Goal: Task Accomplishment & Management: Manage account settings

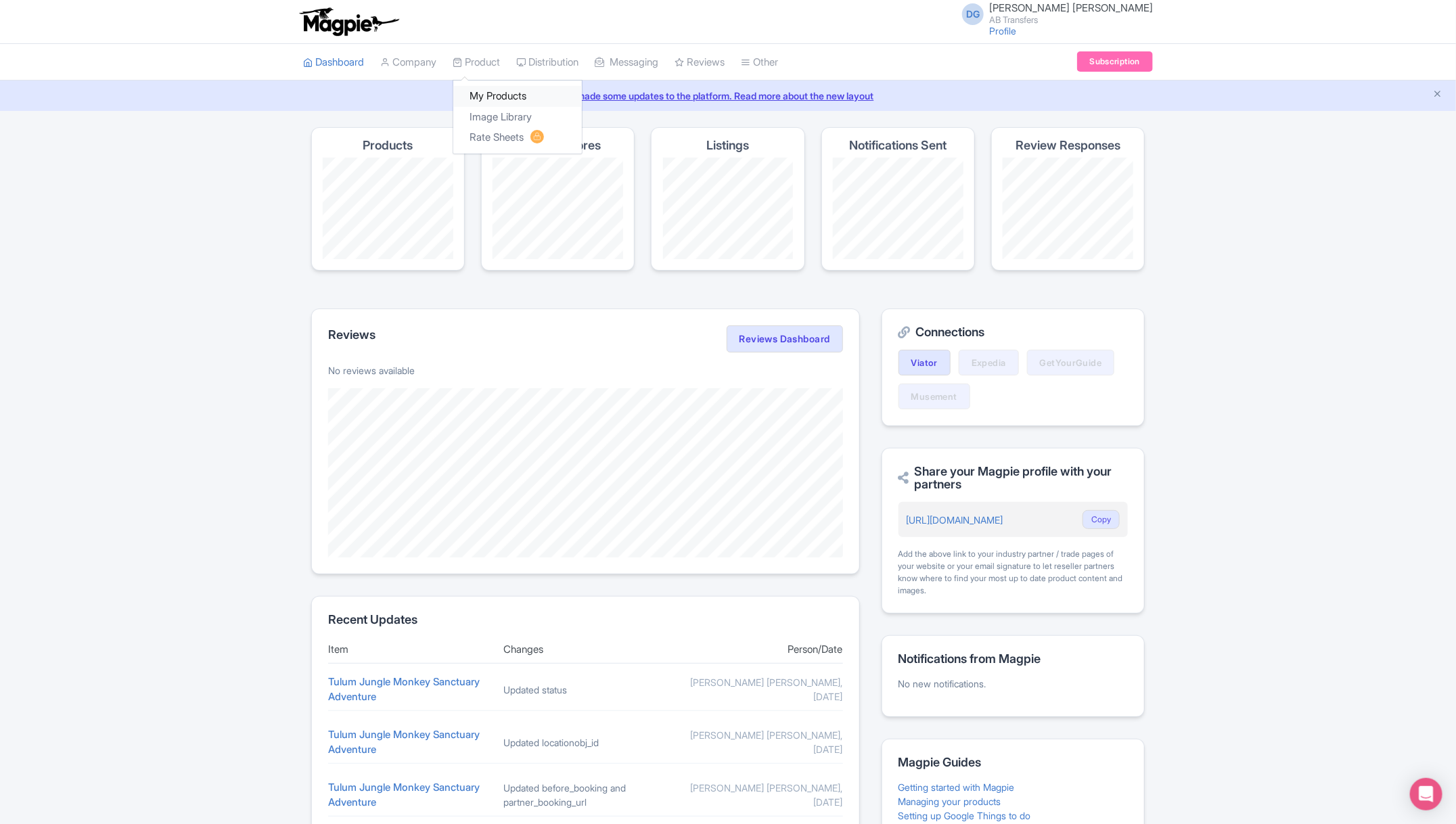
click at [497, 94] on link "My Products" at bounding box center [517, 97] width 129 height 21
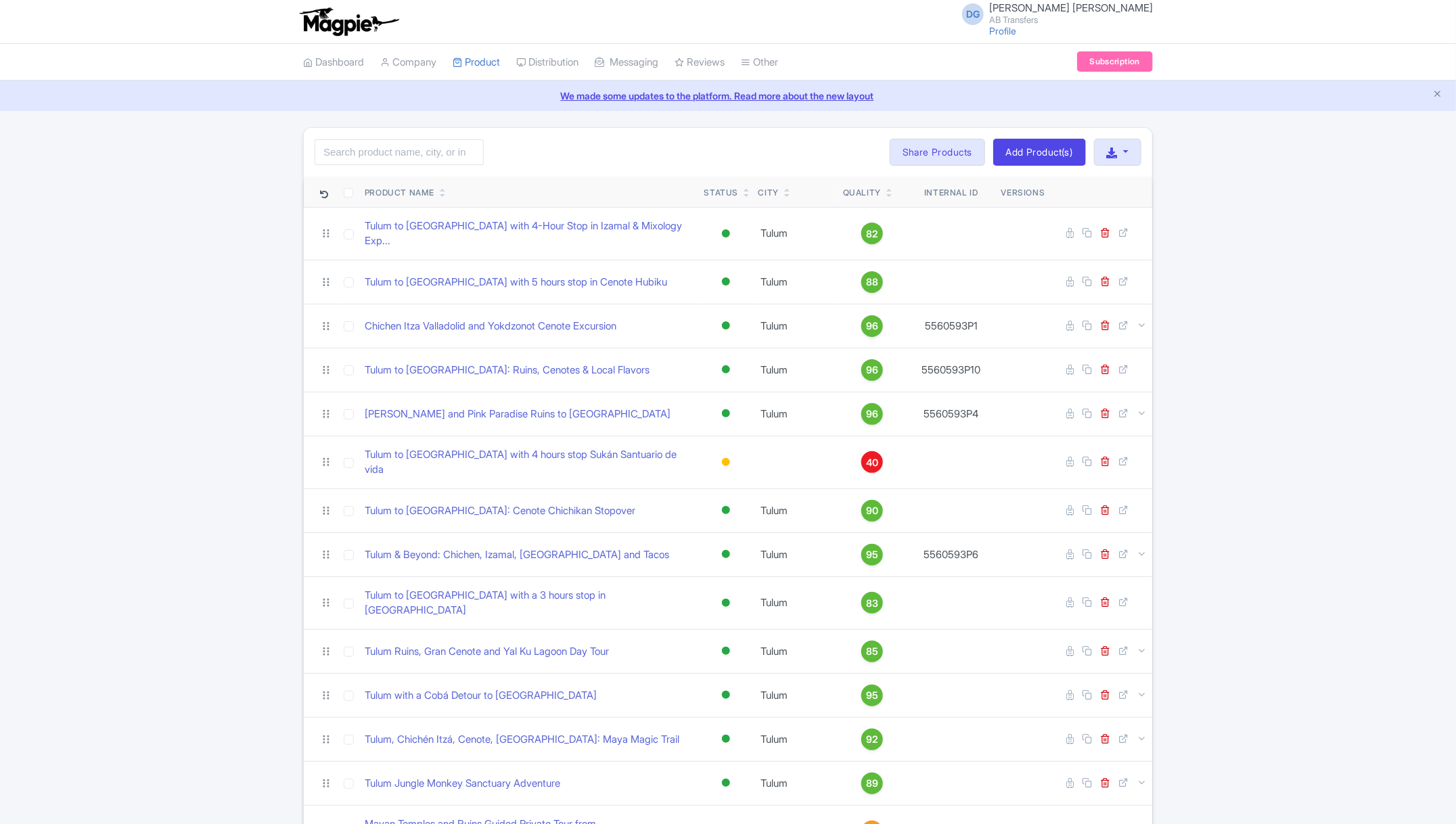
click at [1256, 513] on div "Search Bulk Actions Delete Add to Collection Share Products Add to Collection C…" at bounding box center [728, 536] width 1456 height 820
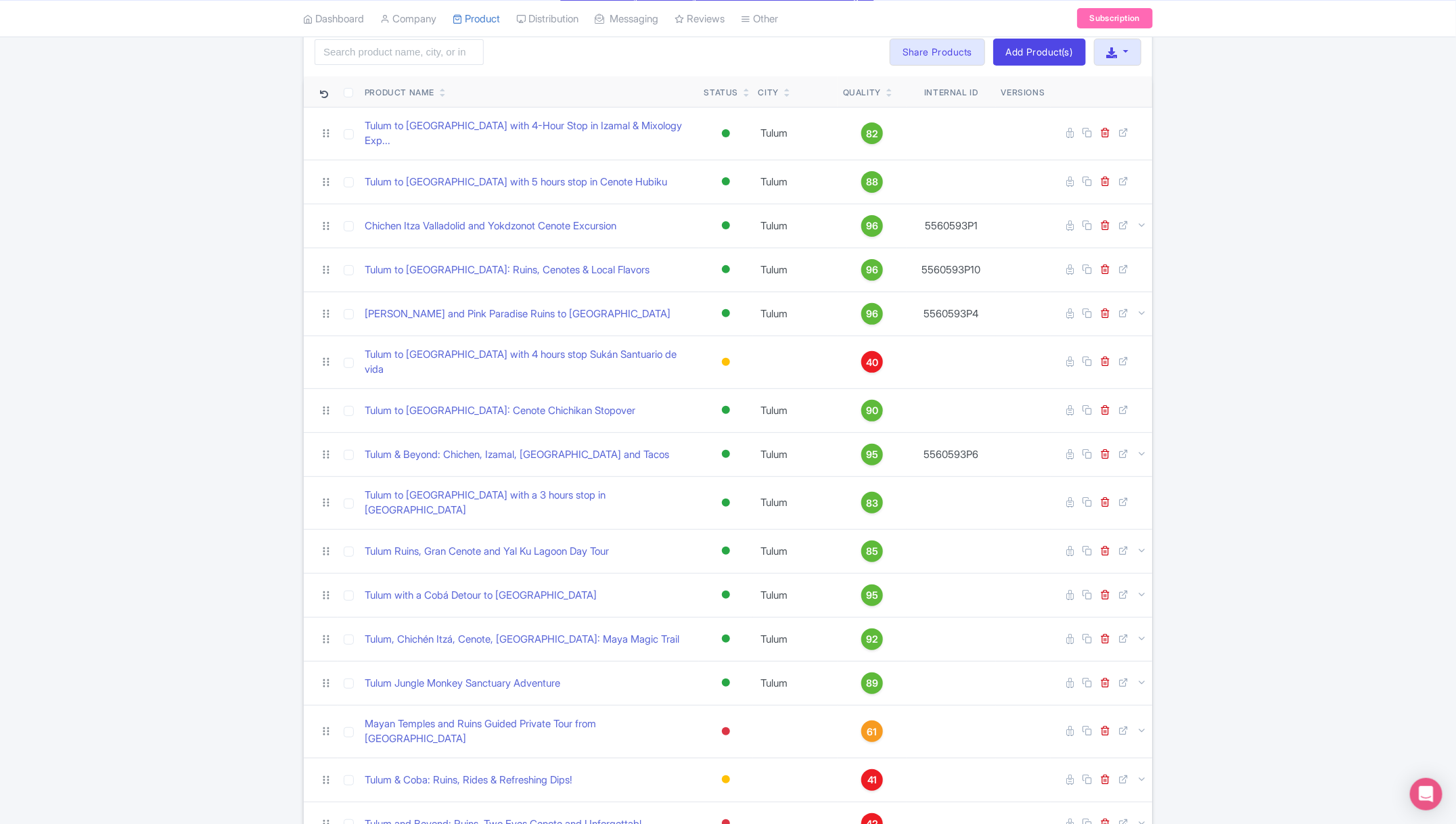
scroll to position [59, 0]
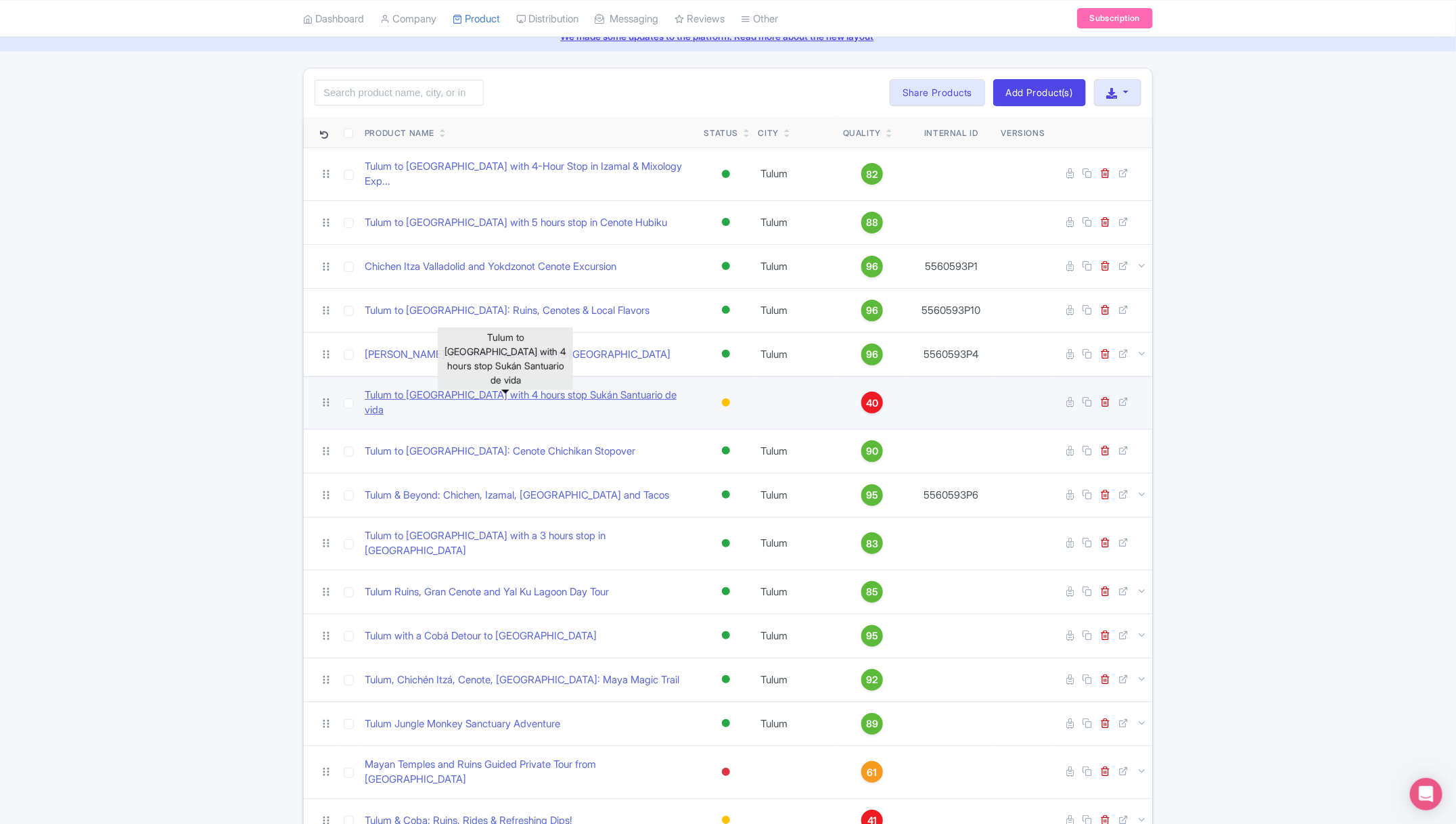
click at [573, 389] on link "Tulum to [GEOGRAPHIC_DATA] with 4 hours stop Sukán Santuario de vida" at bounding box center [529, 403] width 329 height 30
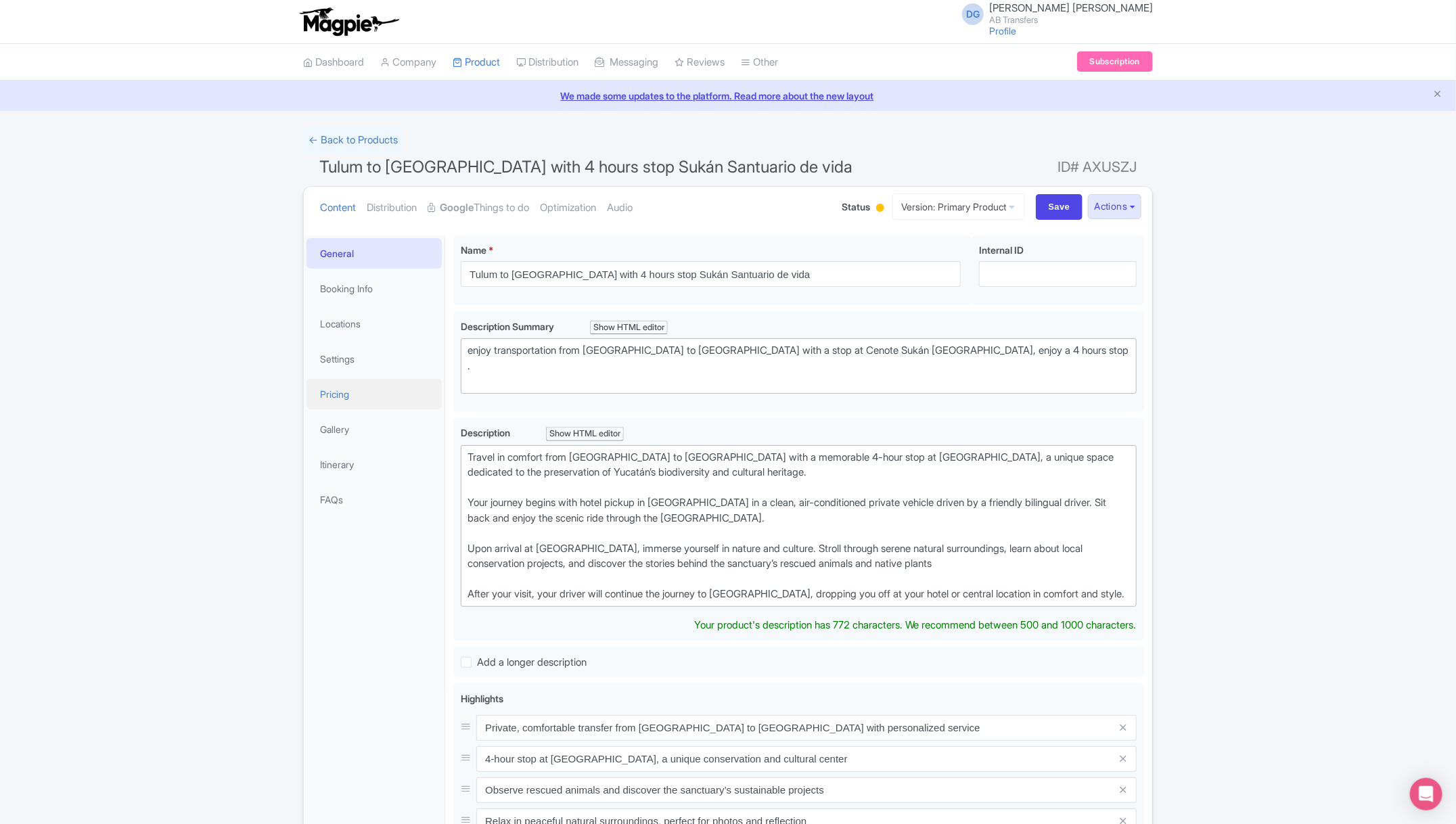
click at [374, 398] on link "Pricing" at bounding box center [374, 394] width 135 height 30
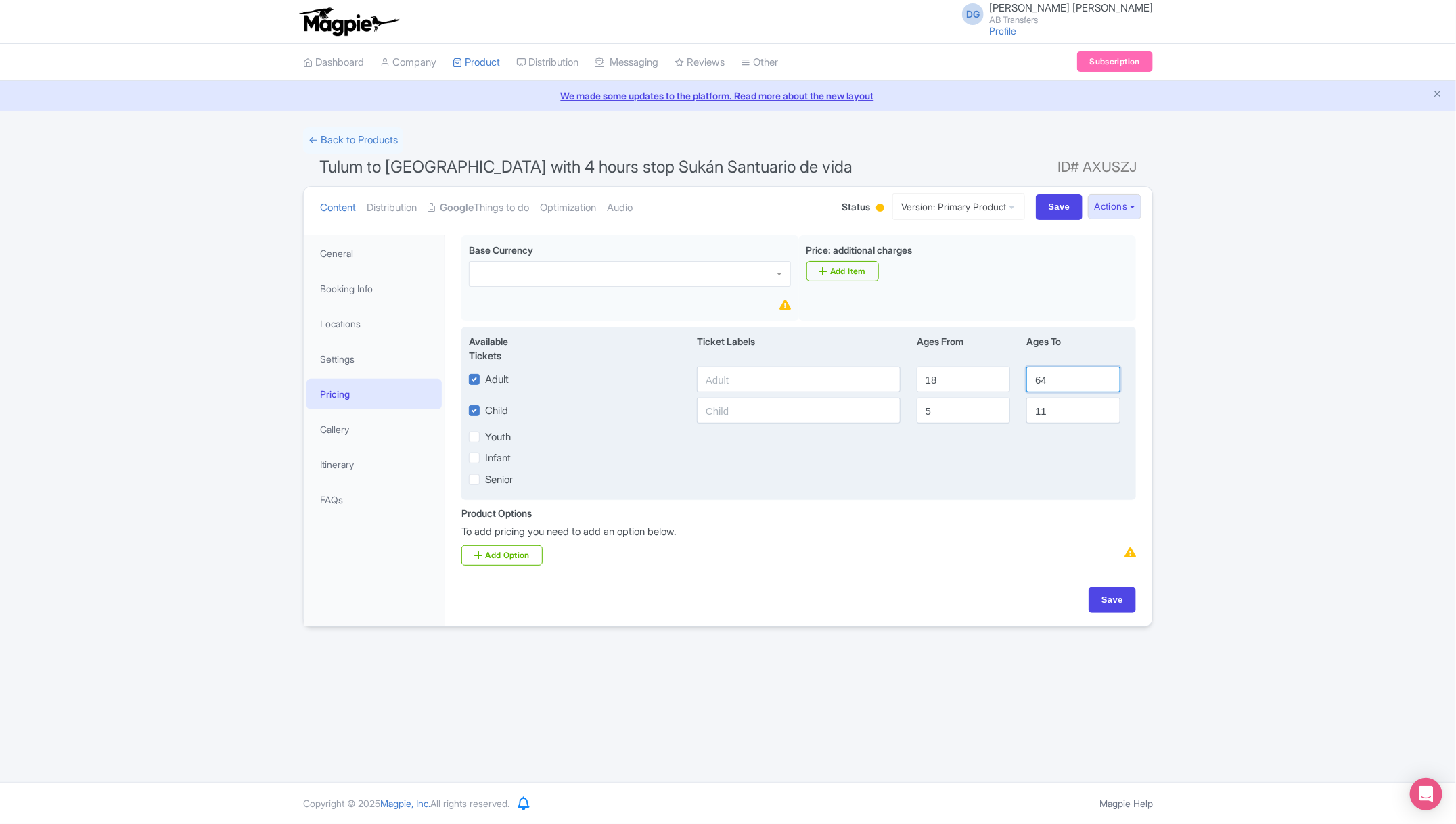
drag, startPoint x: 1066, startPoint y: 376, endPoint x: 1013, endPoint y: 376, distance: 53.0
click at [1013, 376] on div "Adult 18 64" at bounding box center [799, 380] width 676 height 26
drag, startPoint x: 970, startPoint y: 379, endPoint x: 927, endPoint y: 379, distance: 43.0
click at [927, 379] on input "18" at bounding box center [963, 380] width 94 height 26
drag, startPoint x: 955, startPoint y: 414, endPoint x: 917, endPoint y: 414, distance: 38.0
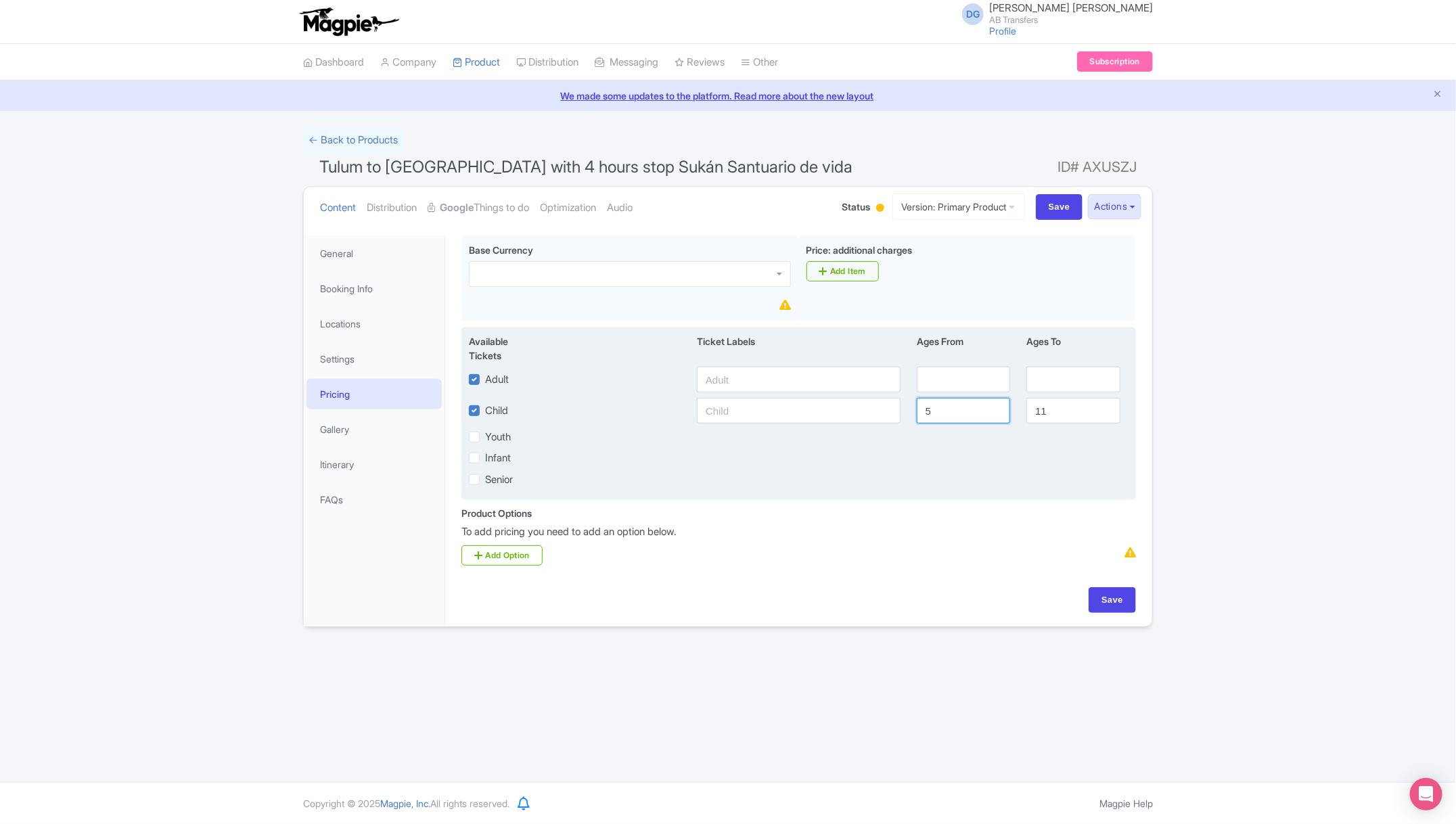
click at [917, 414] on input "5" at bounding box center [963, 411] width 94 height 26
drag, startPoint x: 1059, startPoint y: 413, endPoint x: 1026, endPoint y: 413, distance: 33.0
click at [1026, 413] on div "11" at bounding box center [1073, 411] width 110 height 26
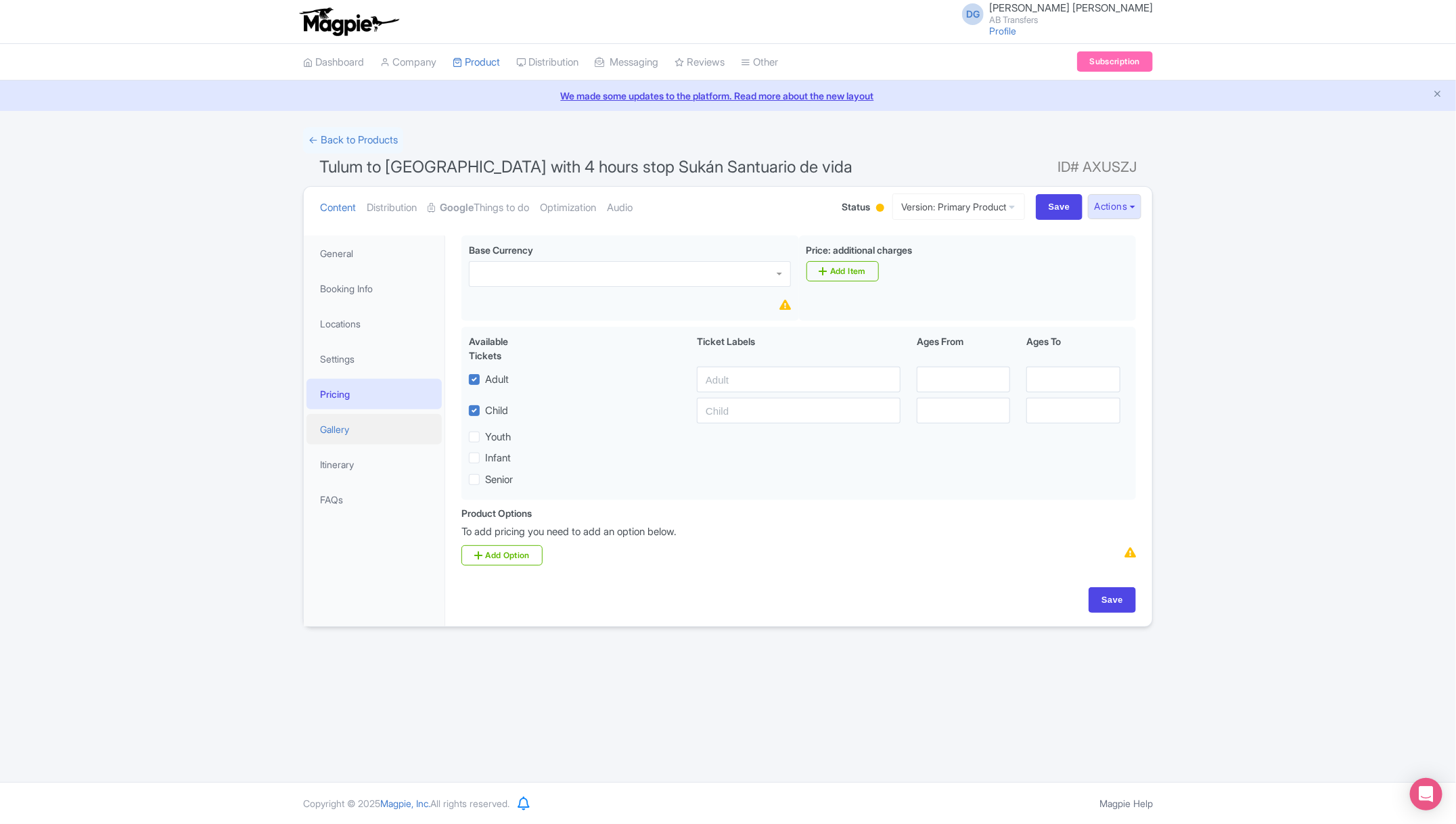
click at [378, 429] on link "Gallery" at bounding box center [374, 429] width 135 height 30
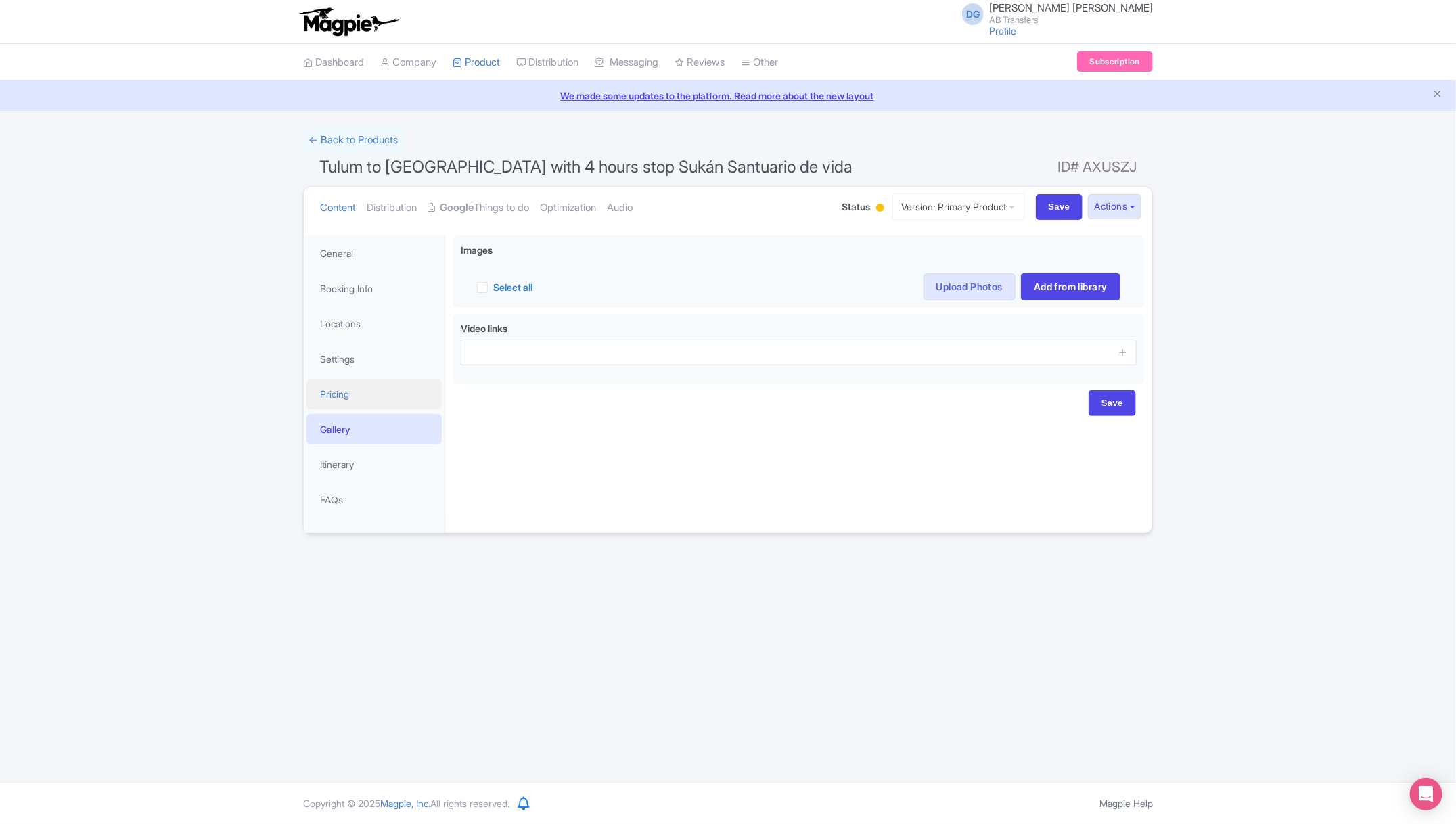
click at [357, 395] on link "Pricing" at bounding box center [374, 394] width 135 height 30
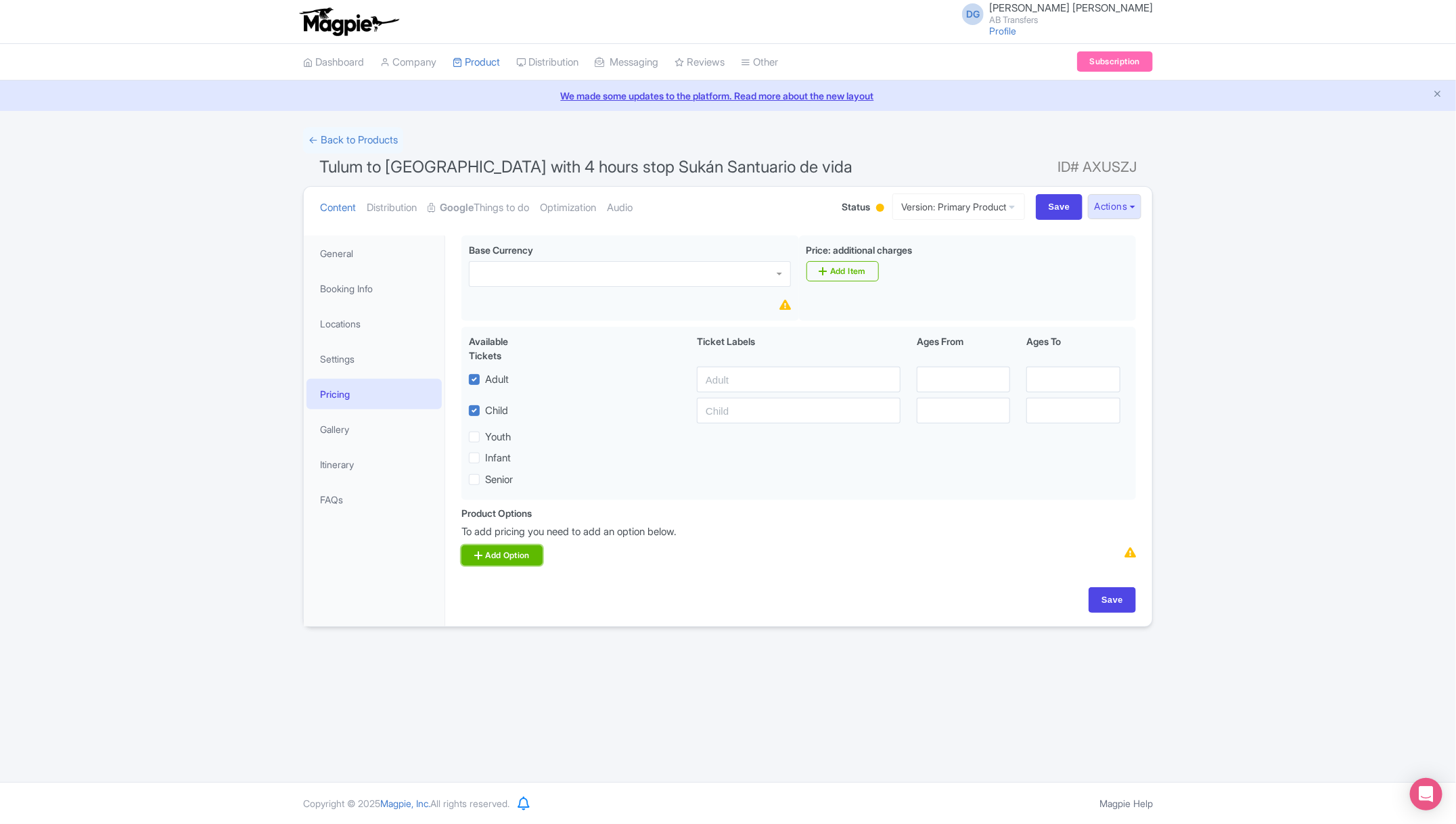
click at [510, 559] on link "Add Option" at bounding box center [501, 555] width 81 height 20
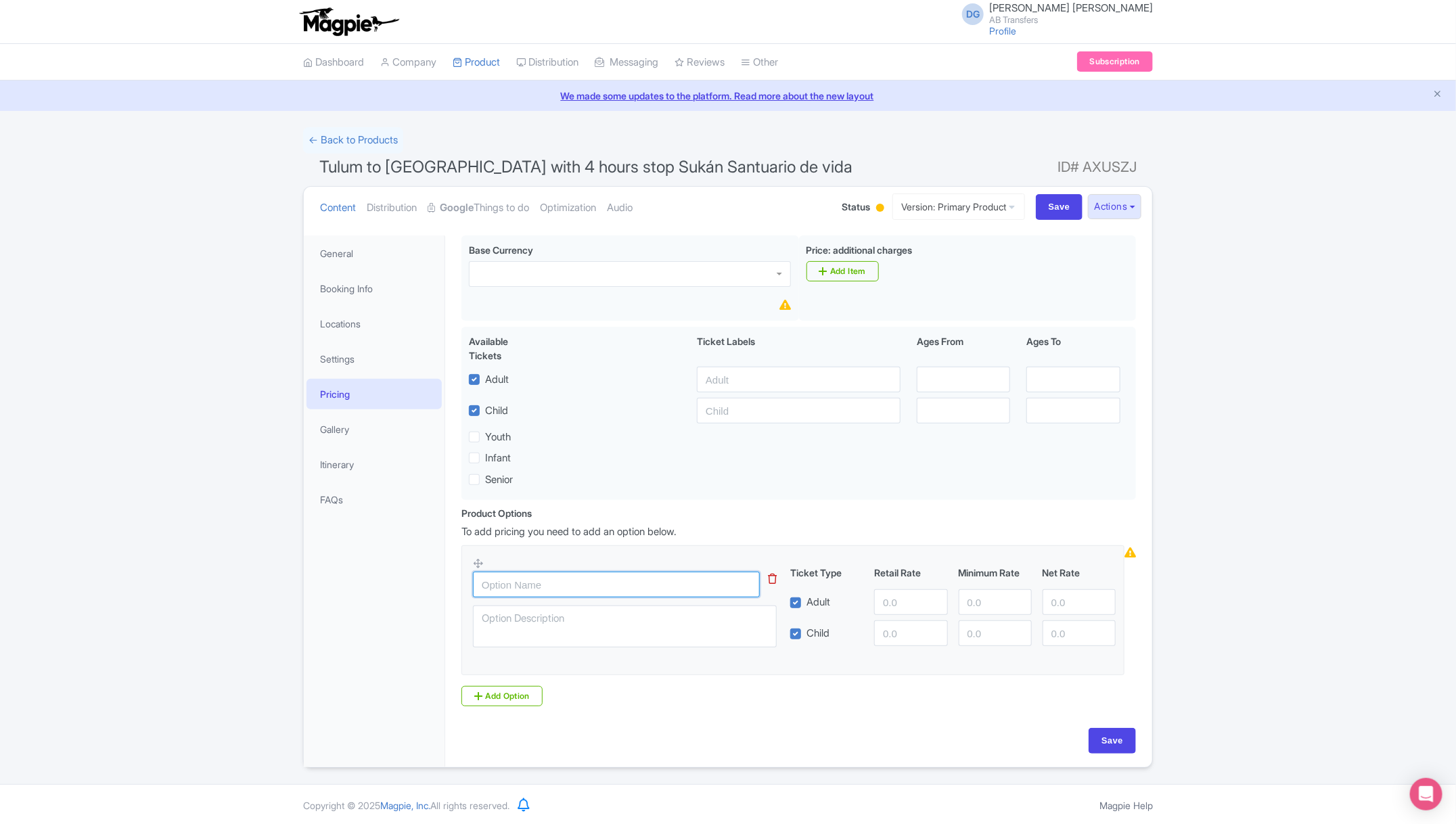
click at [528, 587] on input "text" at bounding box center [617, 585] width 287 height 26
paste input "Sedan 1- 3 passengers"
type input "Sedan 1- 3 passengers"
click at [506, 696] on link "Add Option" at bounding box center [501, 696] width 81 height 20
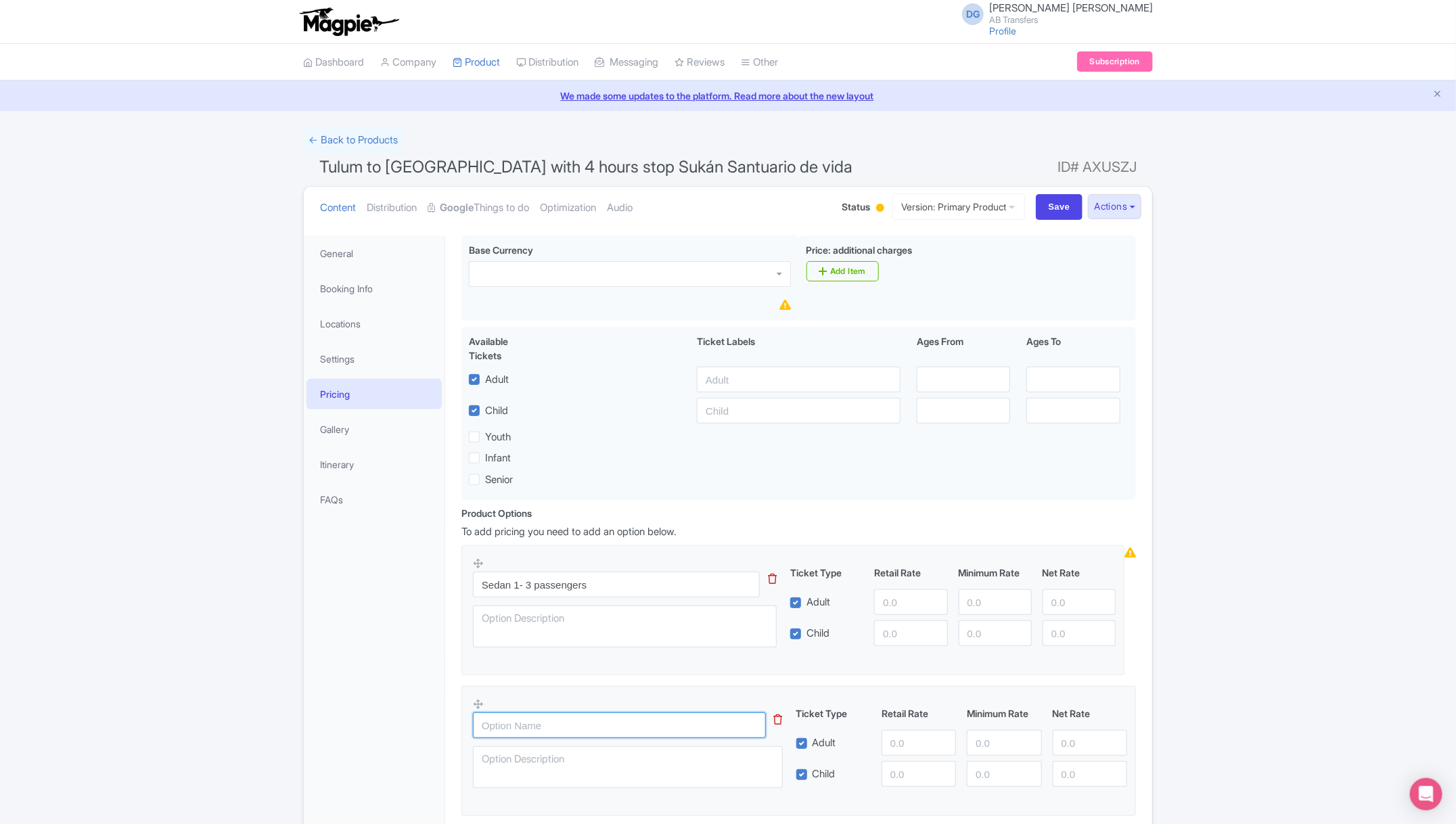
click at [495, 736] on input "text" at bounding box center [620, 725] width 293 height 26
paste input "Minivan 4 - 7 passengers"
type input "Minivan 4 - 7 passengers"
click at [1281, 457] on div "Success Data saved automatically ← Back to Products Tulum to Mérida with 4 hour…" at bounding box center [728, 518] width 1456 height 782
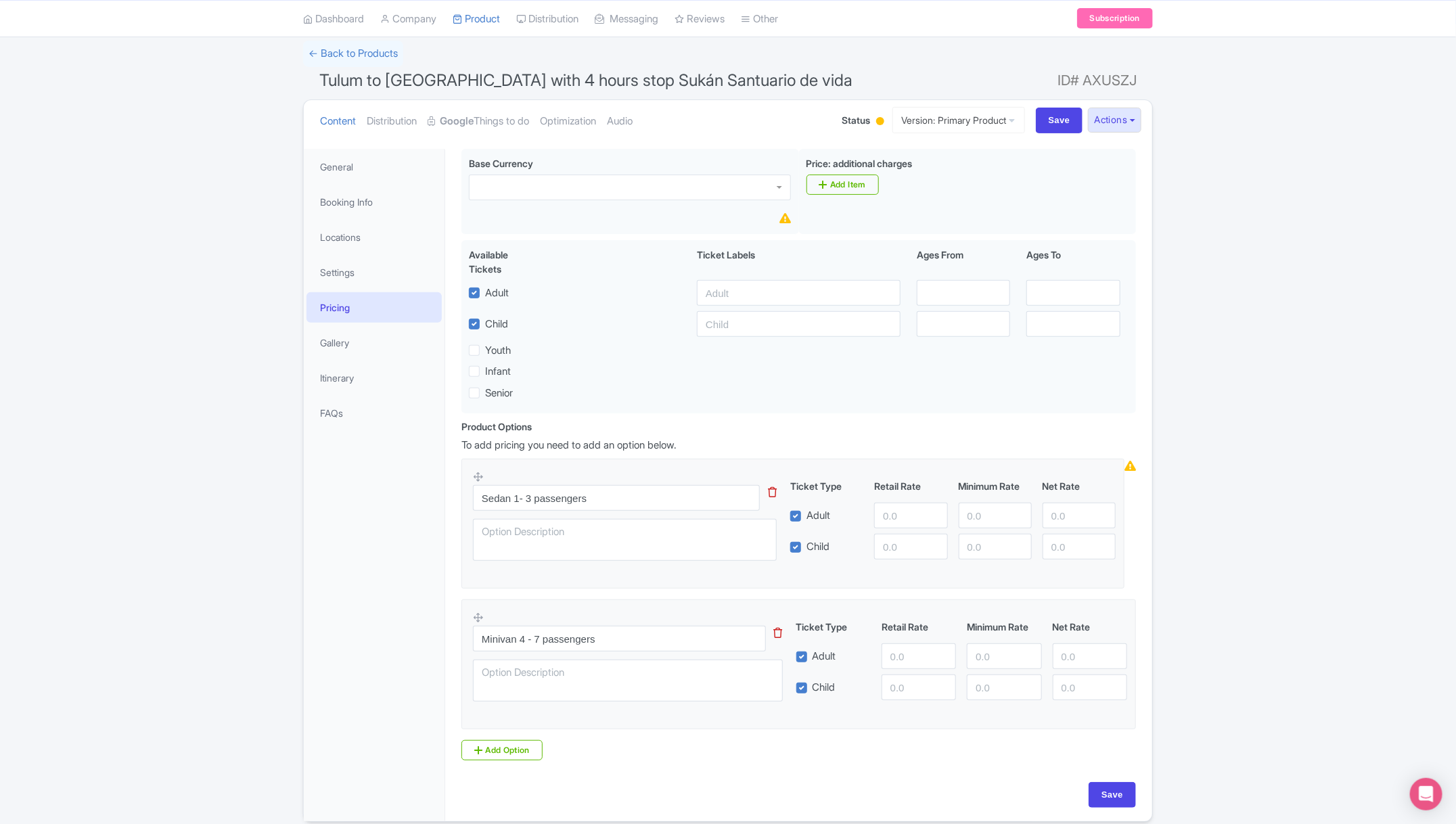
scroll to position [122, 0]
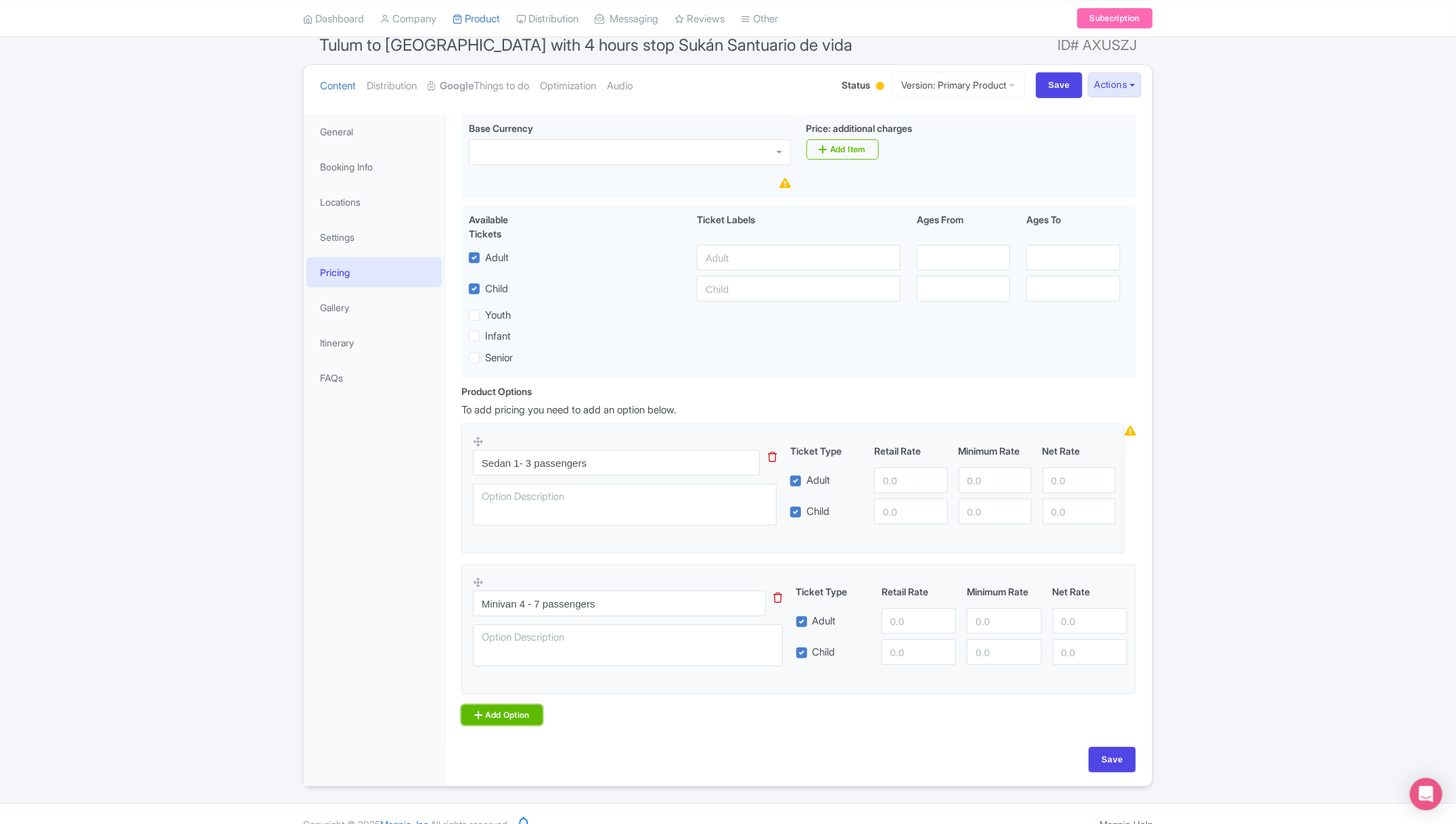
click at [491, 721] on link "Add Option" at bounding box center [501, 715] width 81 height 20
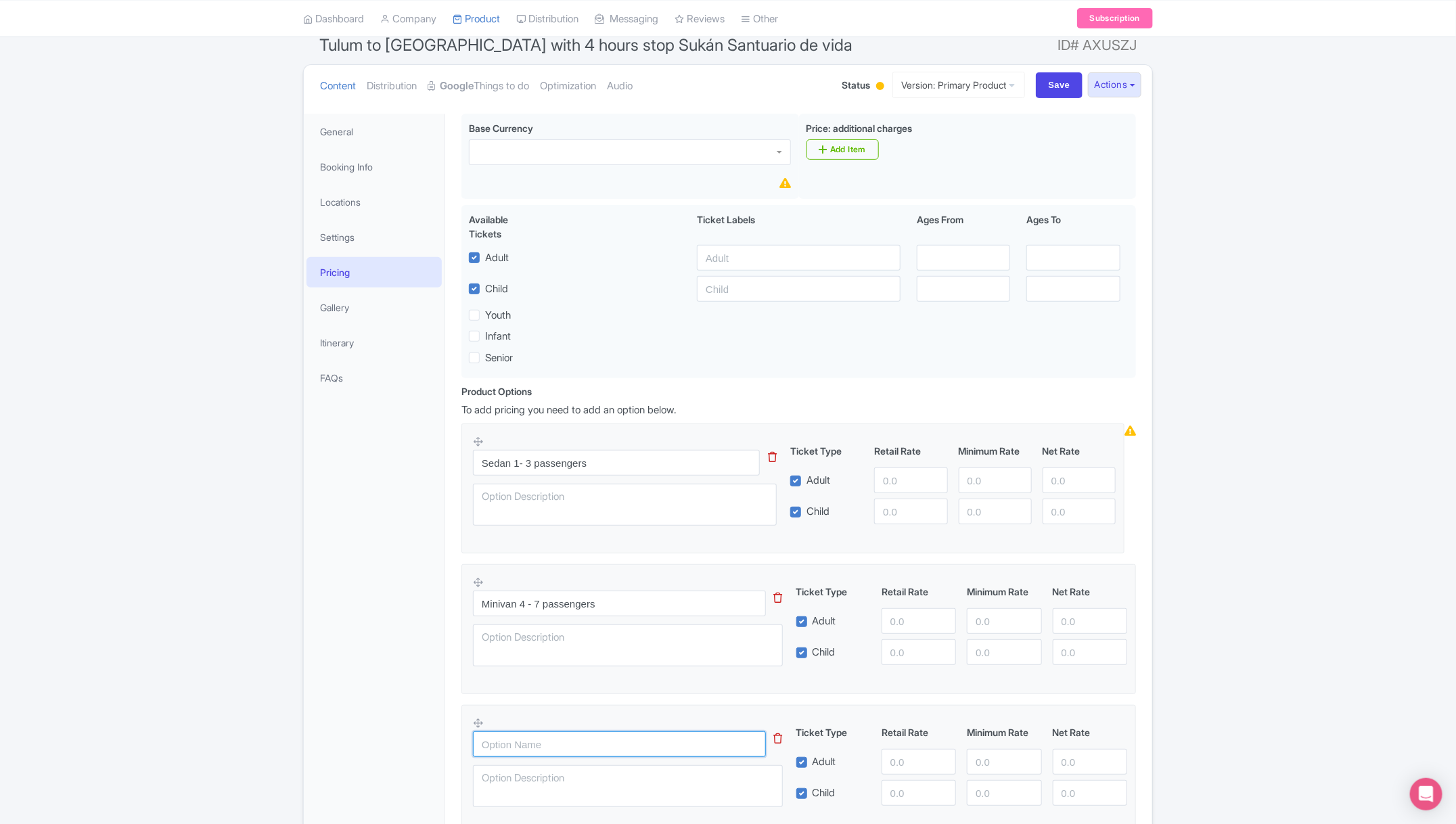
click at [513, 749] on input "text" at bounding box center [620, 744] width 293 height 26
paste input "Van 8 - 10 passengers"
type input "Van 8 - 10 passengers"
click at [417, 715] on div "General Booking Info Locations Settings Pricing Gallery Itinerary FAQs" at bounding box center [374, 520] width 141 height 814
click at [654, 466] on input "Sedan 1- 3 passengers" at bounding box center [617, 463] width 287 height 26
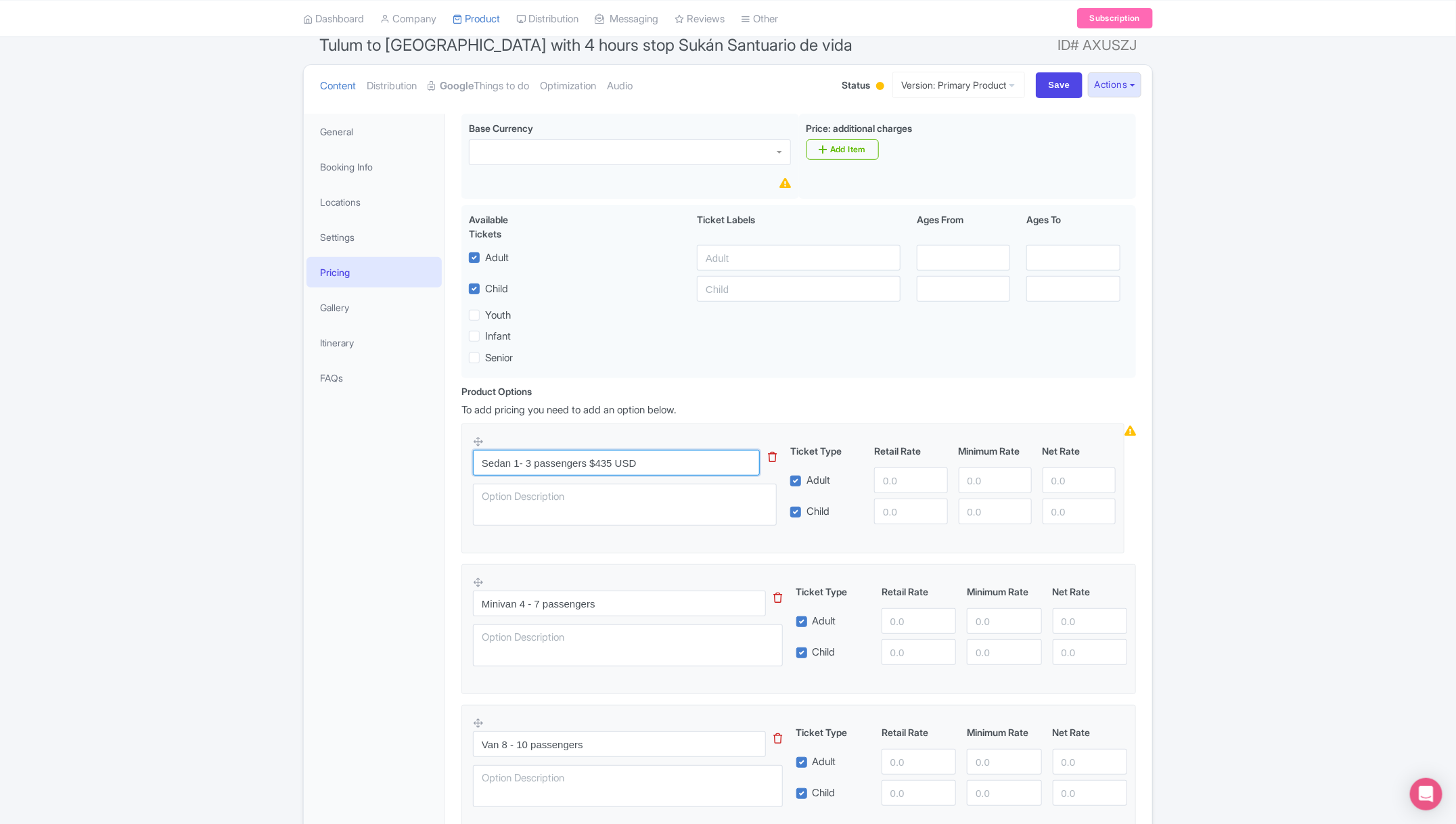
type input "Sedan 1- 3 passengers $435 USD"
click at [910, 483] on input "number" at bounding box center [911, 480] width 73 height 26
type input "435"
click at [683, 597] on input "Minivan 4 - 7 passengers" at bounding box center [620, 603] width 293 height 26
click at [646, 617] on input "Minivan 4 - 7 passengers" at bounding box center [620, 603] width 293 height 26
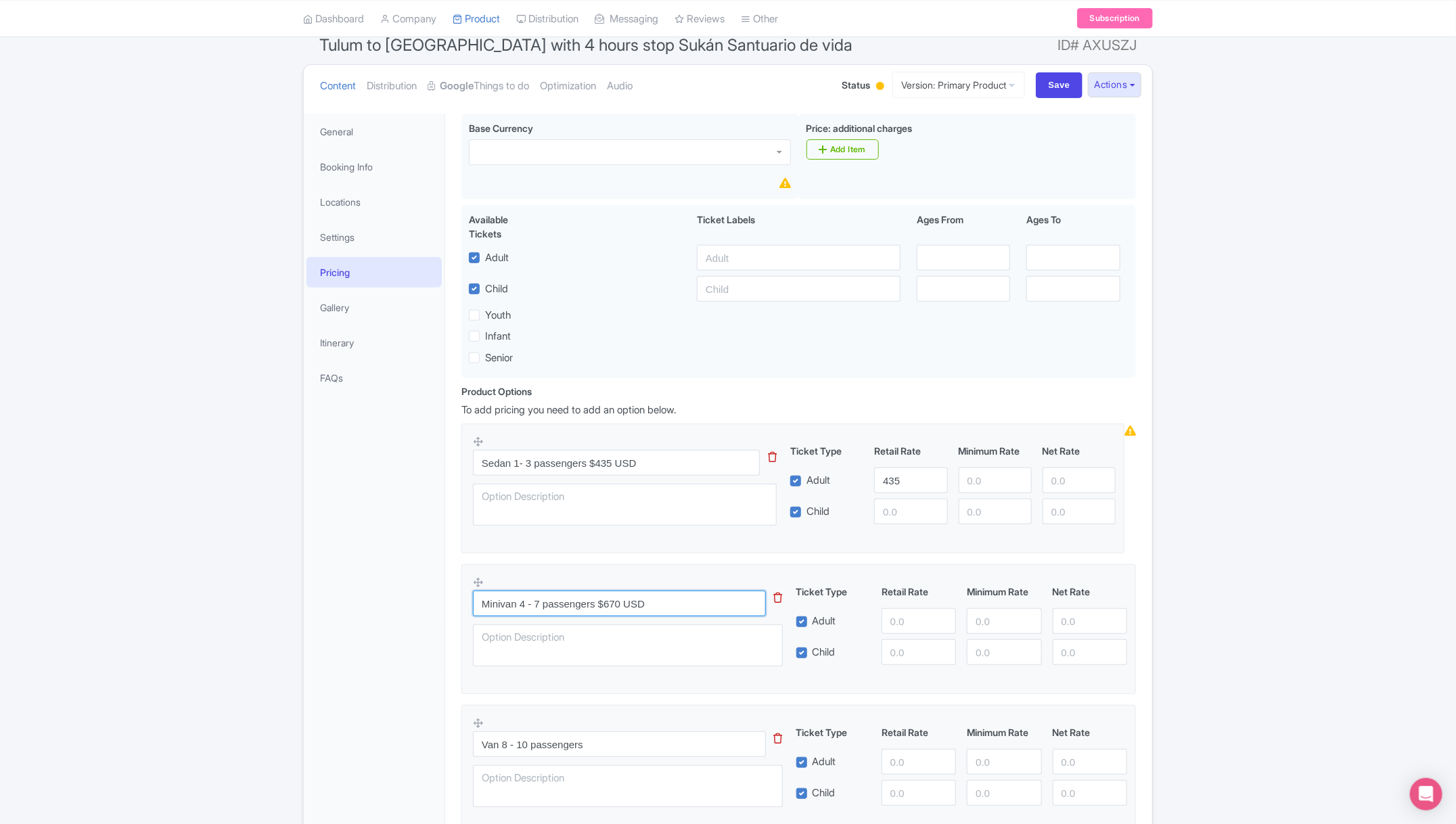
type input "Minivan 4 - 7 passengers $670 USD"
click at [914, 619] on input "number" at bounding box center [919, 621] width 74 height 26
type input "670"
click at [664, 742] on input "Van 8 - 10 passengers" at bounding box center [620, 744] width 293 height 26
type input "Van 8 - 10 passengers $850 USD"
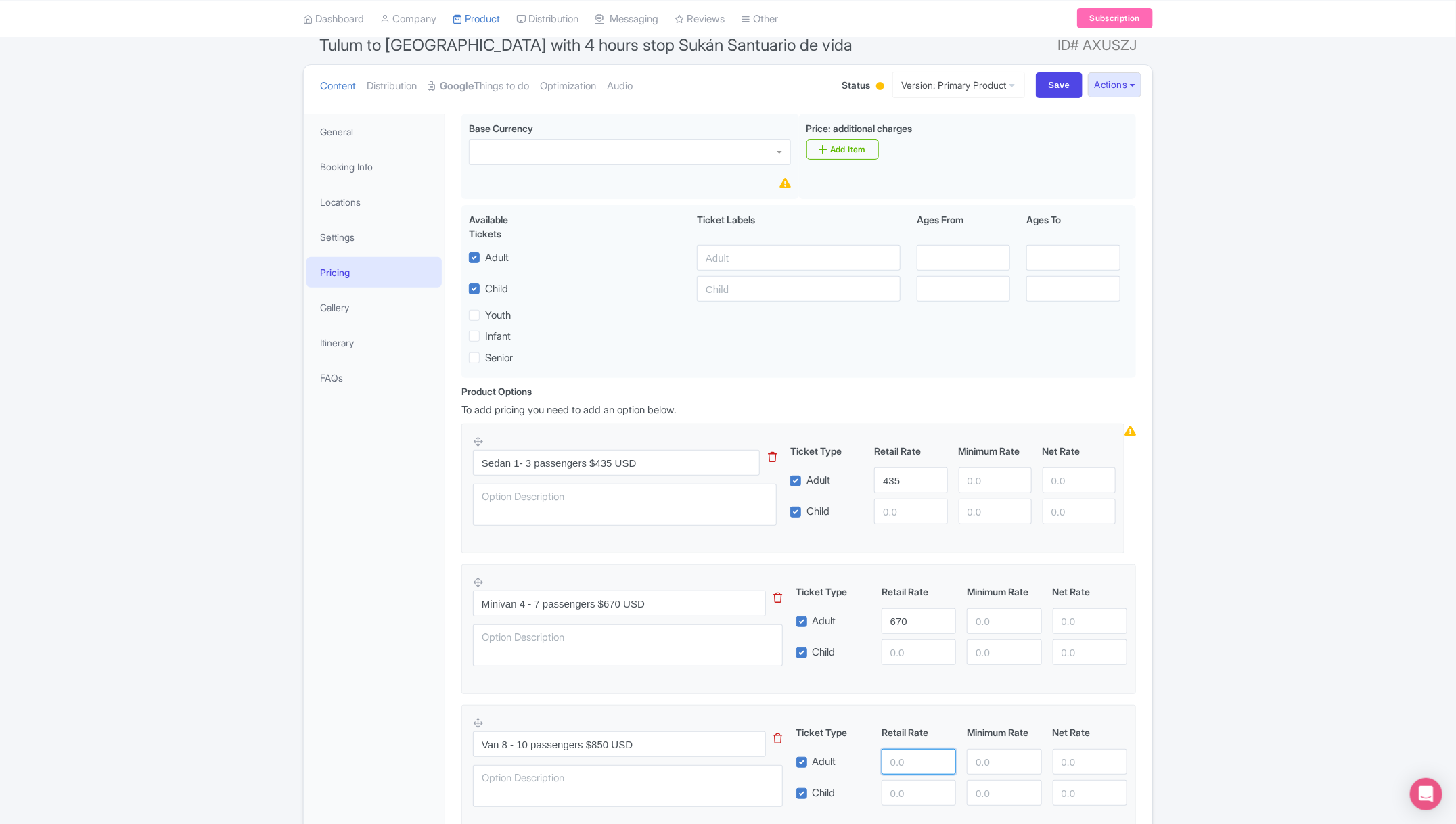
click at [907, 756] on input "number" at bounding box center [919, 762] width 74 height 26
type input "850"
click at [1053, 88] on input "Save" at bounding box center [1060, 85] width 48 height 26
type input "Saving..."
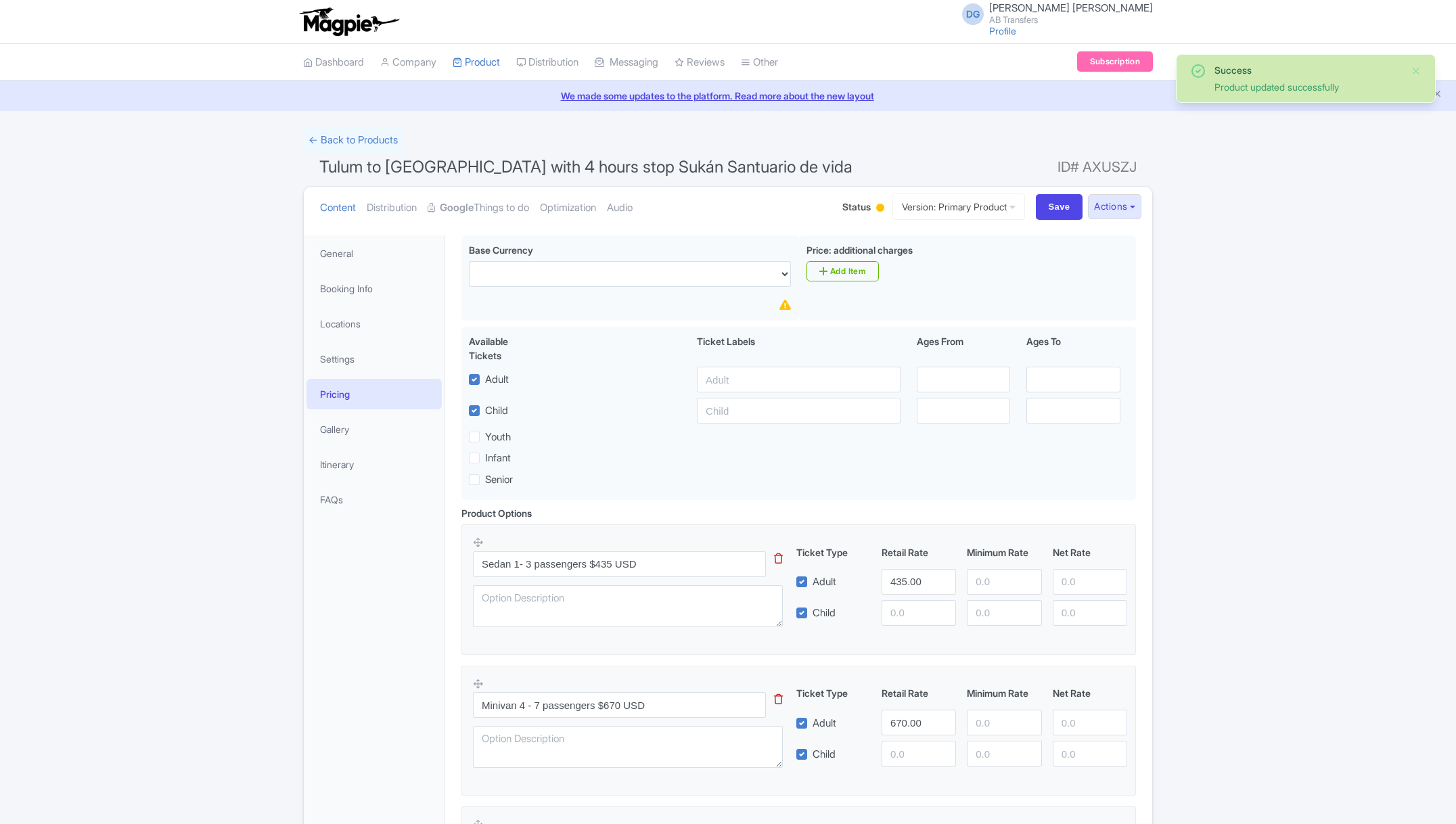
scroll to position [235, 0]
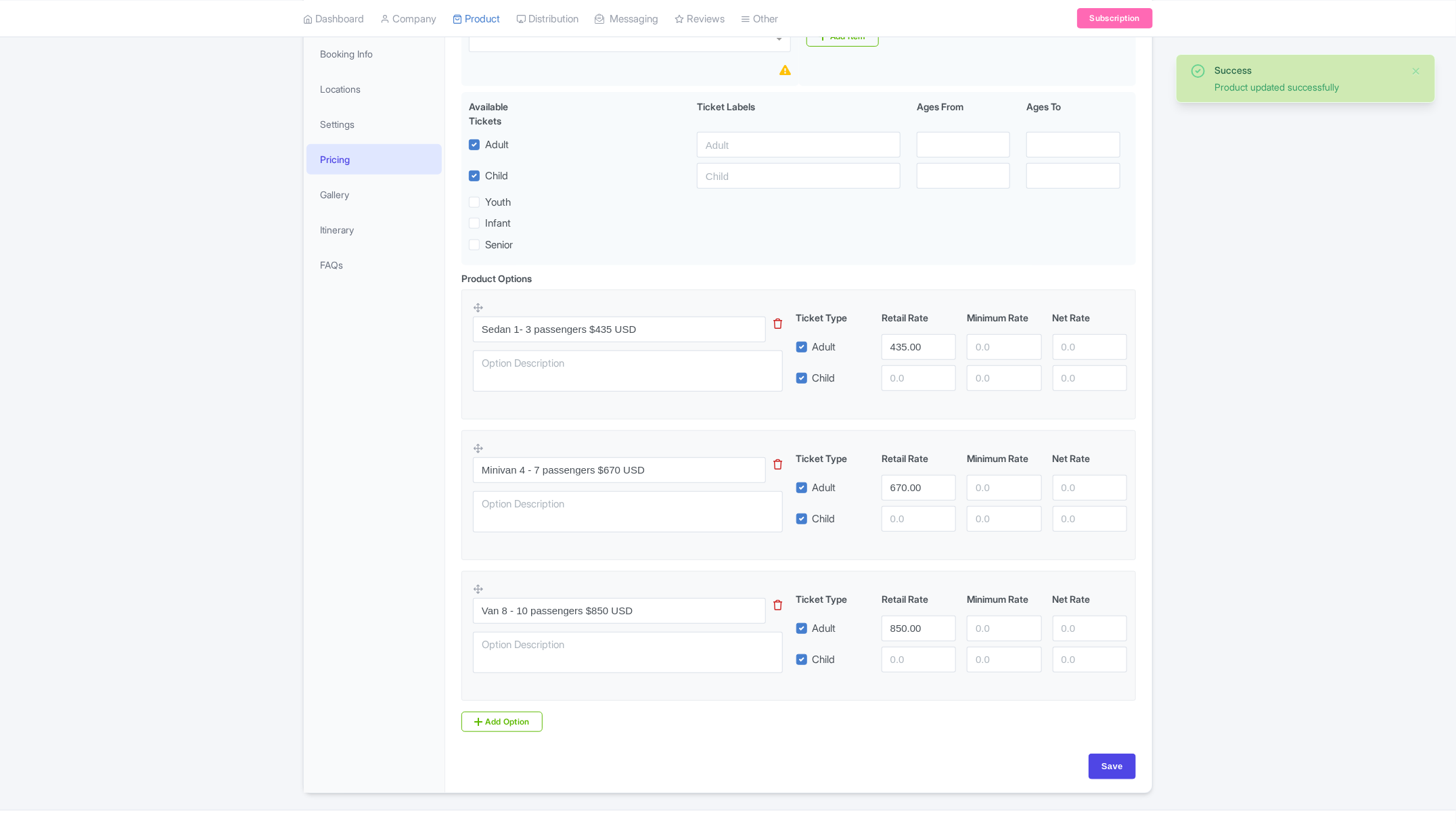
click at [1232, 282] on div "Success Product updated successfully ← Back to Products Tulum to Mérida with 4 …" at bounding box center [728, 343] width 1456 height 901
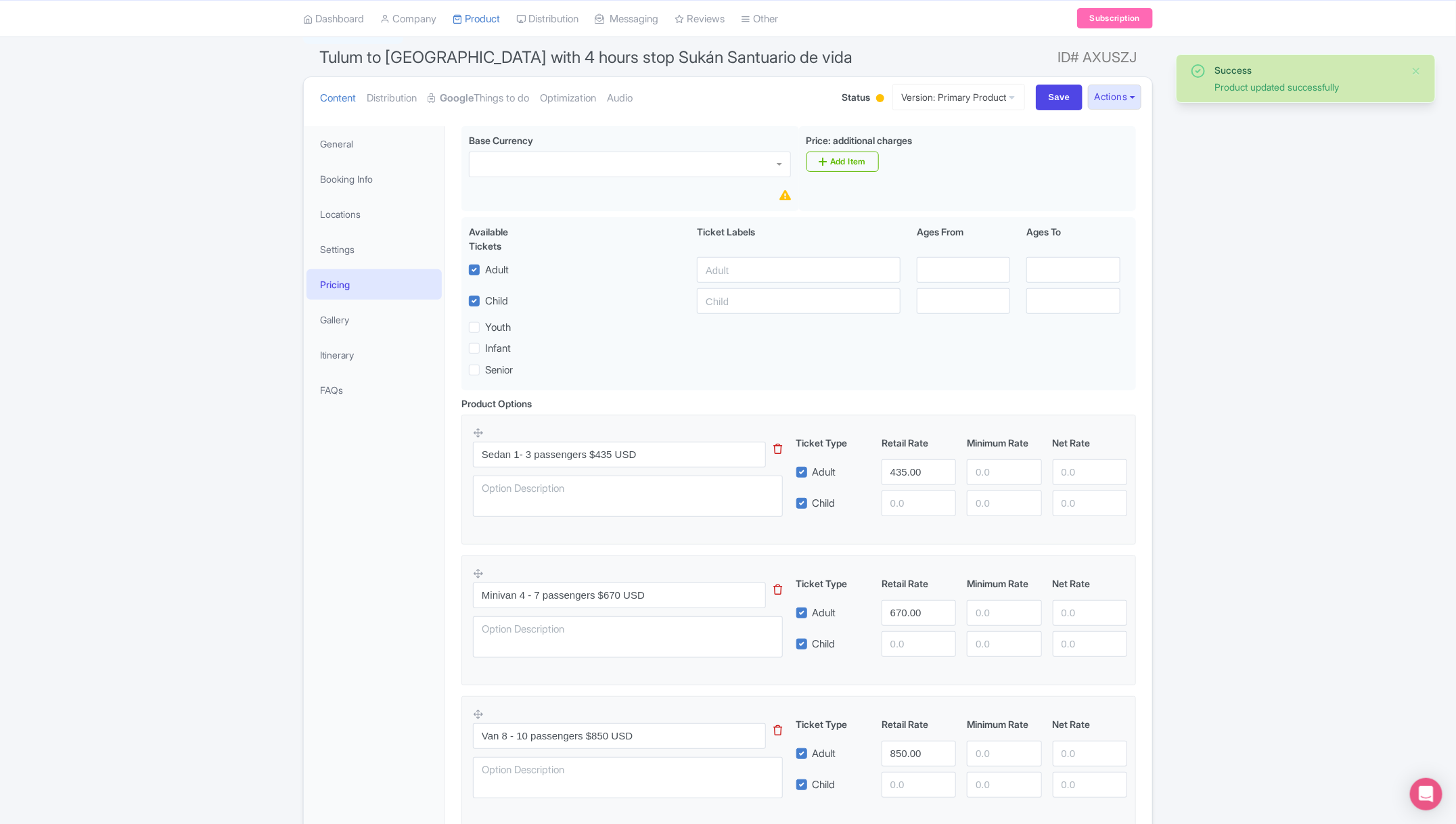
scroll to position [72, 0]
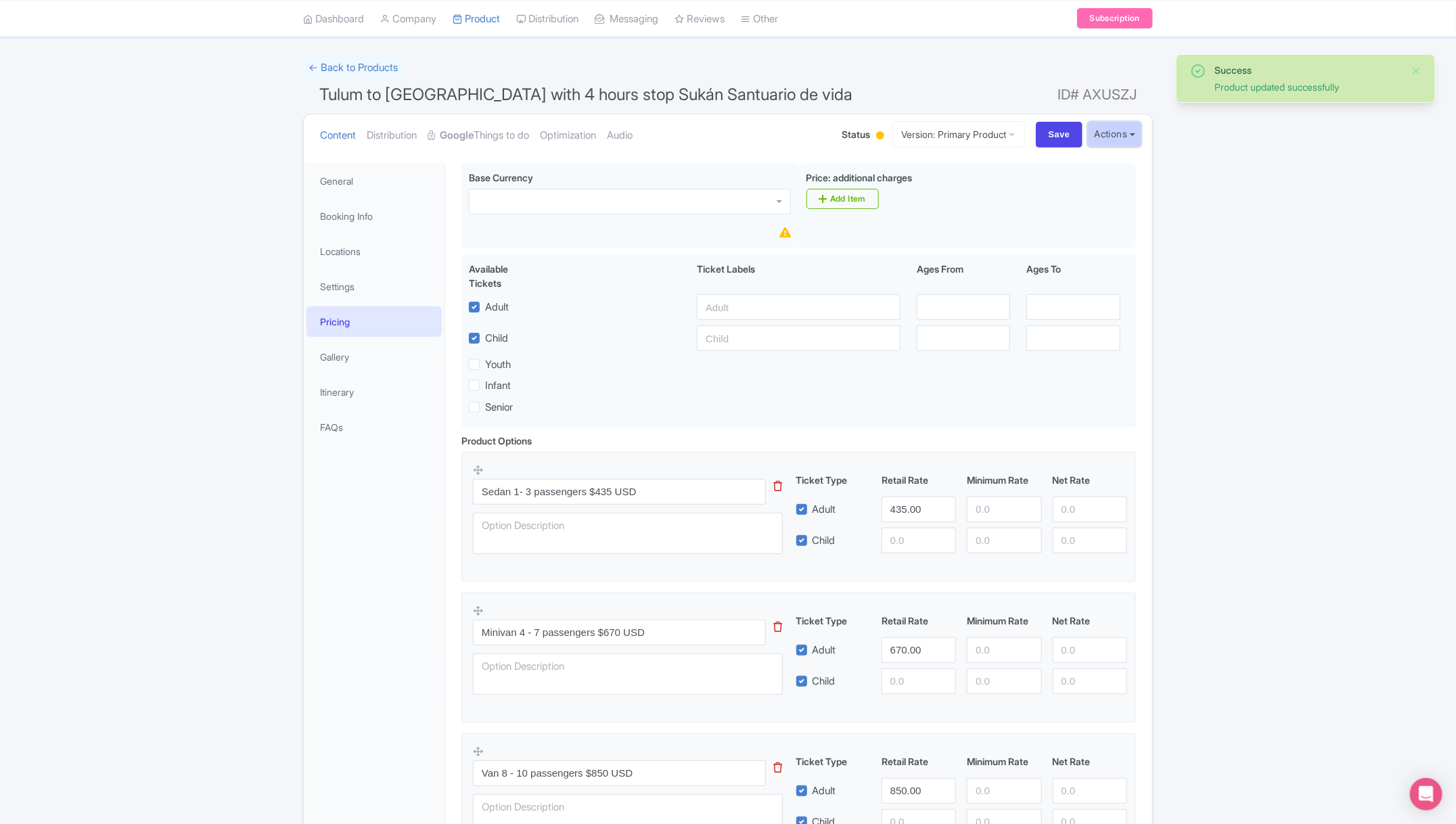
click at [1134, 136] on button "Actions" at bounding box center [1115, 134] width 53 height 25
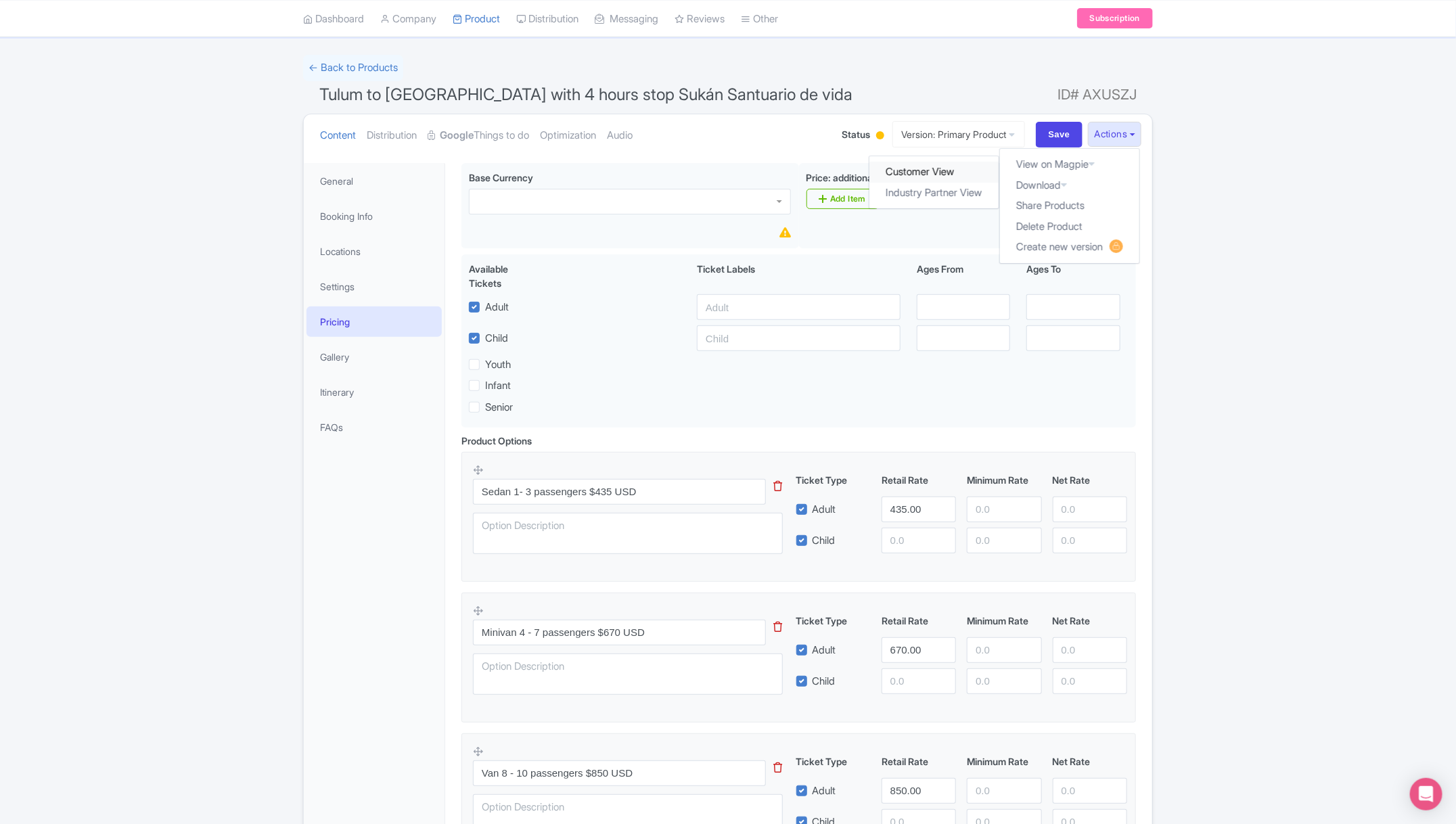
click at [937, 171] on link "Customer View" at bounding box center [935, 172] width 129 height 21
click at [1043, 130] on input "Save" at bounding box center [1060, 134] width 48 height 26
type input "Saving..."
click at [586, 134] on link "Optimization" at bounding box center [568, 135] width 56 height 42
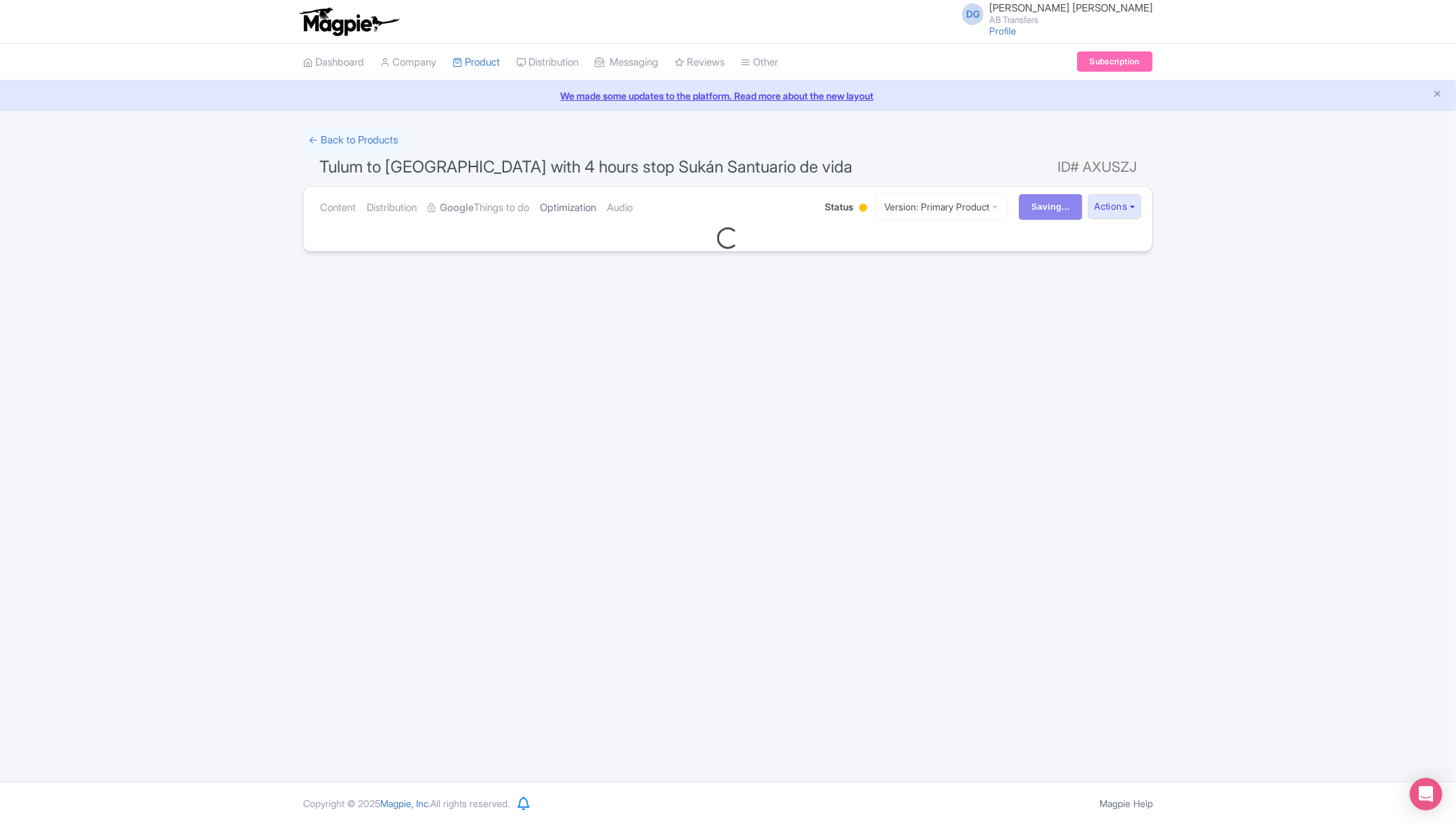
scroll to position [0, 0]
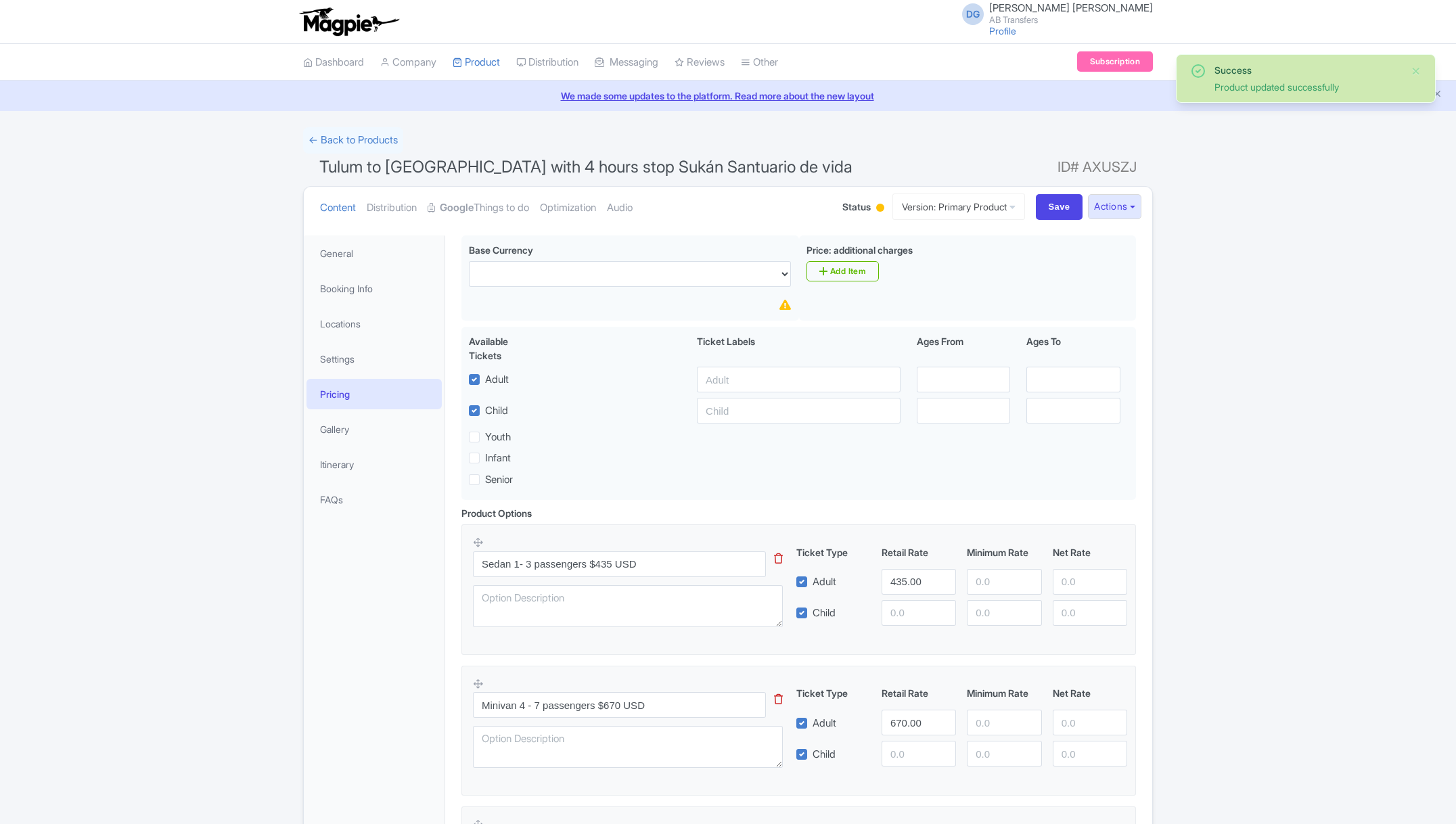
scroll to position [235, 0]
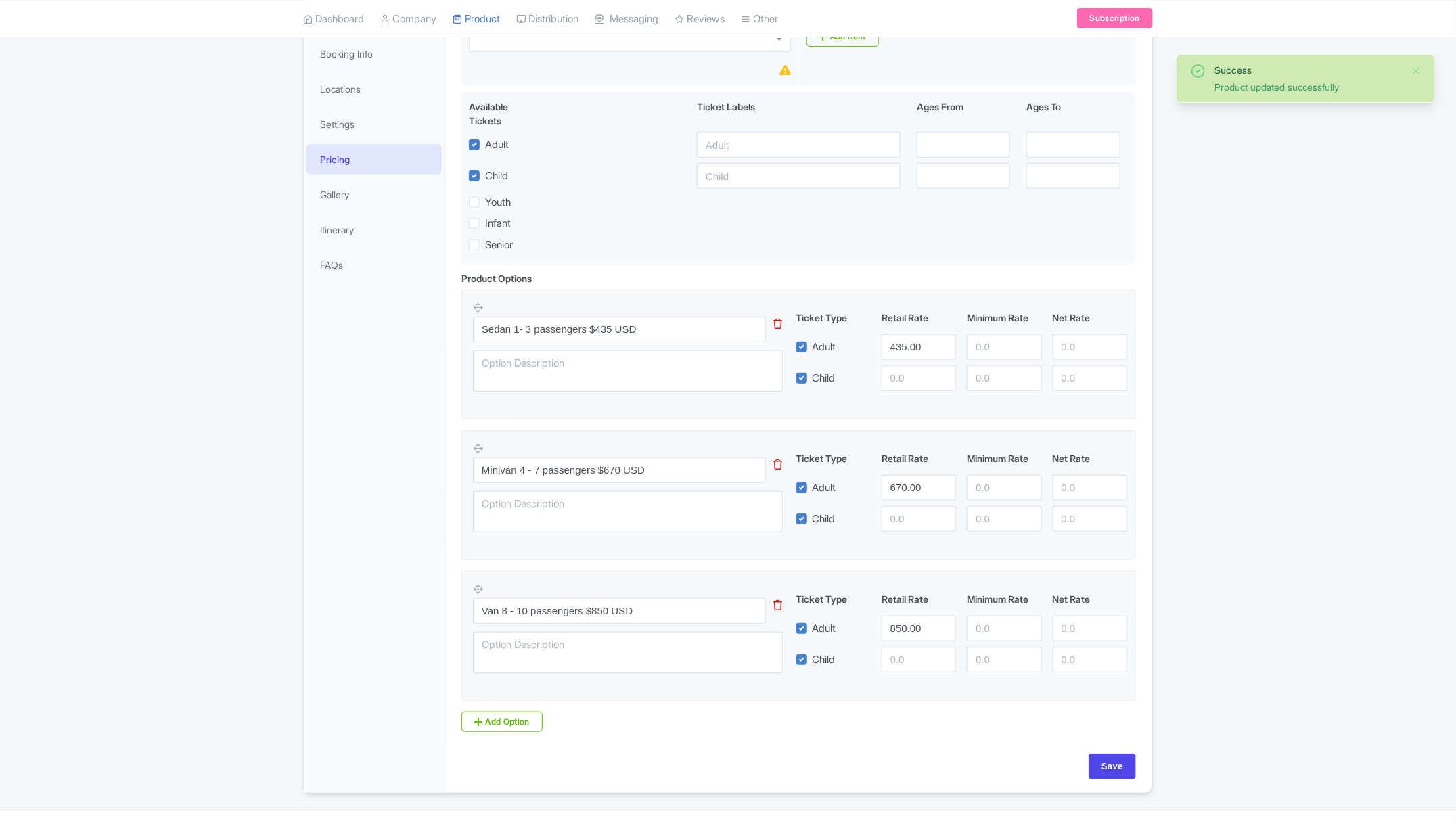
click at [328, 527] on div "General Booking Info Locations Settings Pricing Gallery Itinerary FAQs" at bounding box center [374, 397] width 141 height 793
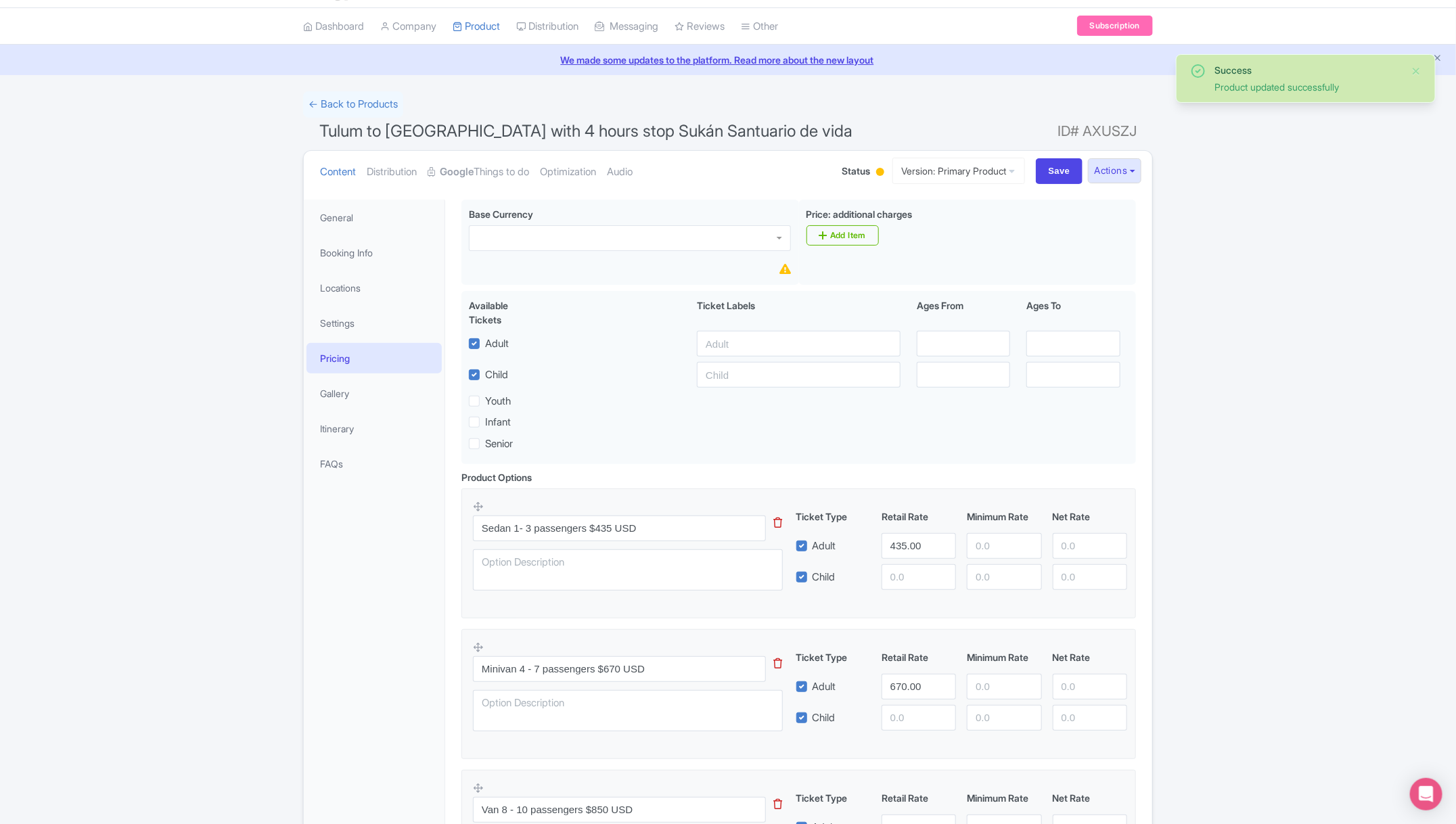
scroll to position [0, 0]
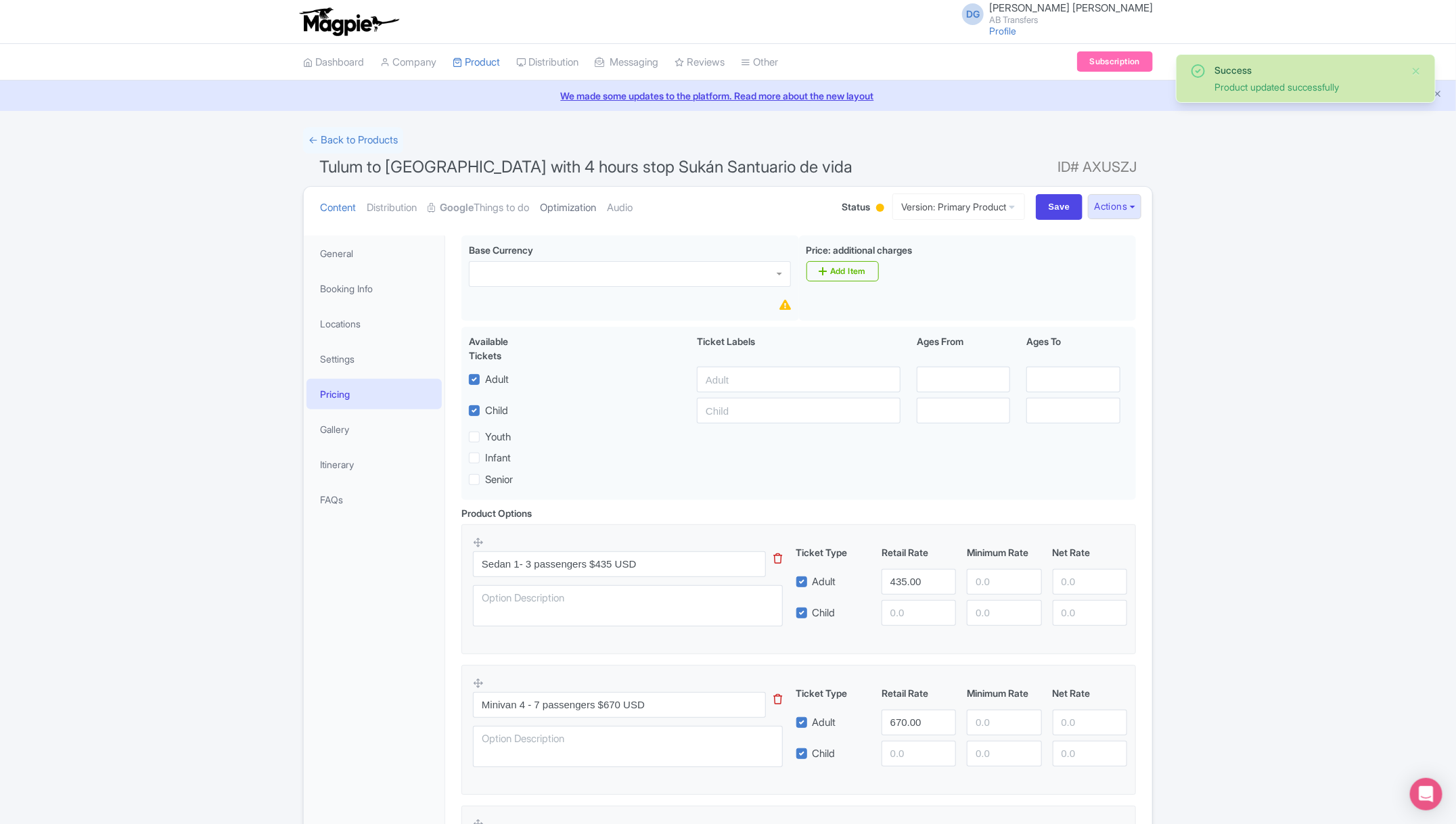
click at [570, 205] on link "Optimization" at bounding box center [568, 207] width 56 height 42
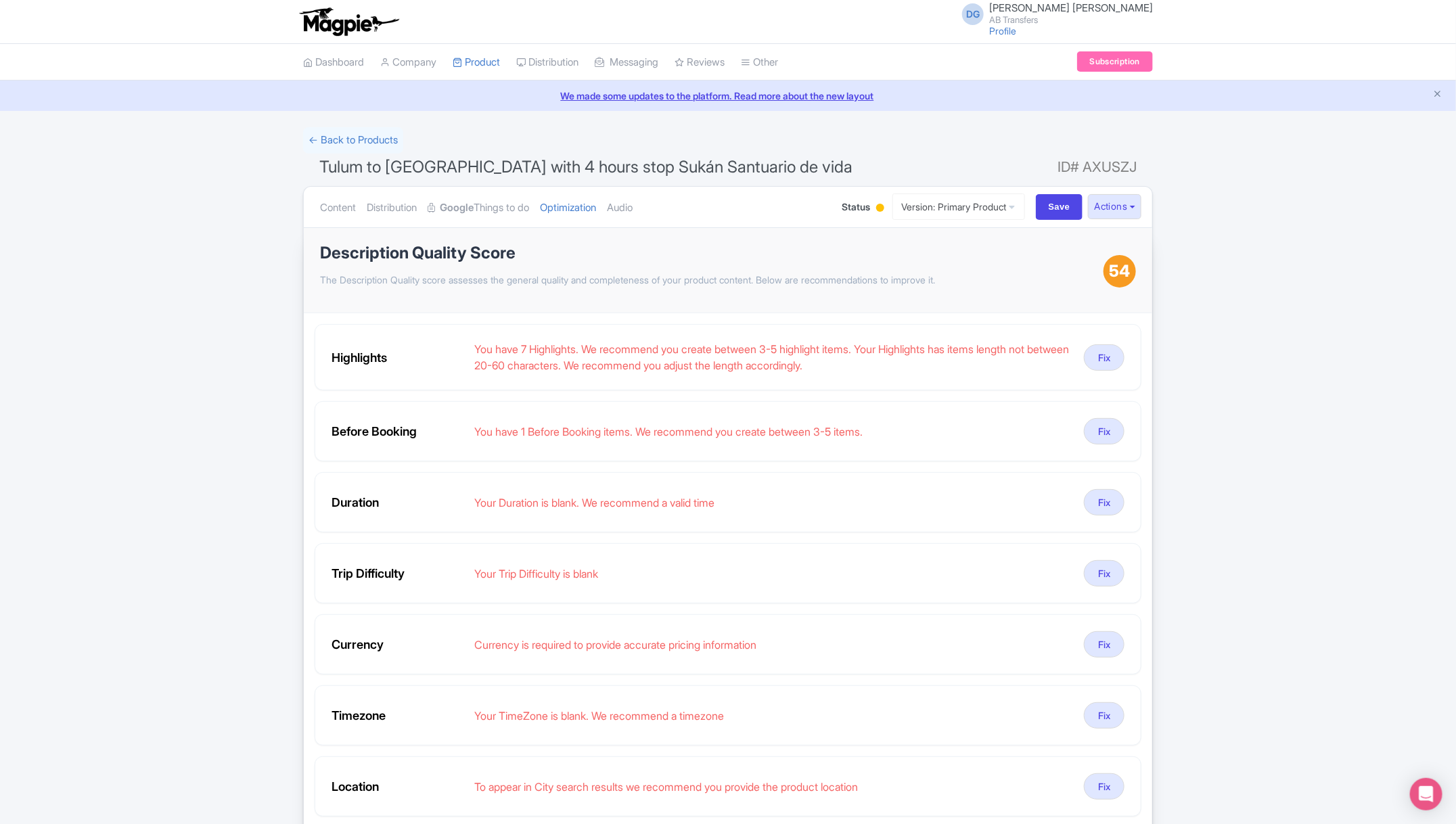
click at [1244, 395] on div "Success Product updated successfully ← Back to Products Tulum to [GEOGRAPHIC_DA…" at bounding box center [728, 714] width 1456 height 1175
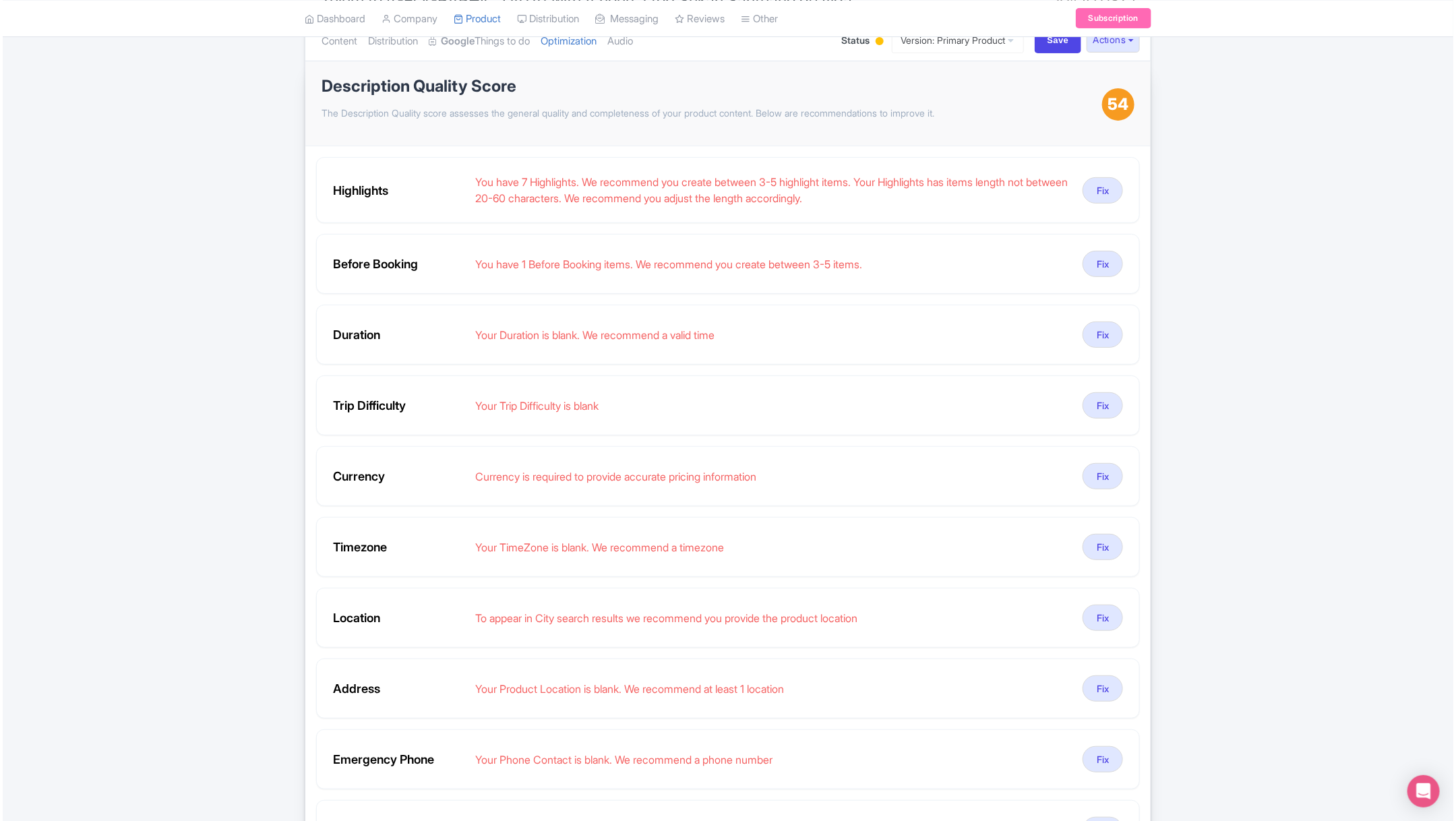
scroll to position [202, 0]
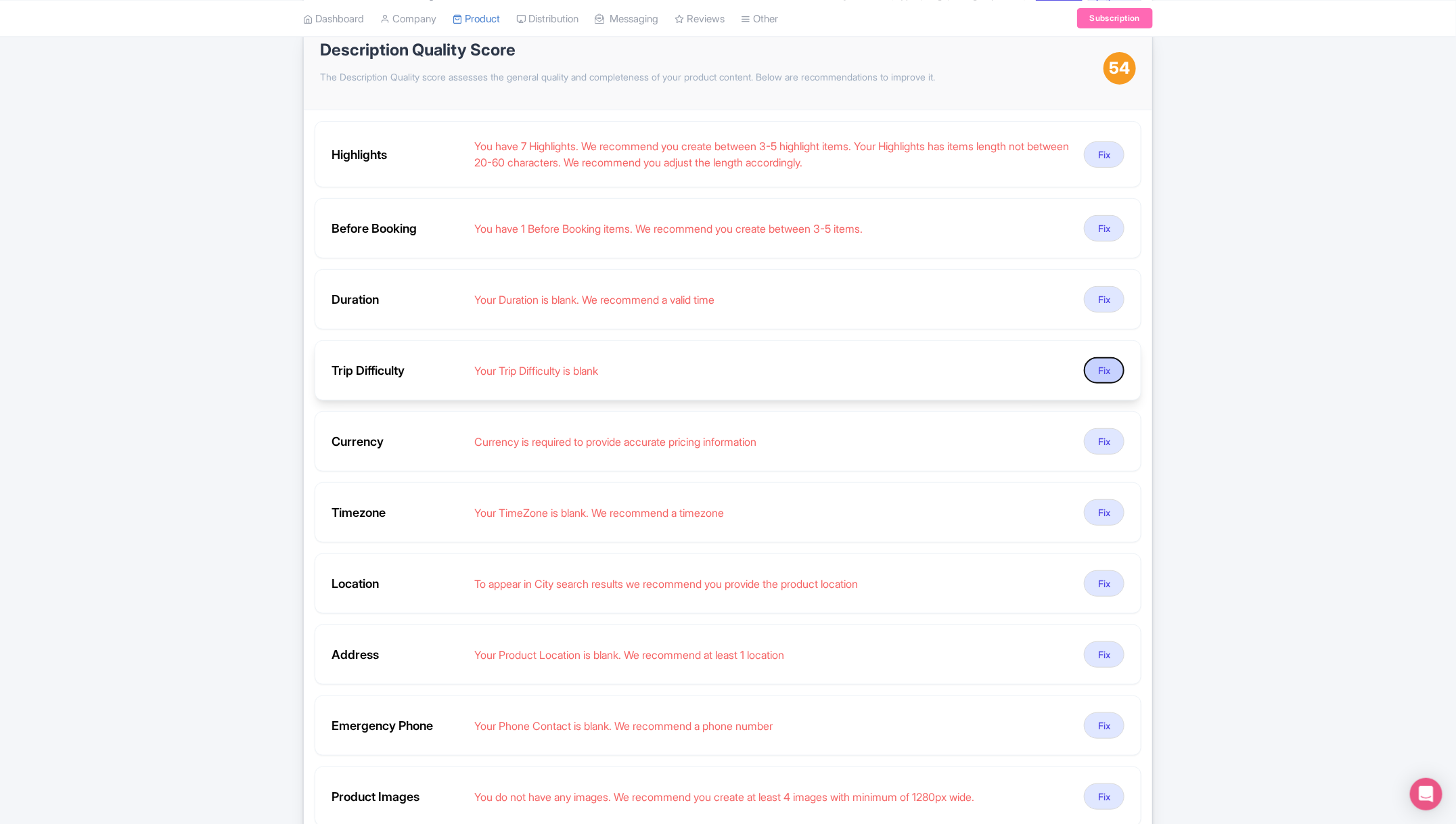
click at [1102, 374] on button "Fix" at bounding box center [1104, 371] width 41 height 27
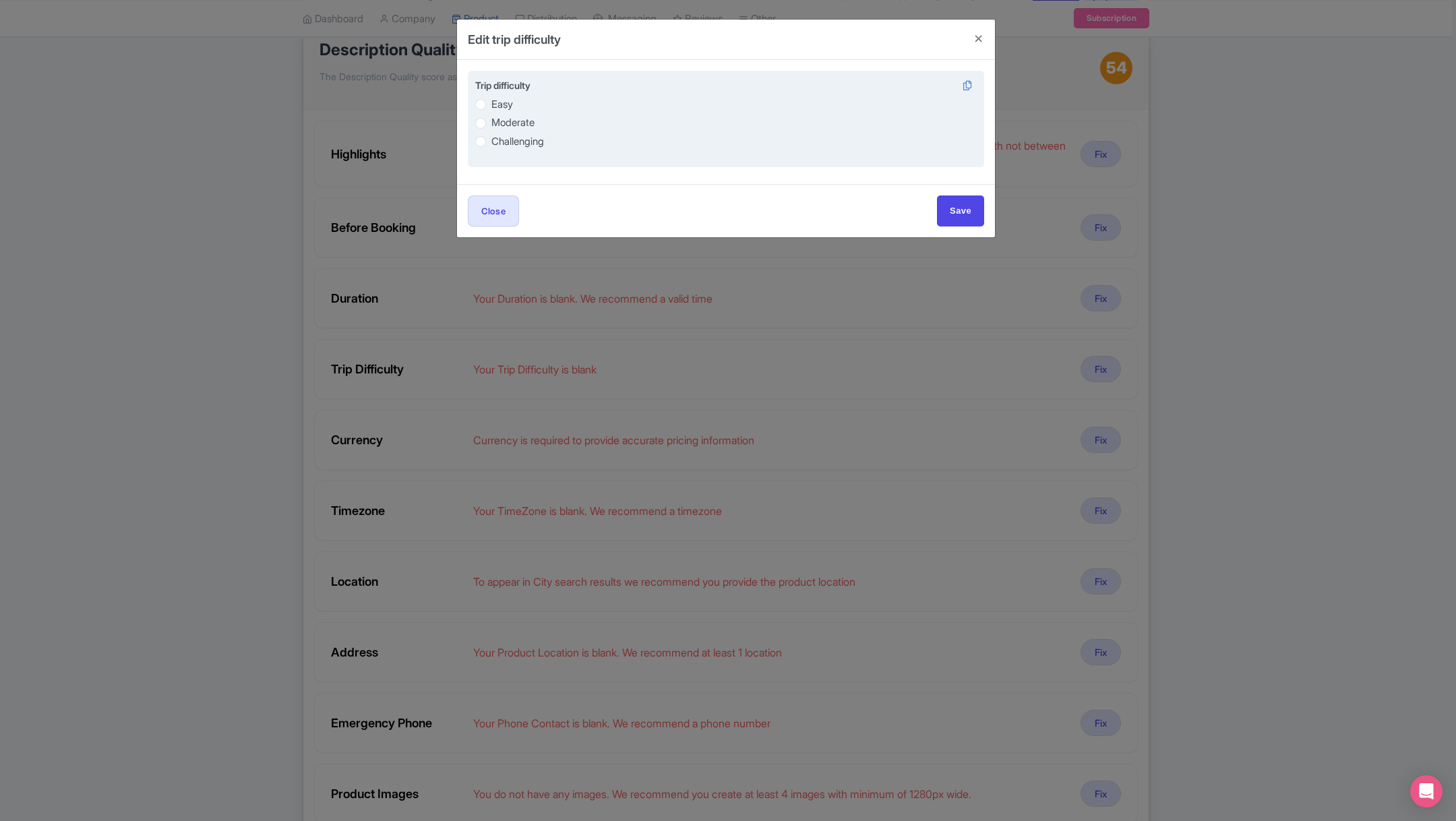
click at [492, 121] on label "Moderate" at bounding box center [513, 123] width 43 height 16
radio input "true"
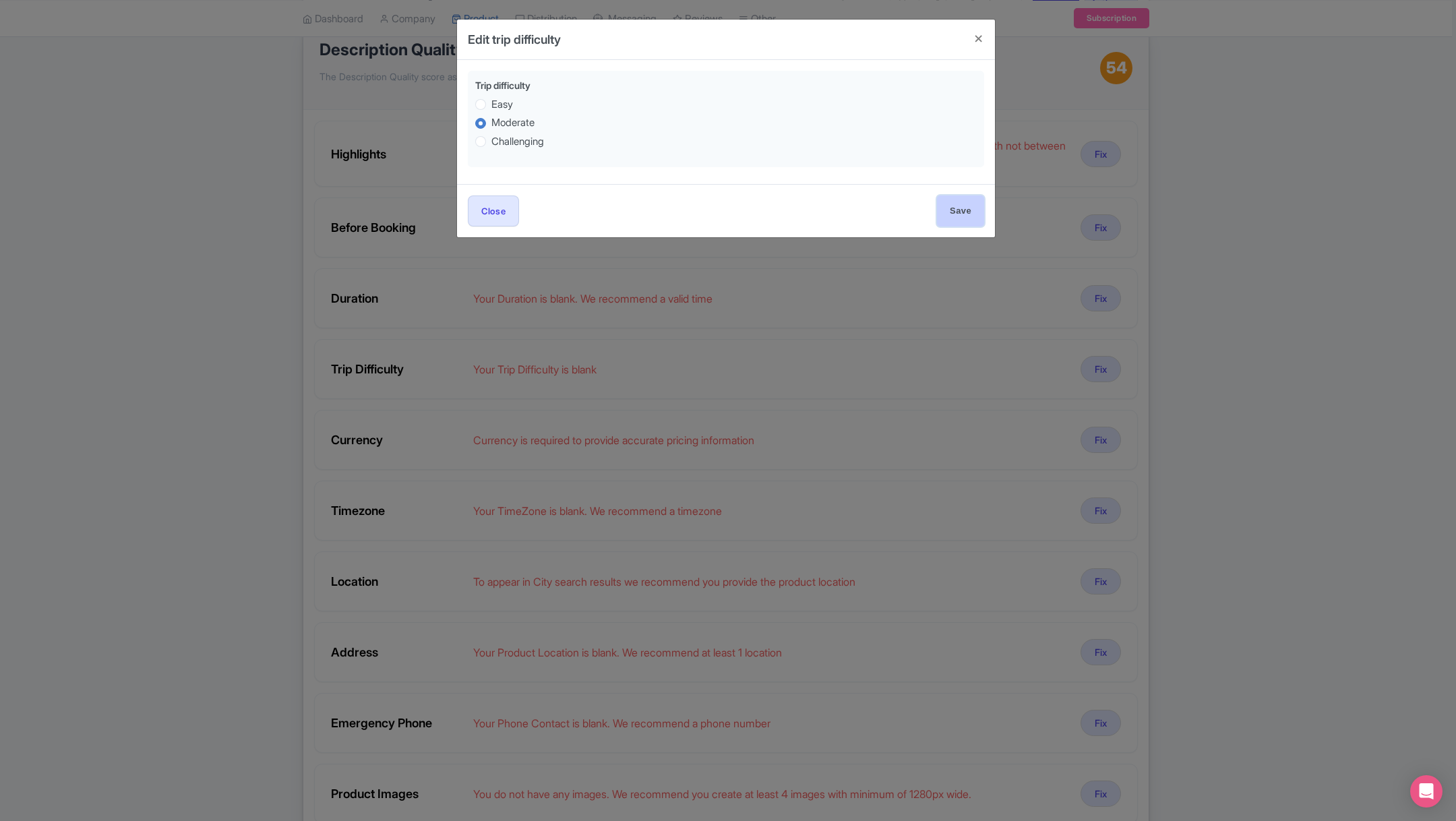
click at [970, 208] on input "Save" at bounding box center [961, 210] width 47 height 30
type input "Save"
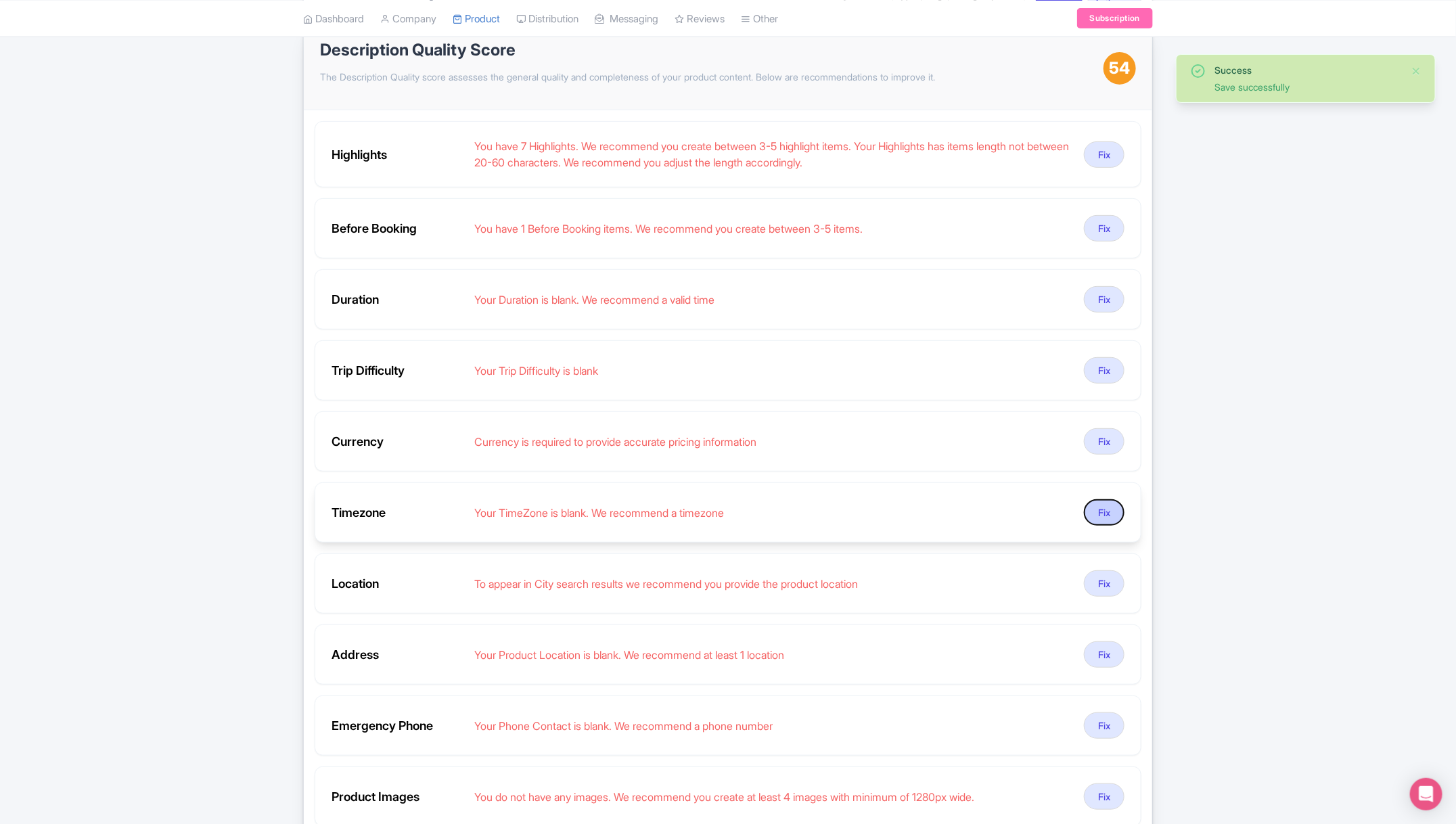
click at [1105, 505] on button "Fix" at bounding box center [1104, 513] width 41 height 27
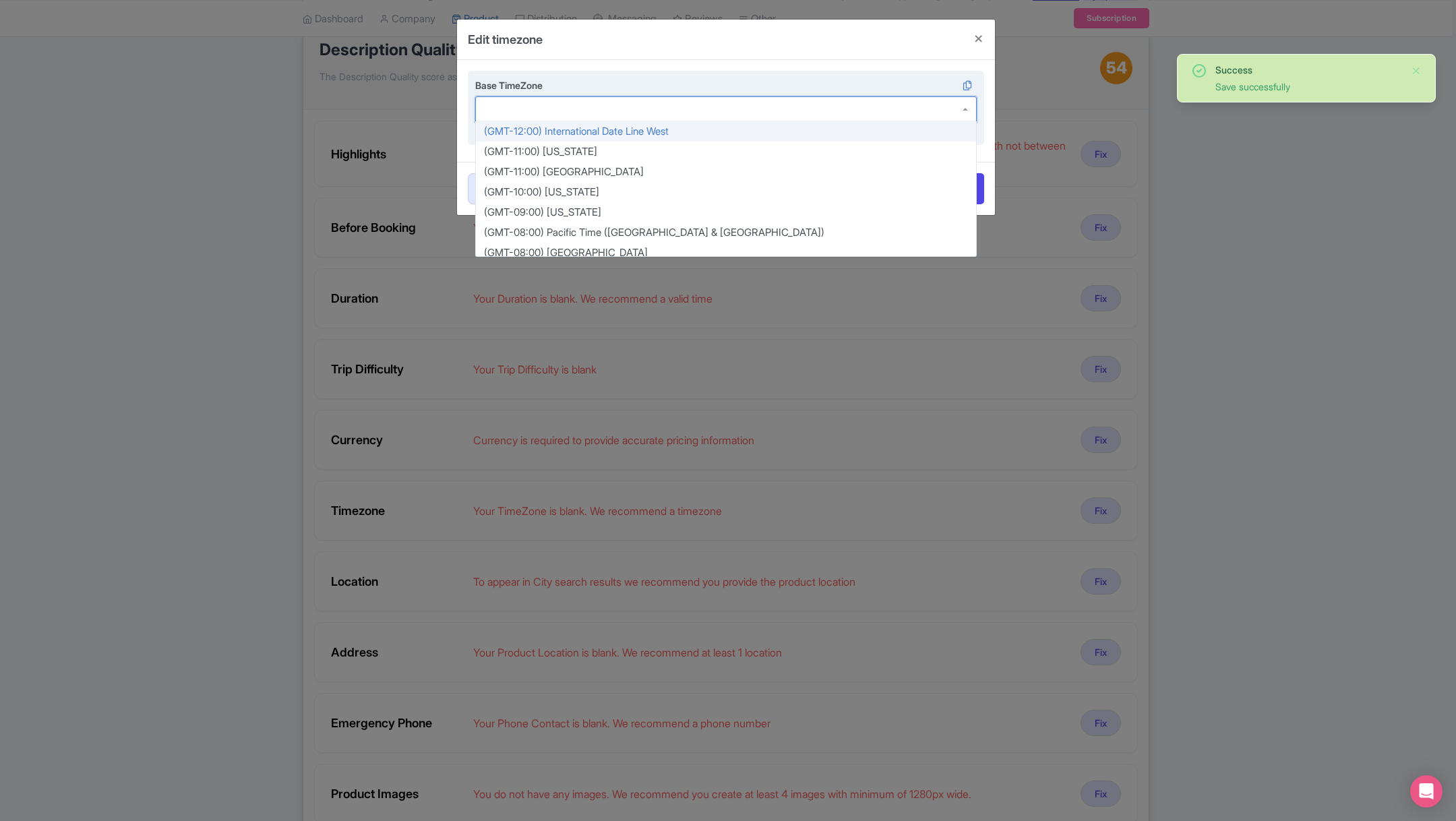
click at [677, 104] on div at bounding box center [726, 109] width 502 height 26
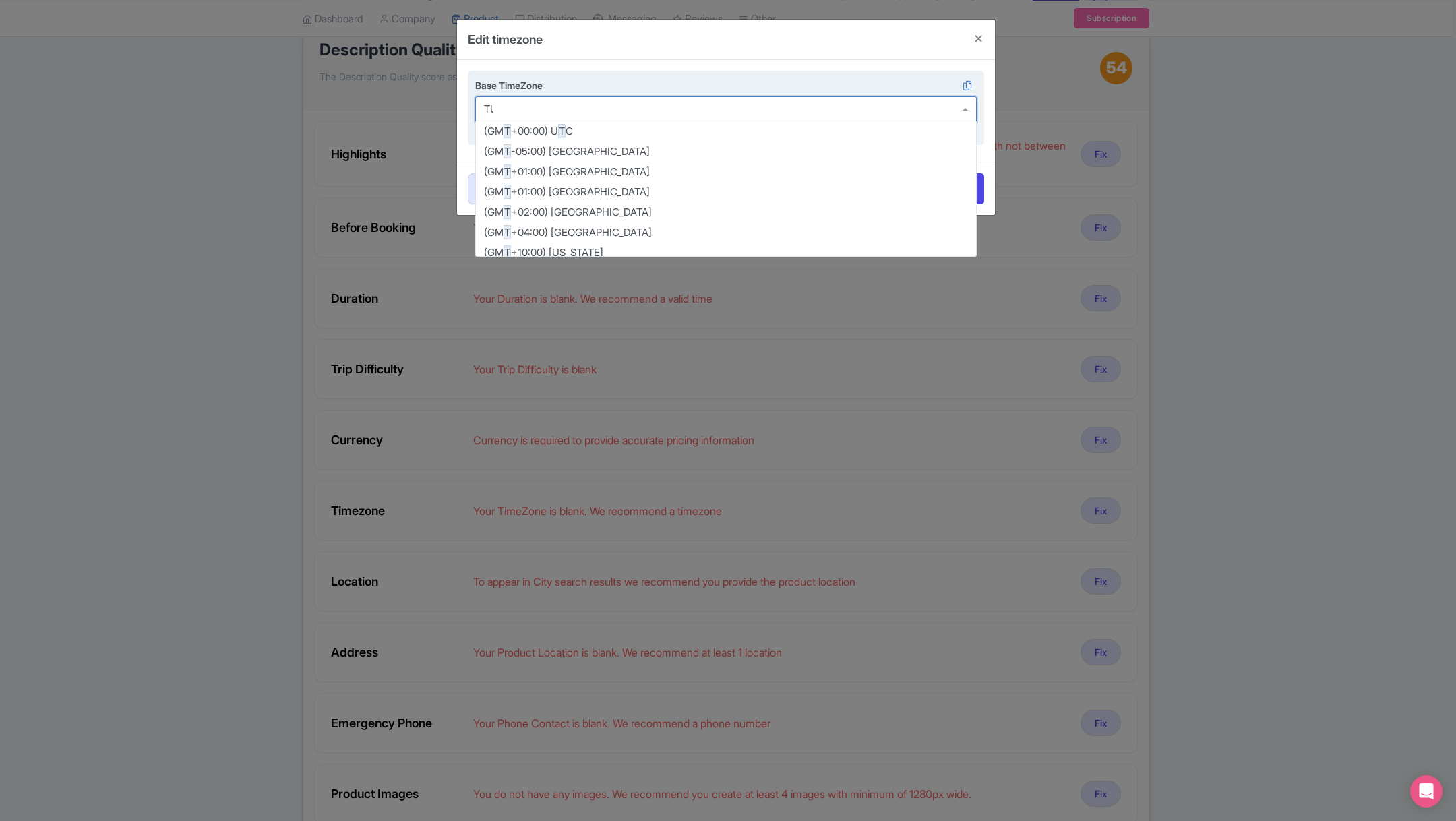
scroll to position [0, 0]
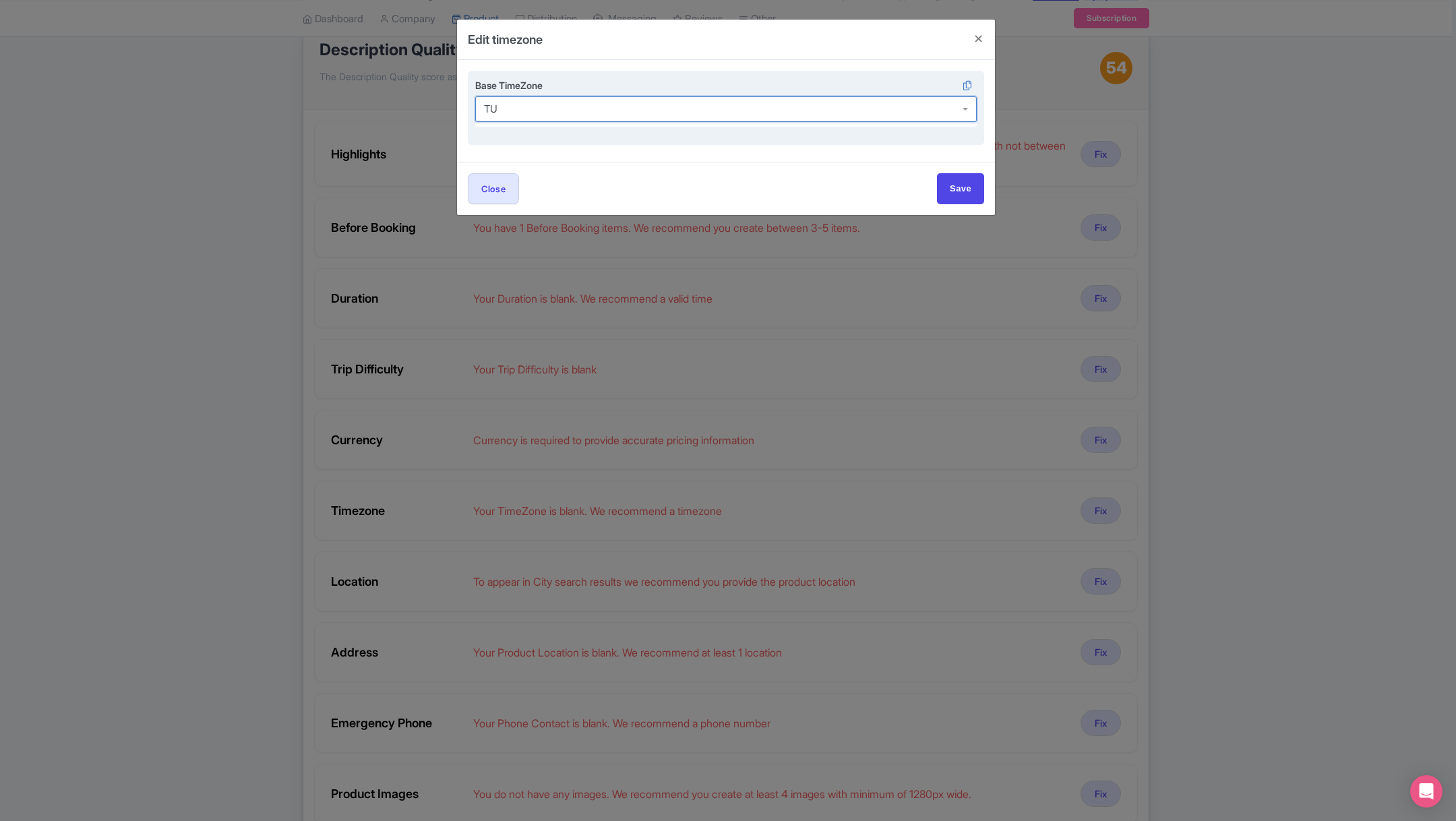
type input "T"
type input "MEXICO"
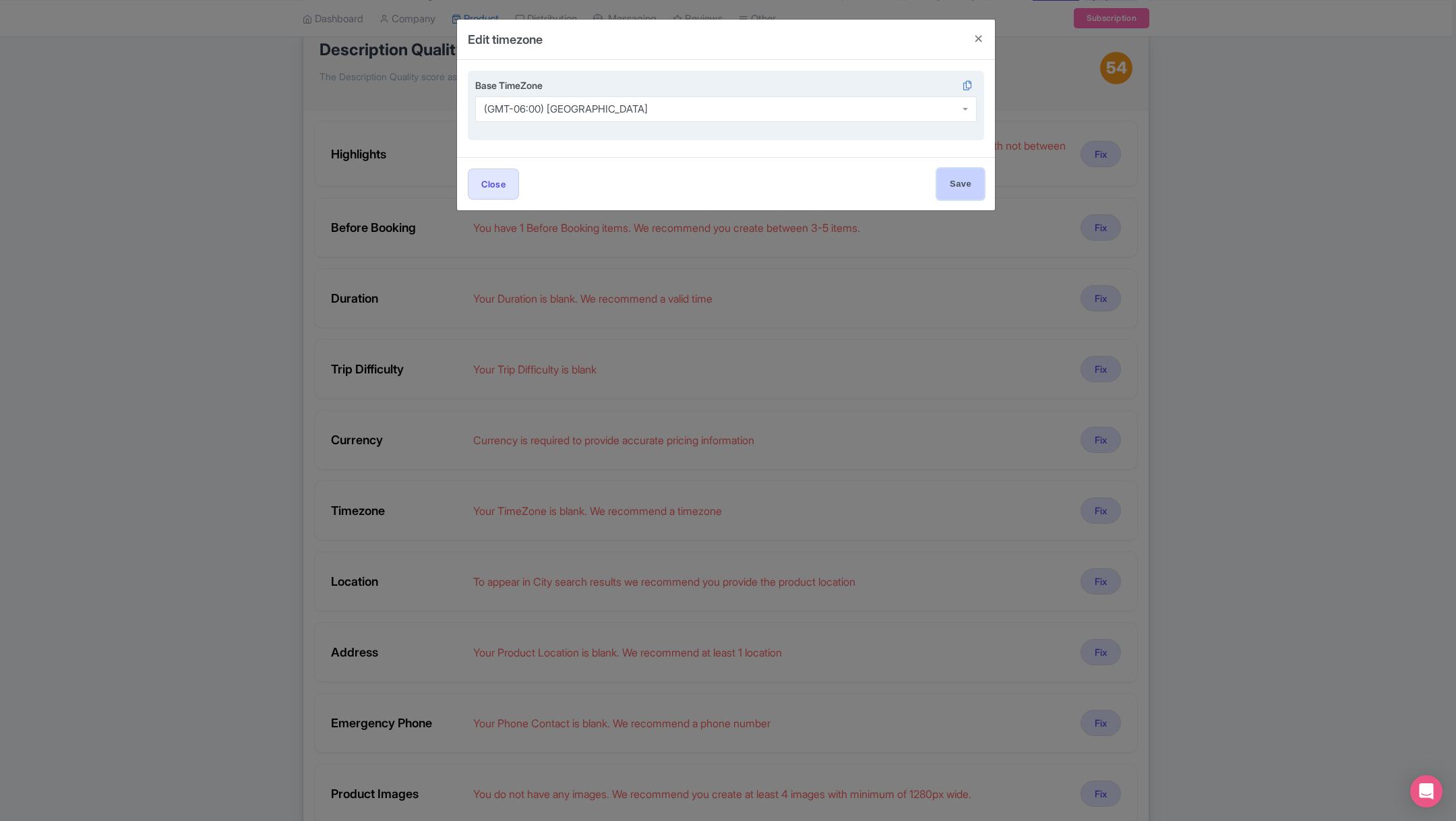
click at [950, 185] on input "Save" at bounding box center [961, 184] width 47 height 30
type input "Save"
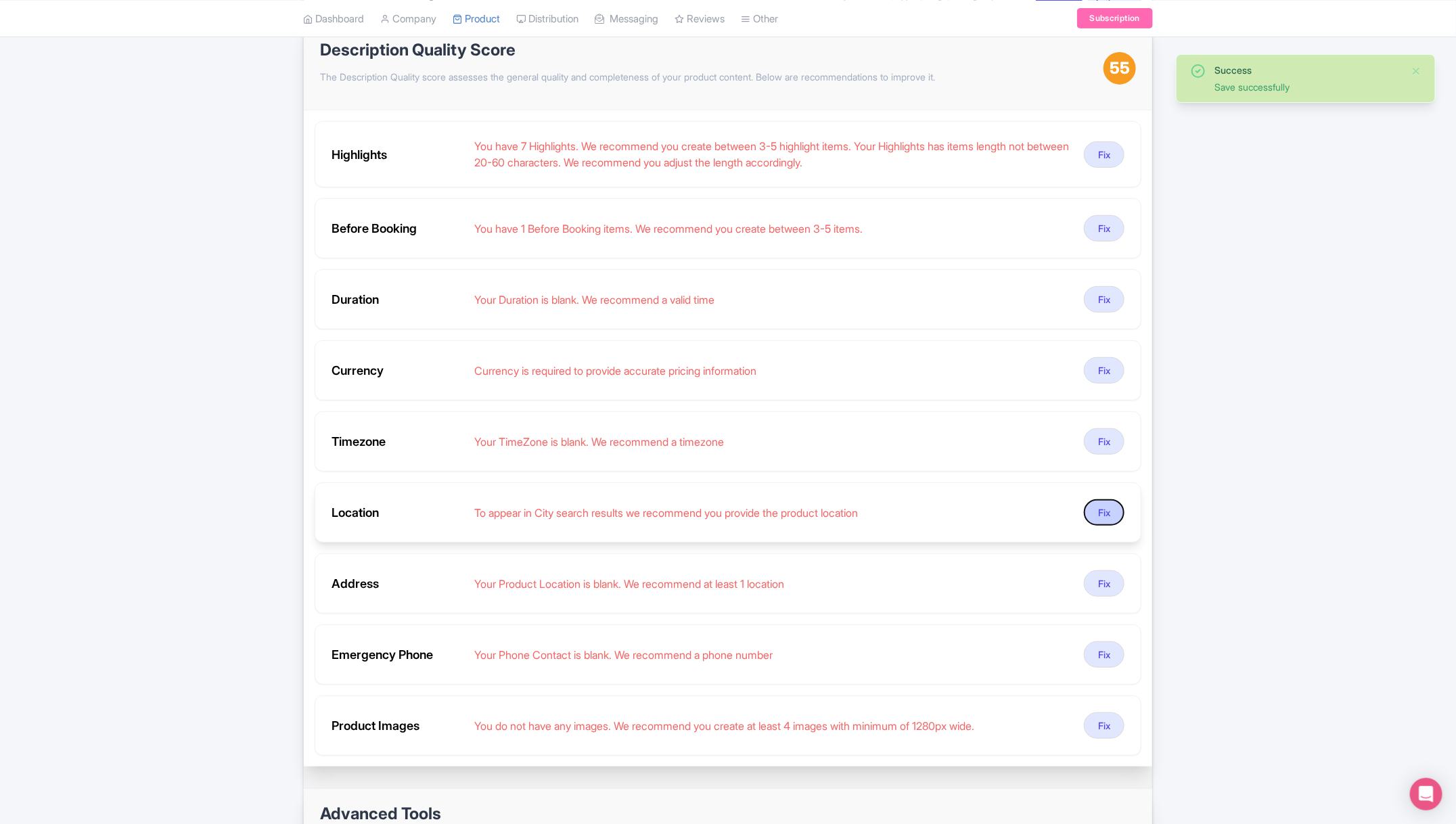
click at [1105, 510] on button "Fix" at bounding box center [1104, 513] width 41 height 27
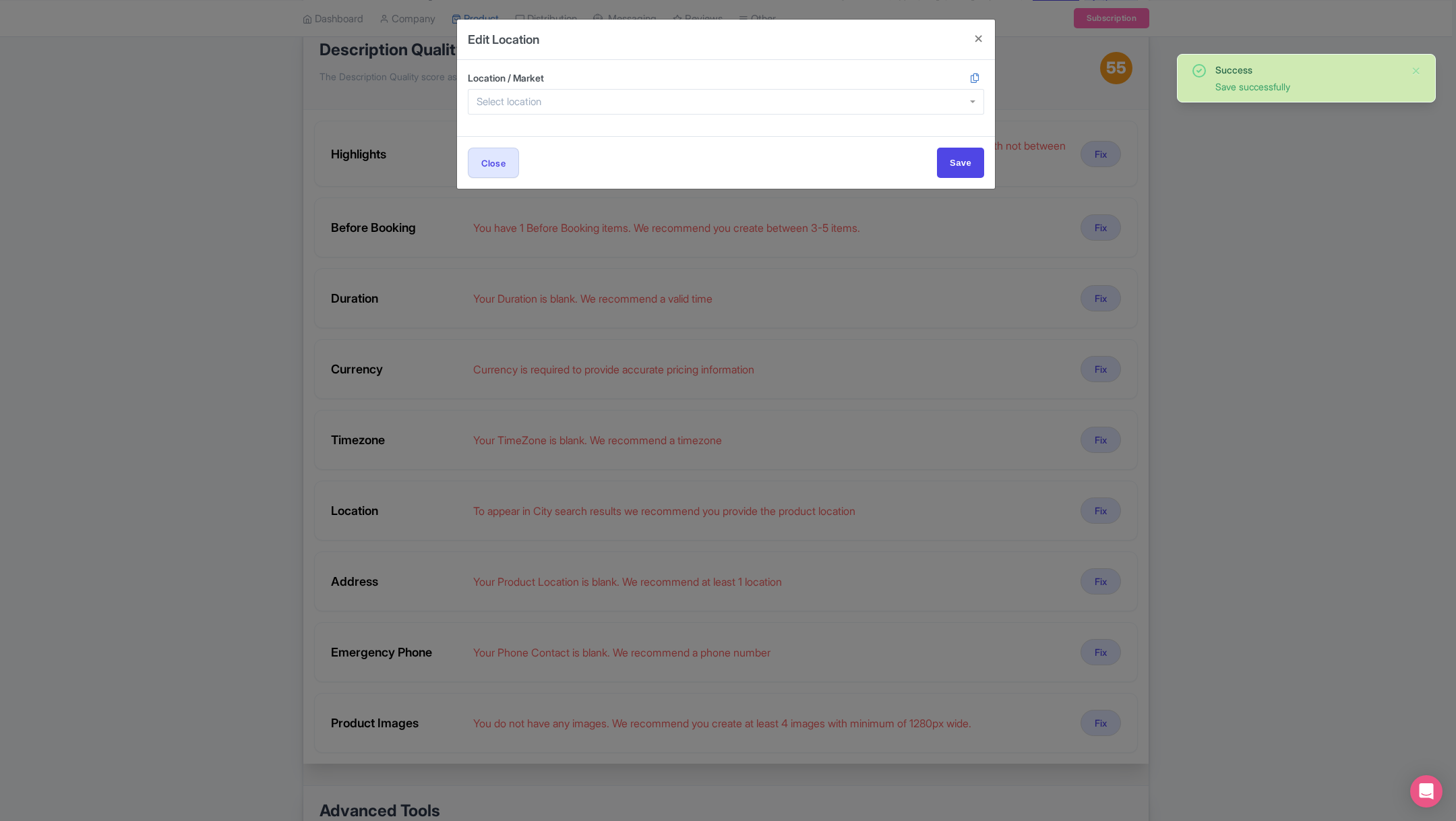
click at [568, 109] on div at bounding box center [726, 101] width 517 height 26
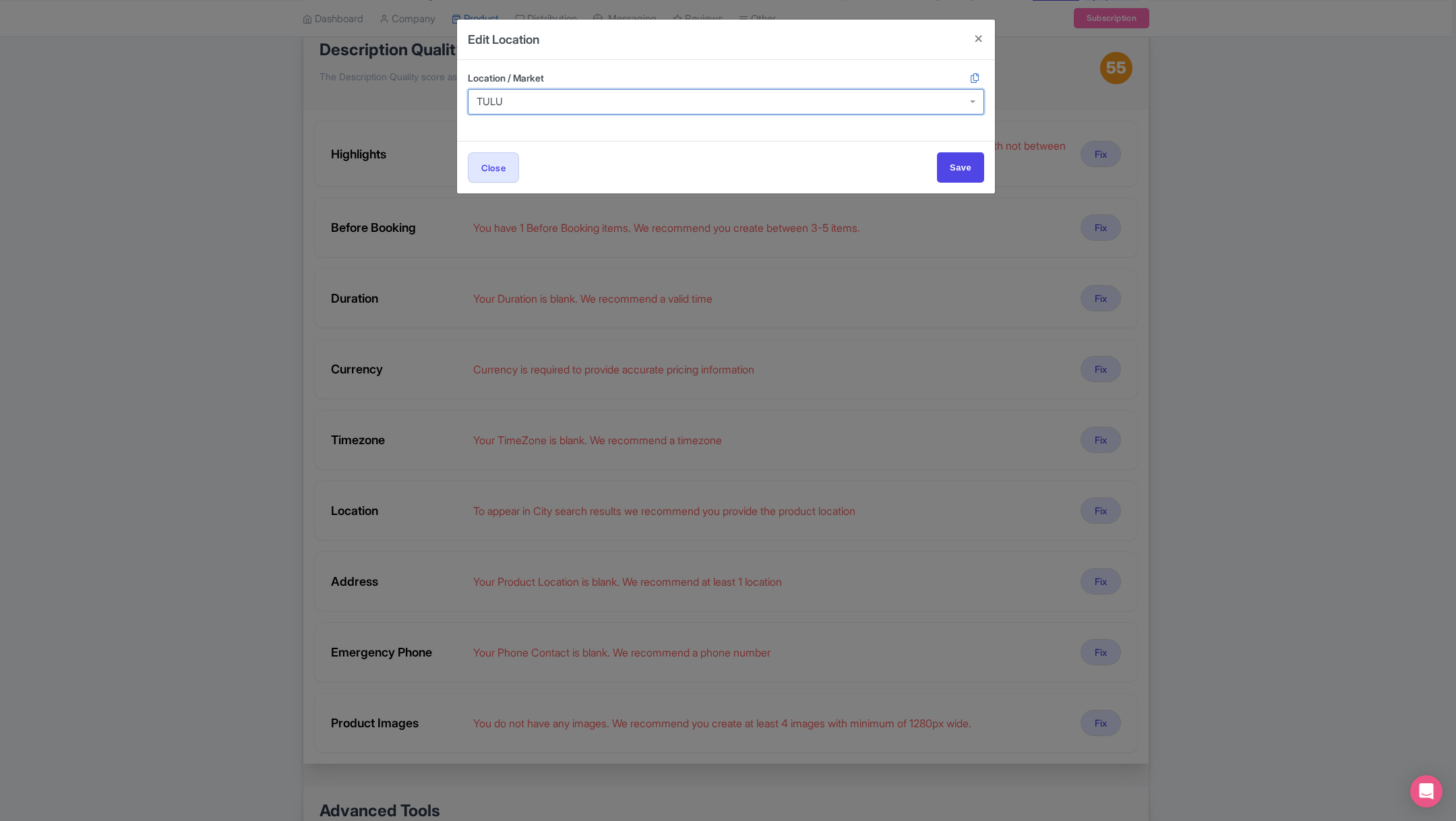
type input "TULUM"
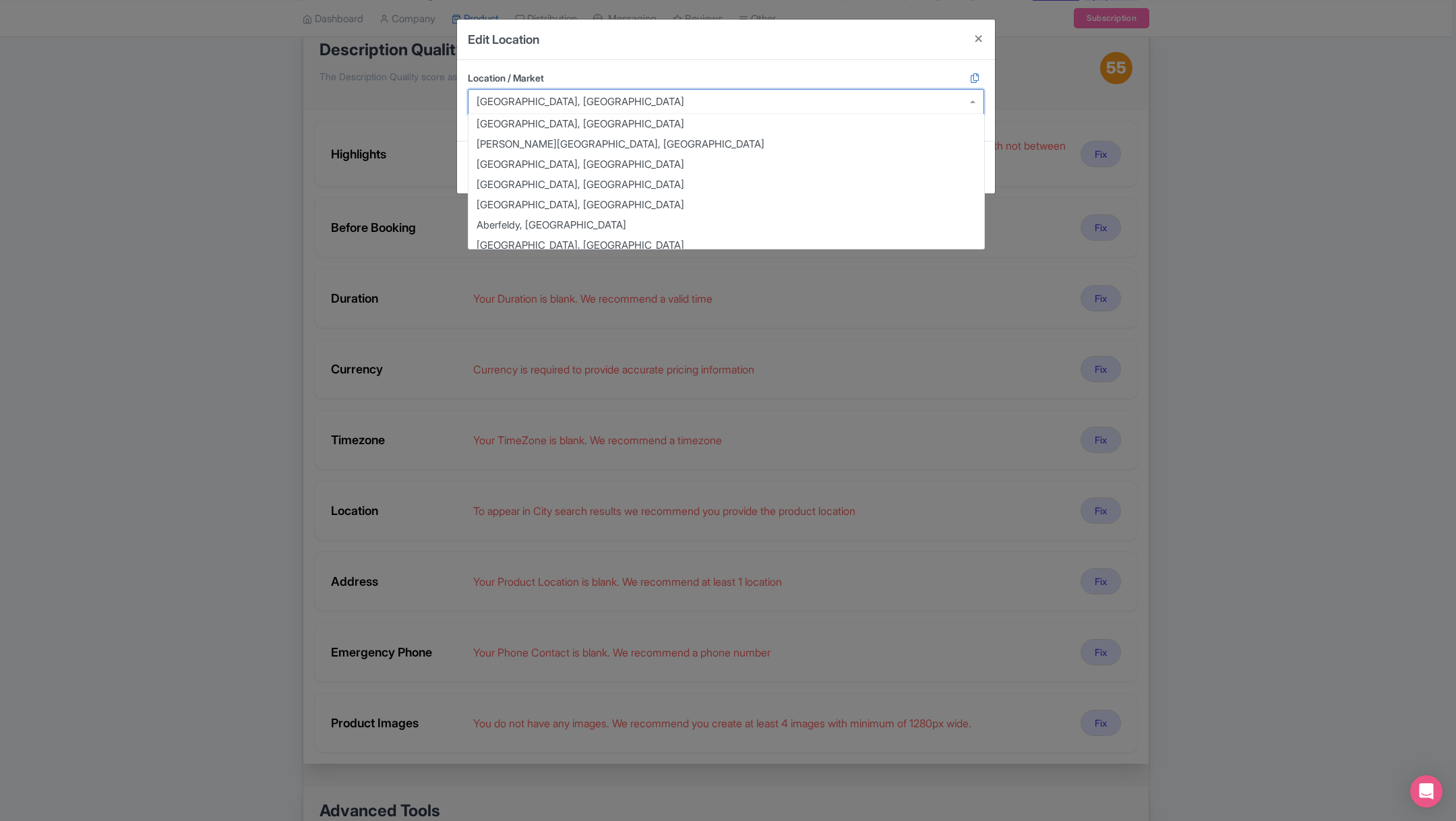
click at [631, 75] on label "Location / Market" at bounding box center [726, 78] width 517 height 14
click at [685, 95] on input "Location / Market" at bounding box center [686, 101] width 3 height 12
click at [560, 103] on div "Tulum, Mexico" at bounding box center [726, 101] width 517 height 26
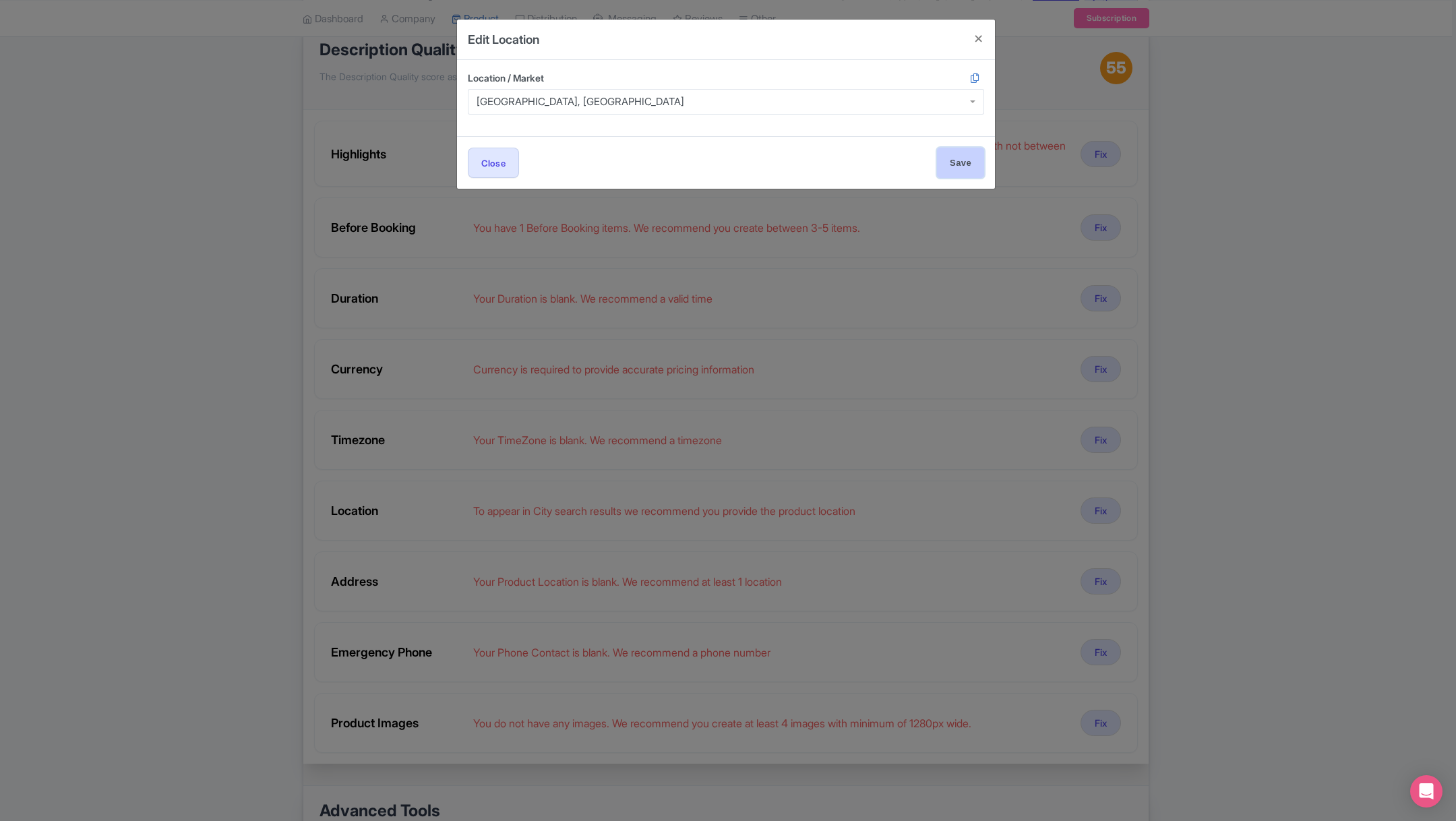
click at [950, 155] on input "Save" at bounding box center [961, 162] width 47 height 30
type input "Save"
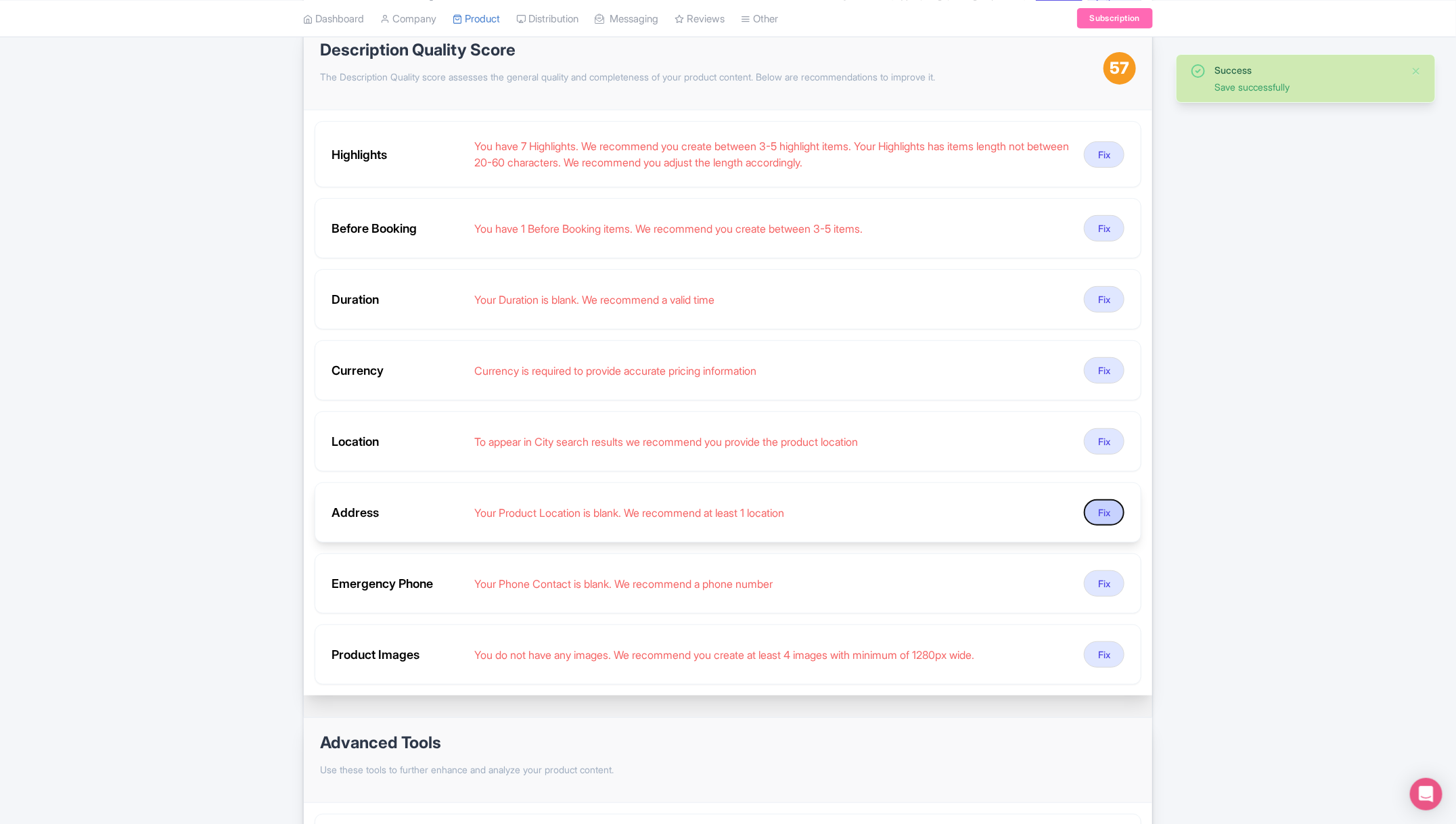
click at [1106, 510] on button "Fix" at bounding box center [1104, 513] width 41 height 27
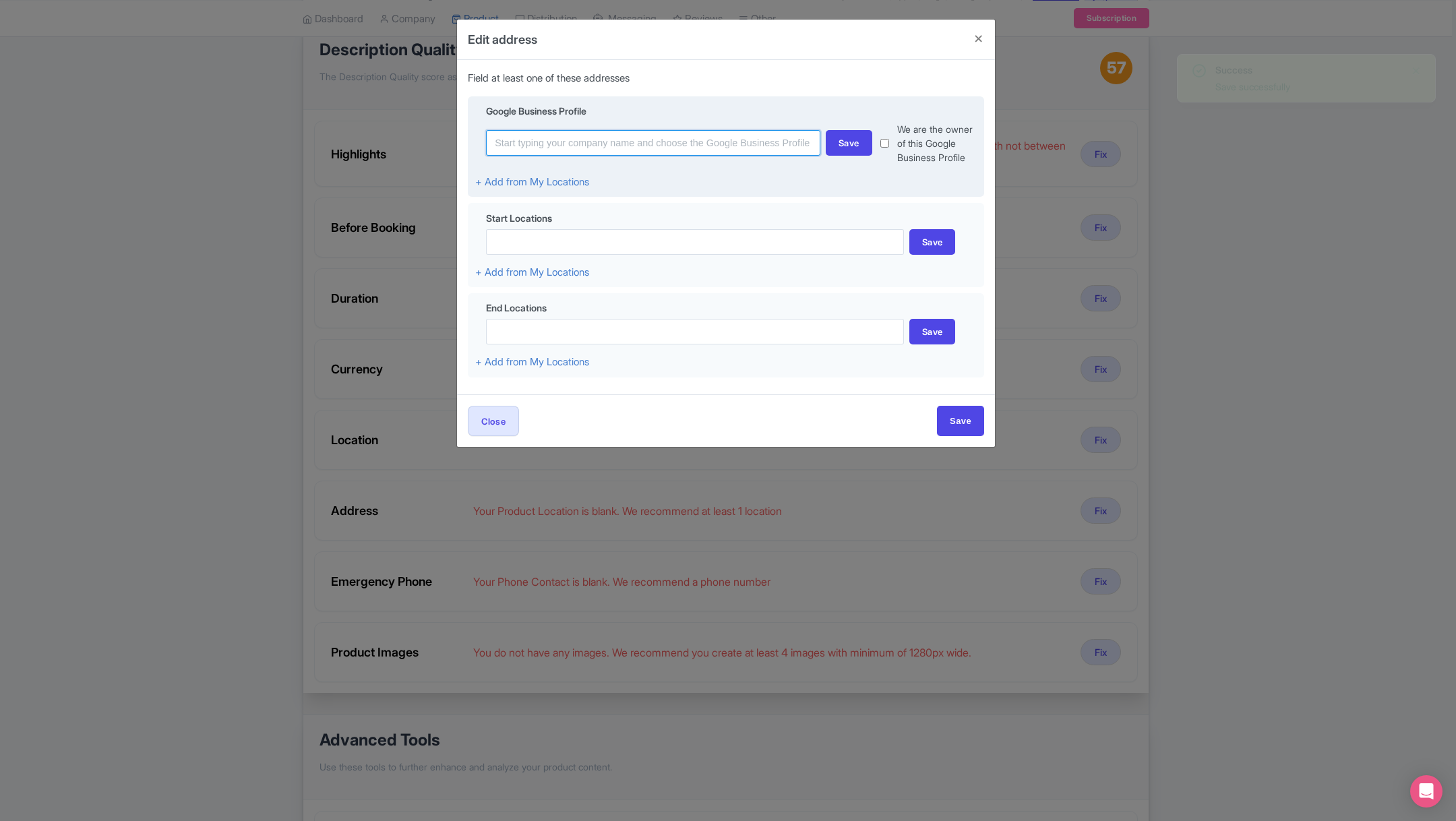
click at [680, 147] on input at bounding box center [654, 143] width 335 height 26
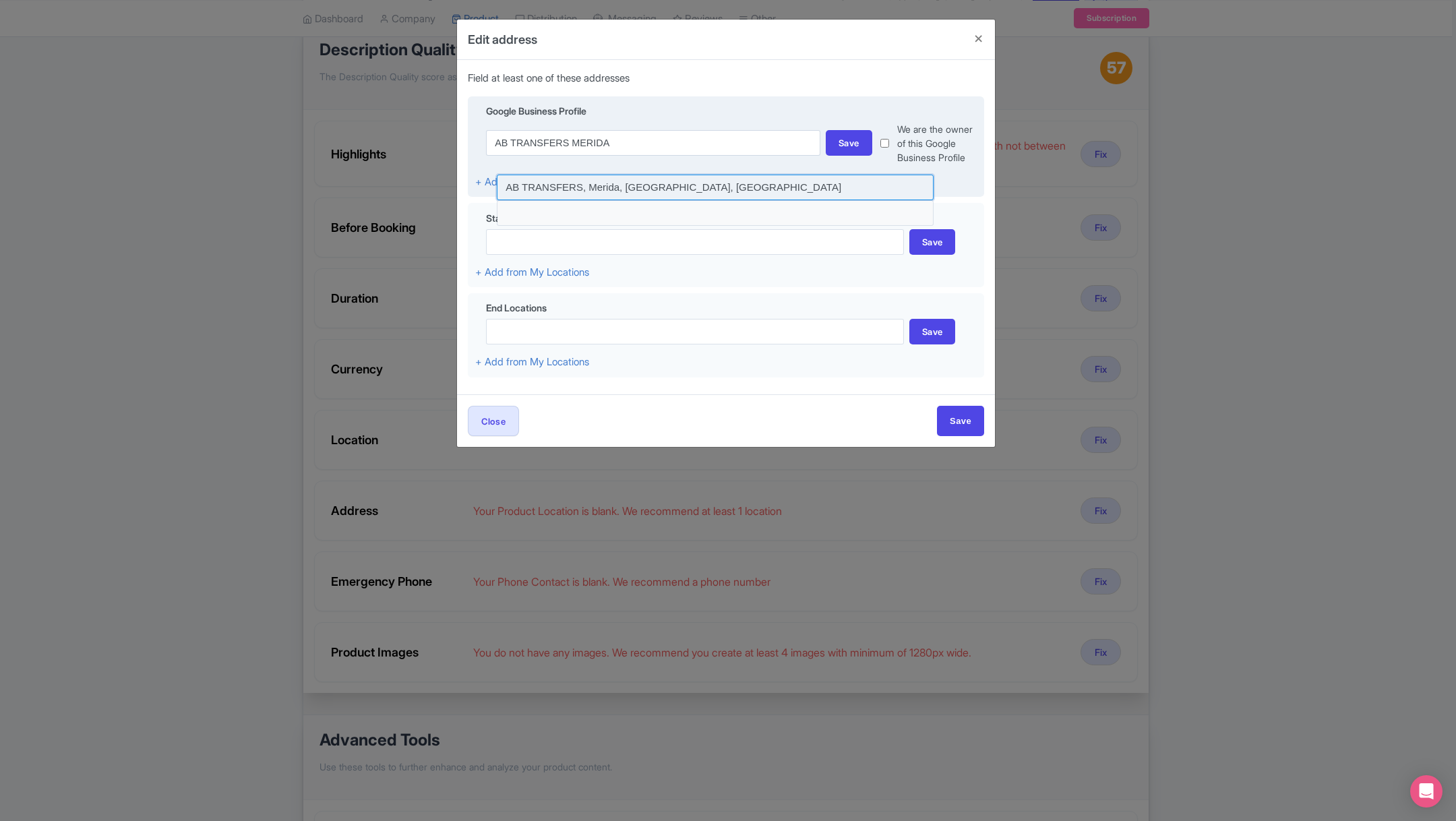
click at [639, 185] on input at bounding box center [715, 187] width 437 height 26
type input "AB TRANSFERS, Merida, [GEOGRAPHIC_DATA], [GEOGRAPHIC_DATA]"
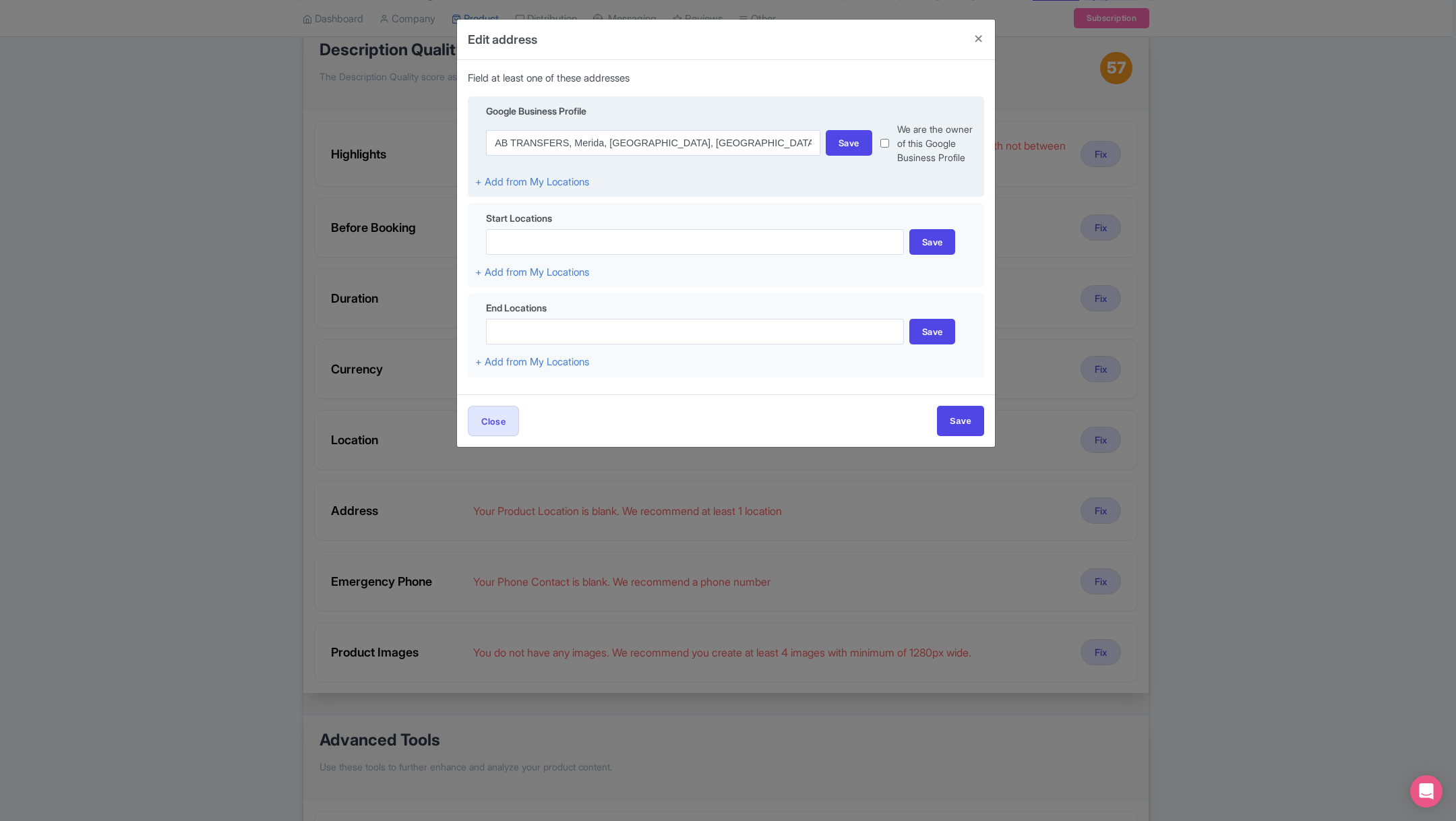
click at [890, 142] on div "We are the owner of this Google Business Profile" at bounding box center [925, 143] width 104 height 42
click at [885, 142] on input "checkbox" at bounding box center [885, 143] width 9 height 42
checkbox input "true"
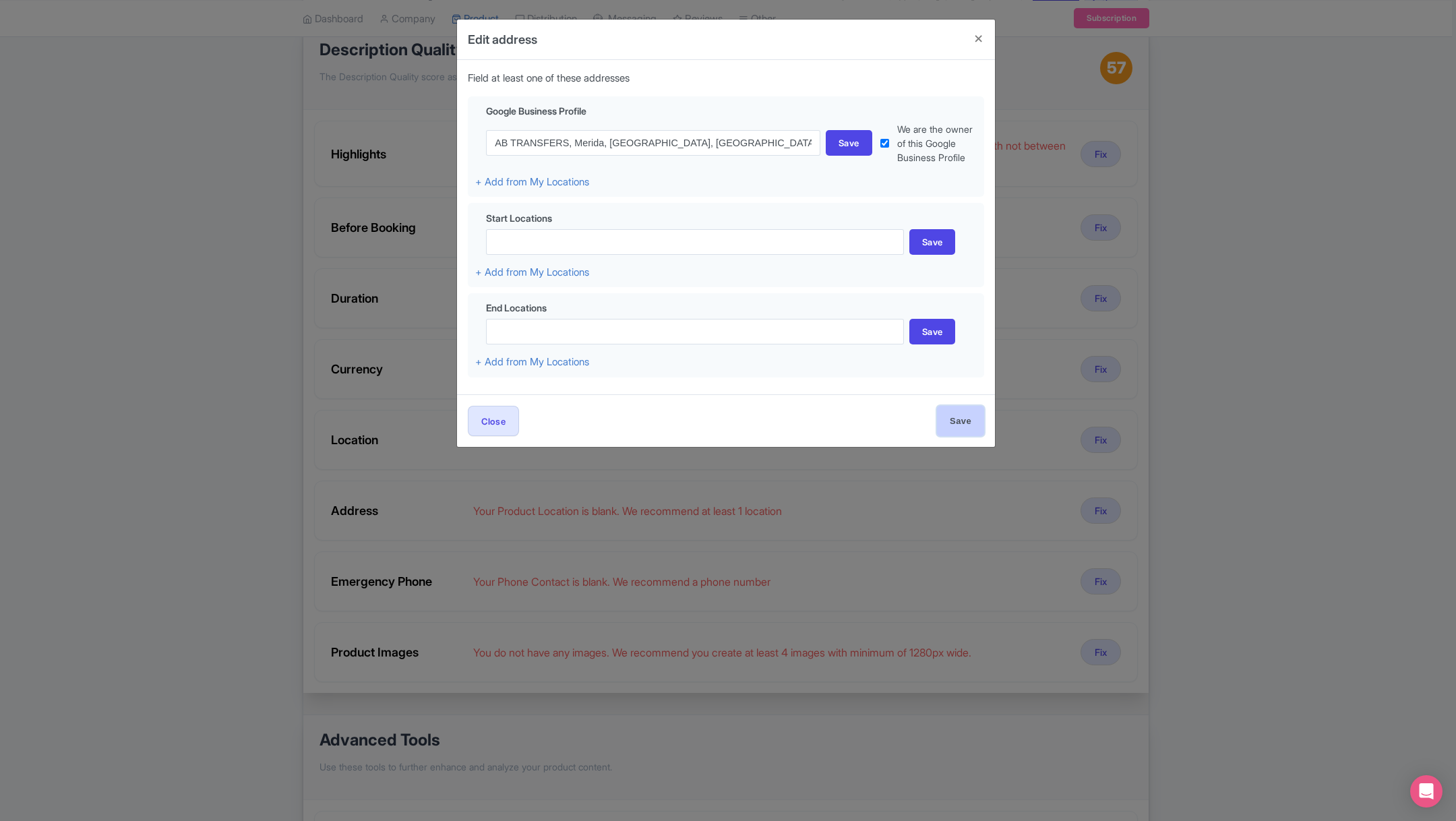
click at [951, 426] on input "Save" at bounding box center [961, 420] width 47 height 30
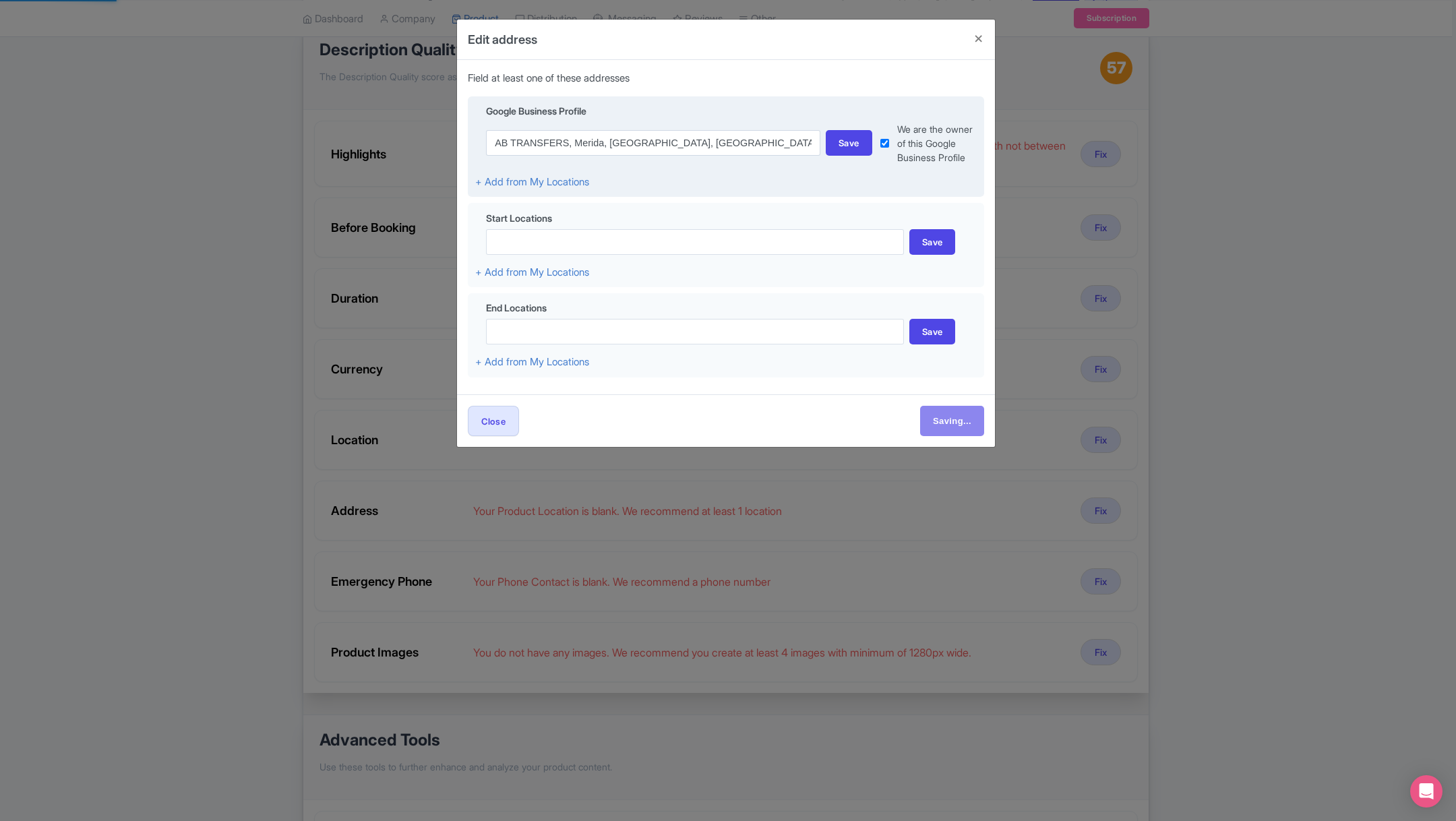
type input "Save"
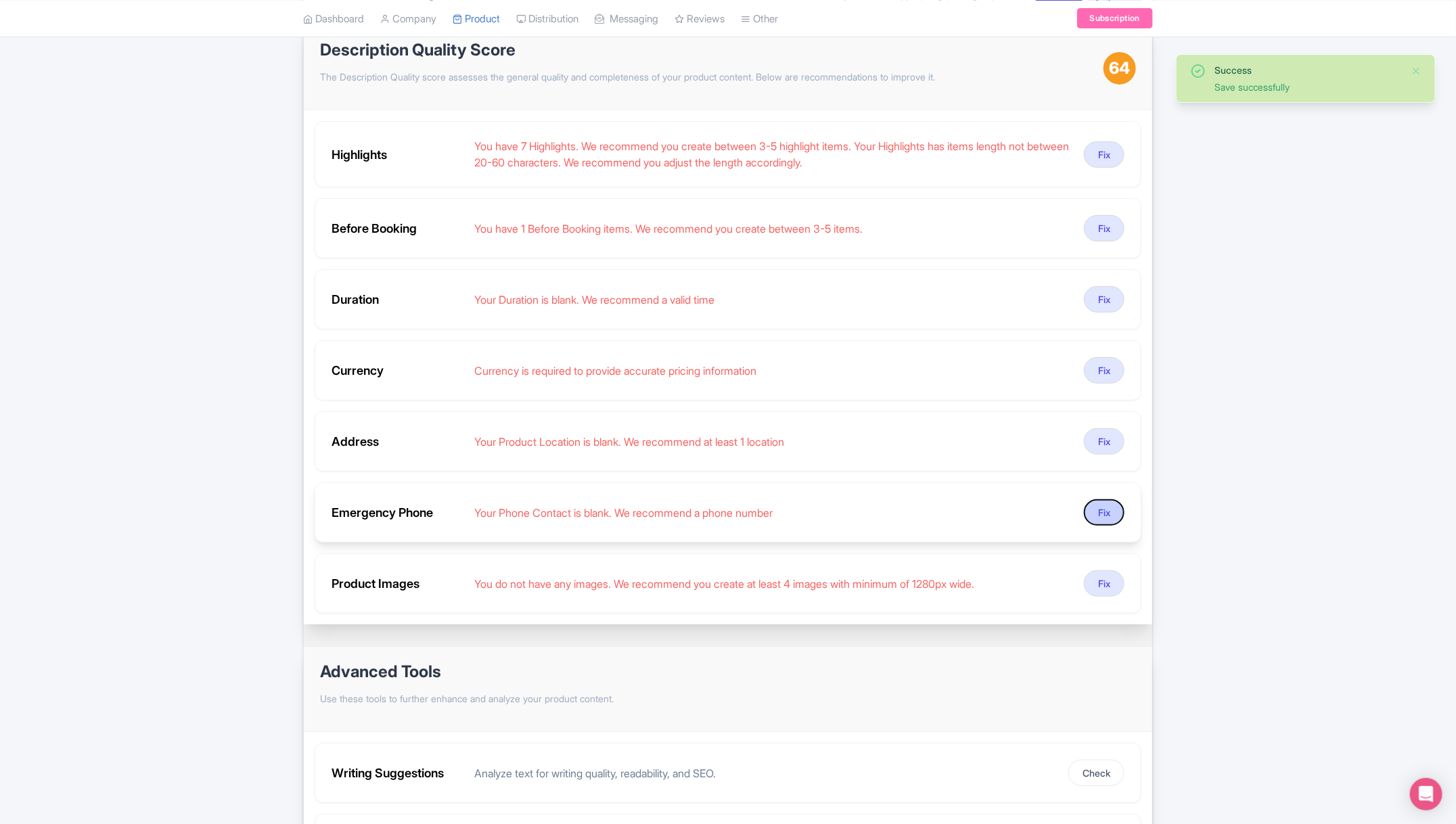
click at [1096, 505] on button "Fix" at bounding box center [1104, 513] width 41 height 27
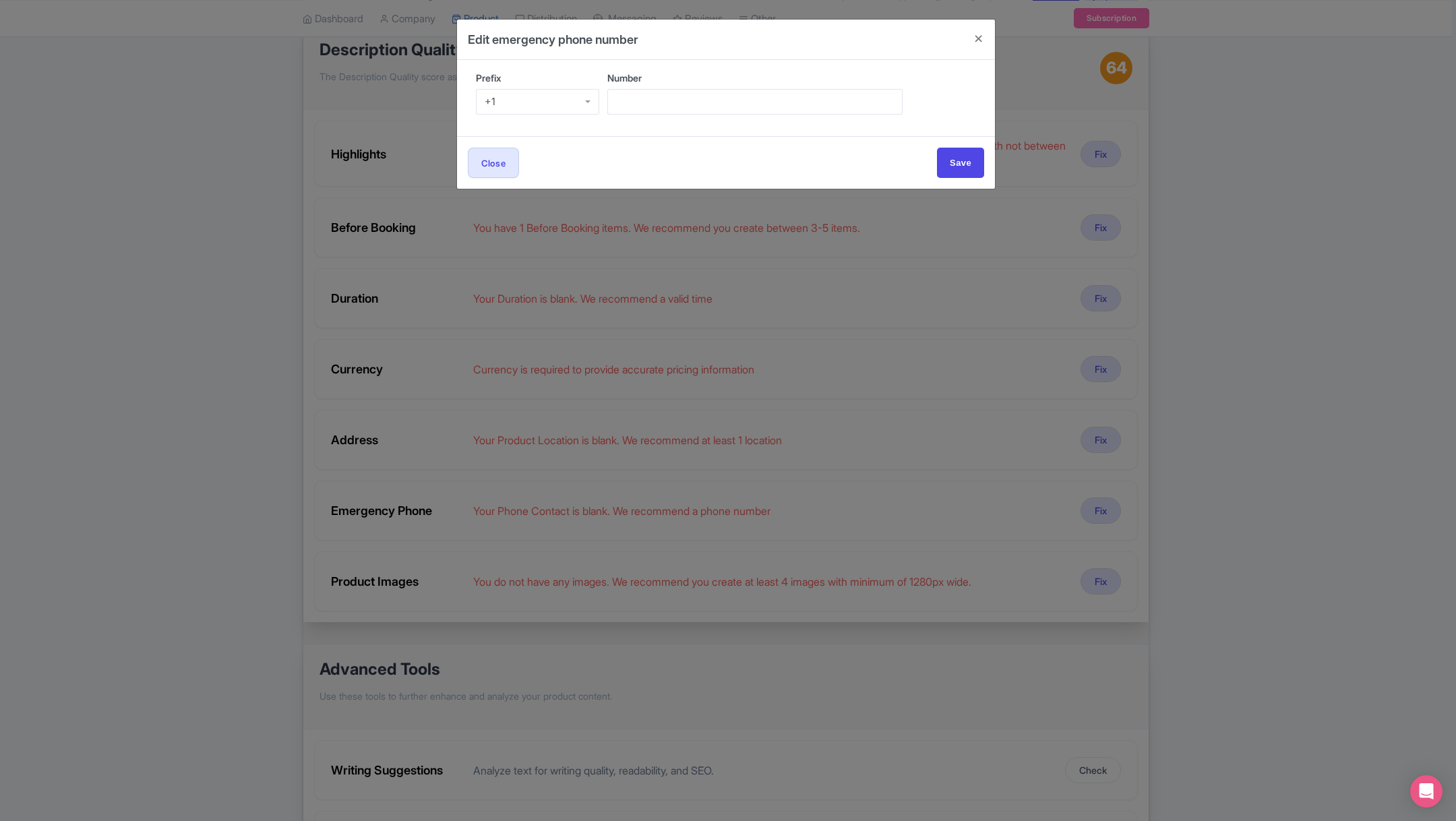
click at [580, 106] on div "+1" at bounding box center [537, 101] width 124 height 26
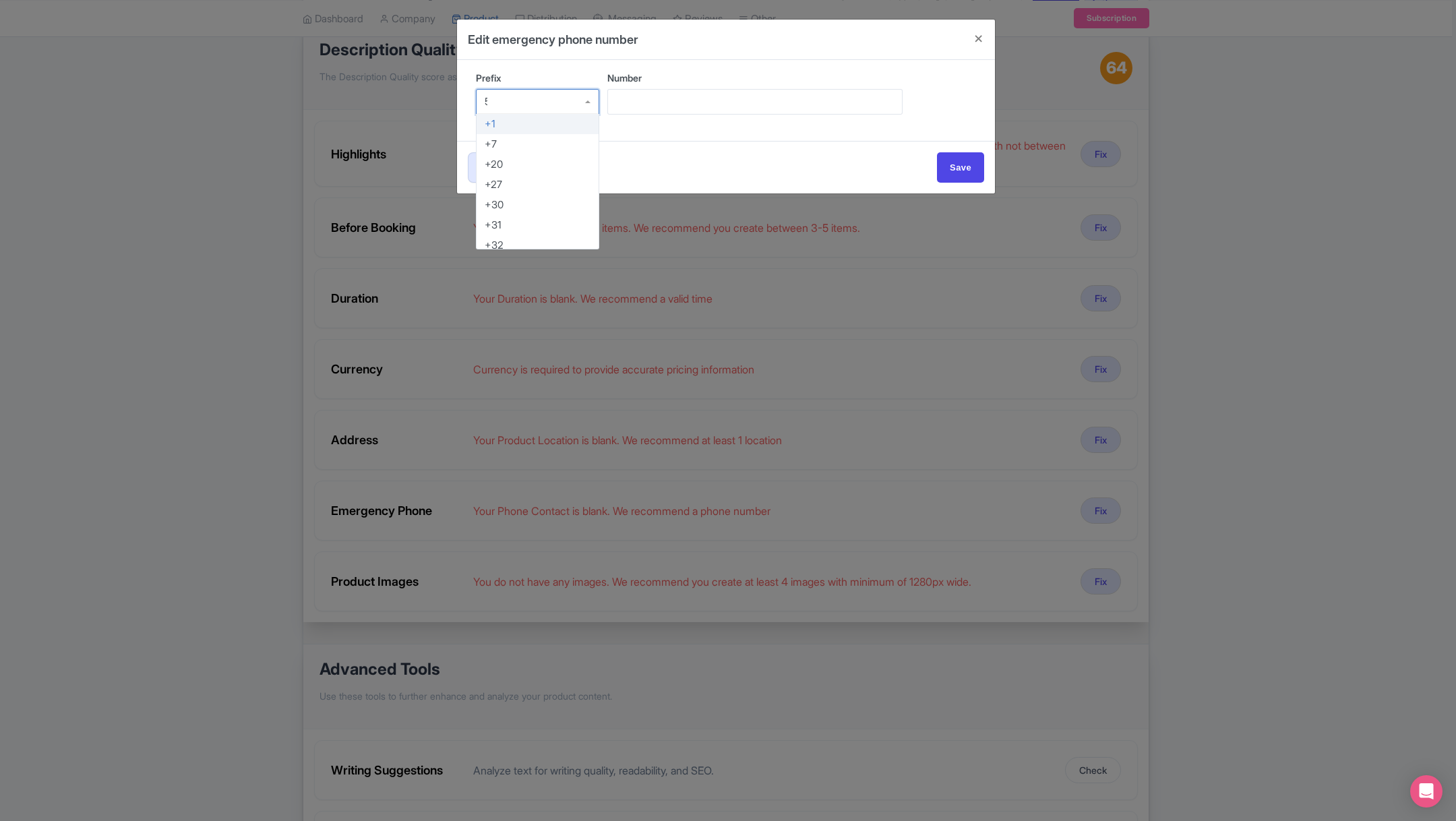
type input "52"
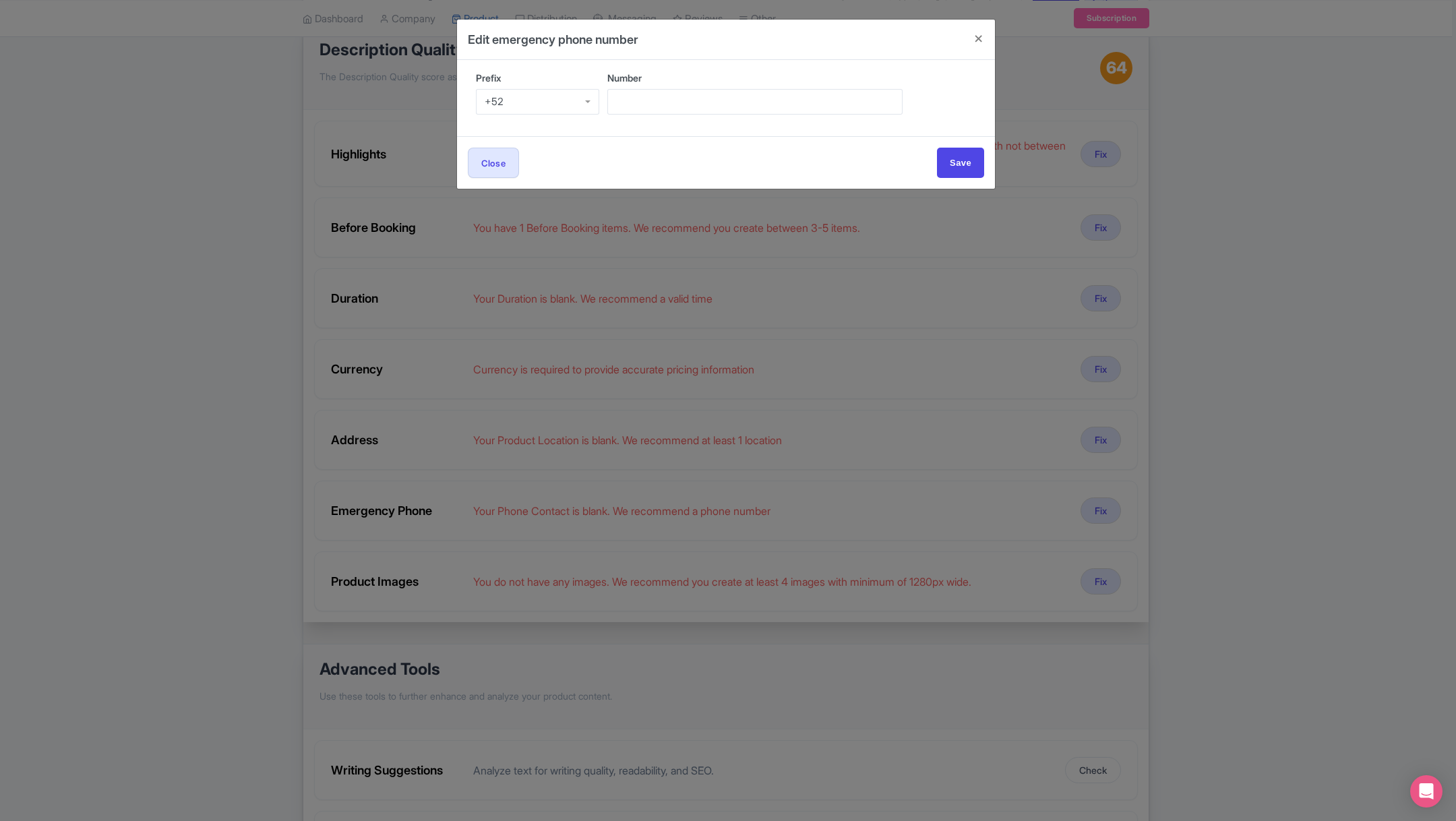
scroll to position [0, 0]
click at [634, 102] on input "Number" at bounding box center [755, 101] width 295 height 26
paste input "9991595435"
type input "9991595435"
click at [947, 156] on input "Save" at bounding box center [961, 162] width 47 height 30
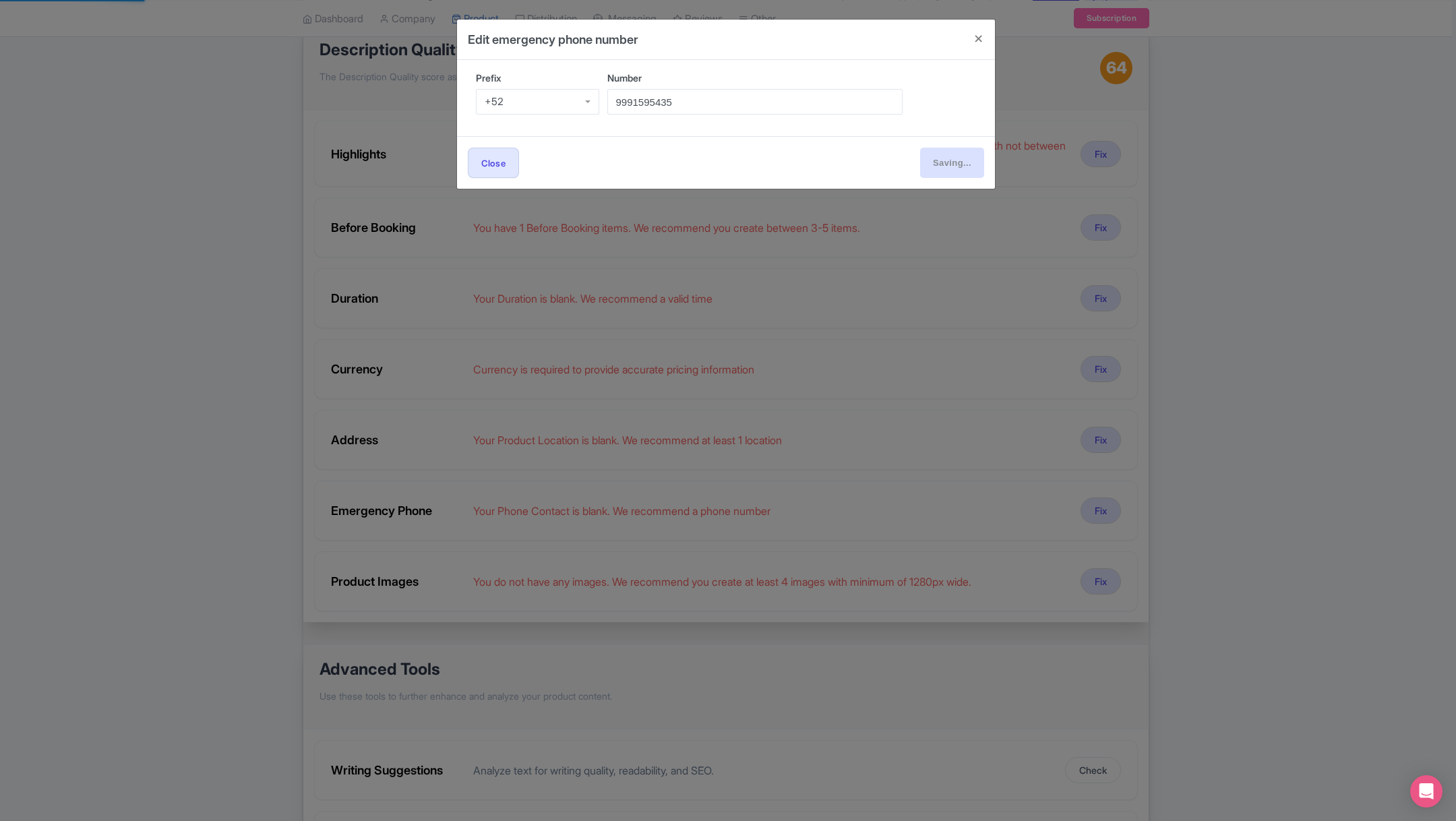
type input "Save"
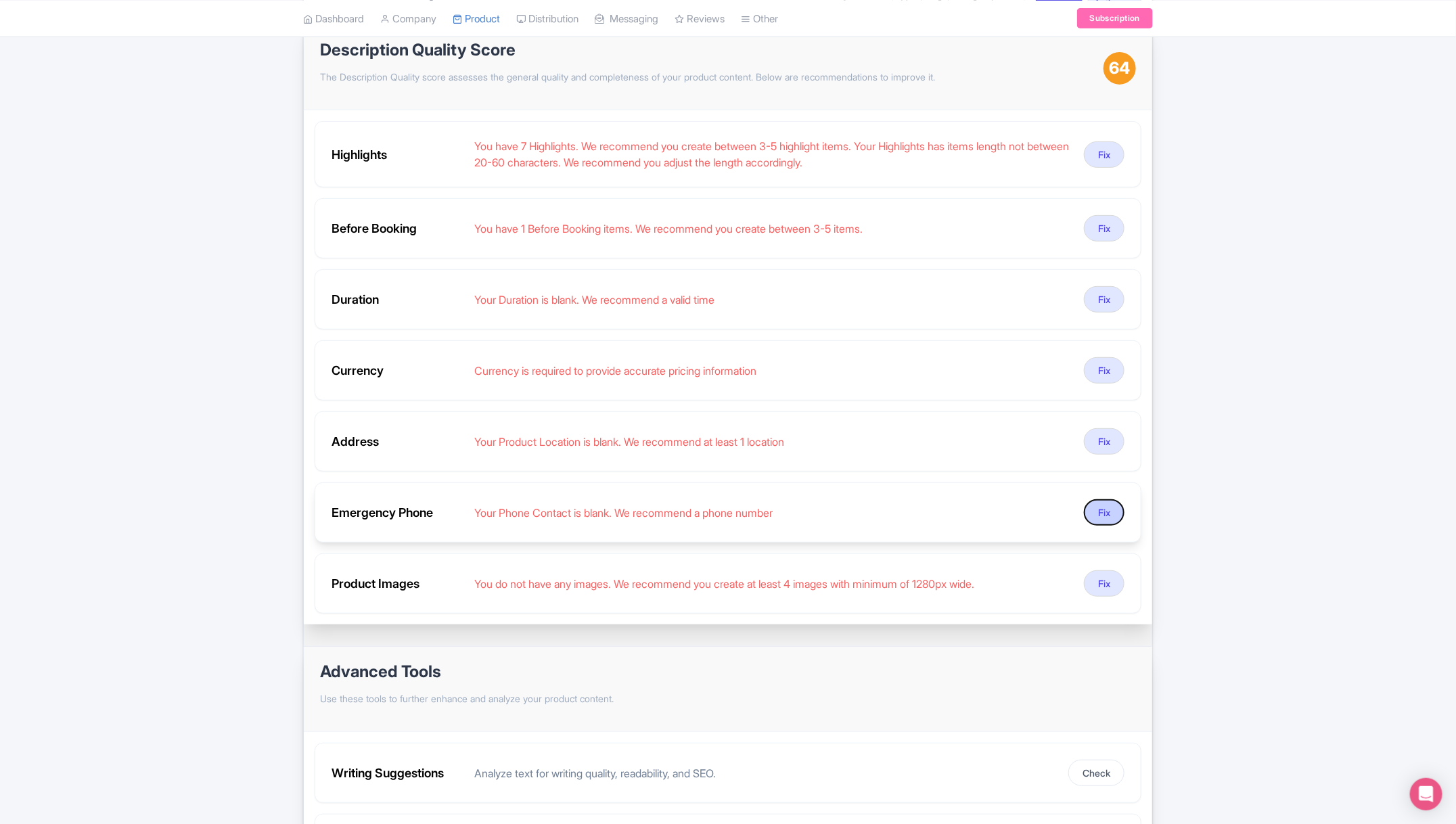
click at [1112, 513] on button "Fix" at bounding box center [1104, 513] width 41 height 27
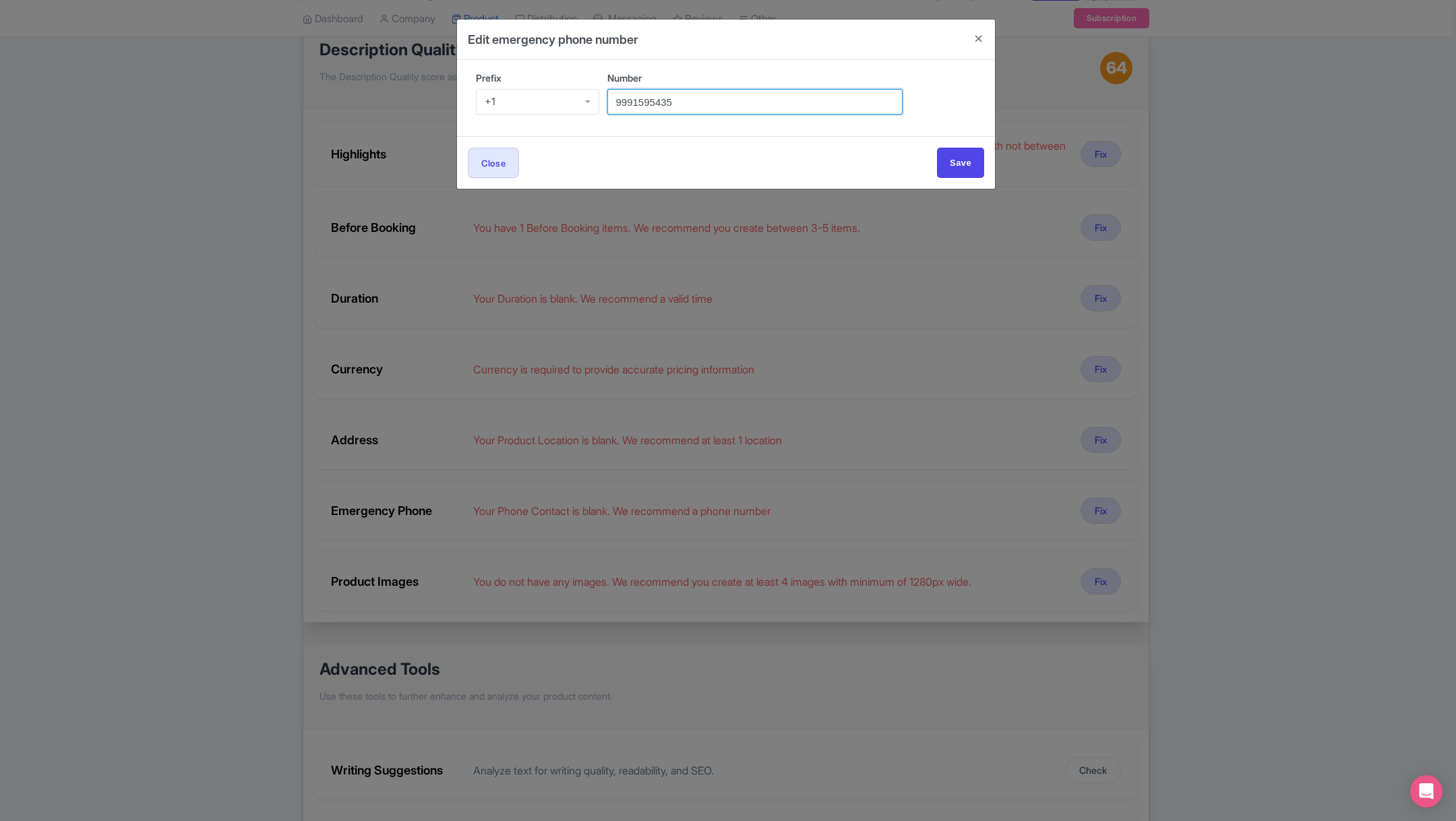
click at [713, 96] on input "9991595435" at bounding box center [755, 101] width 295 height 26
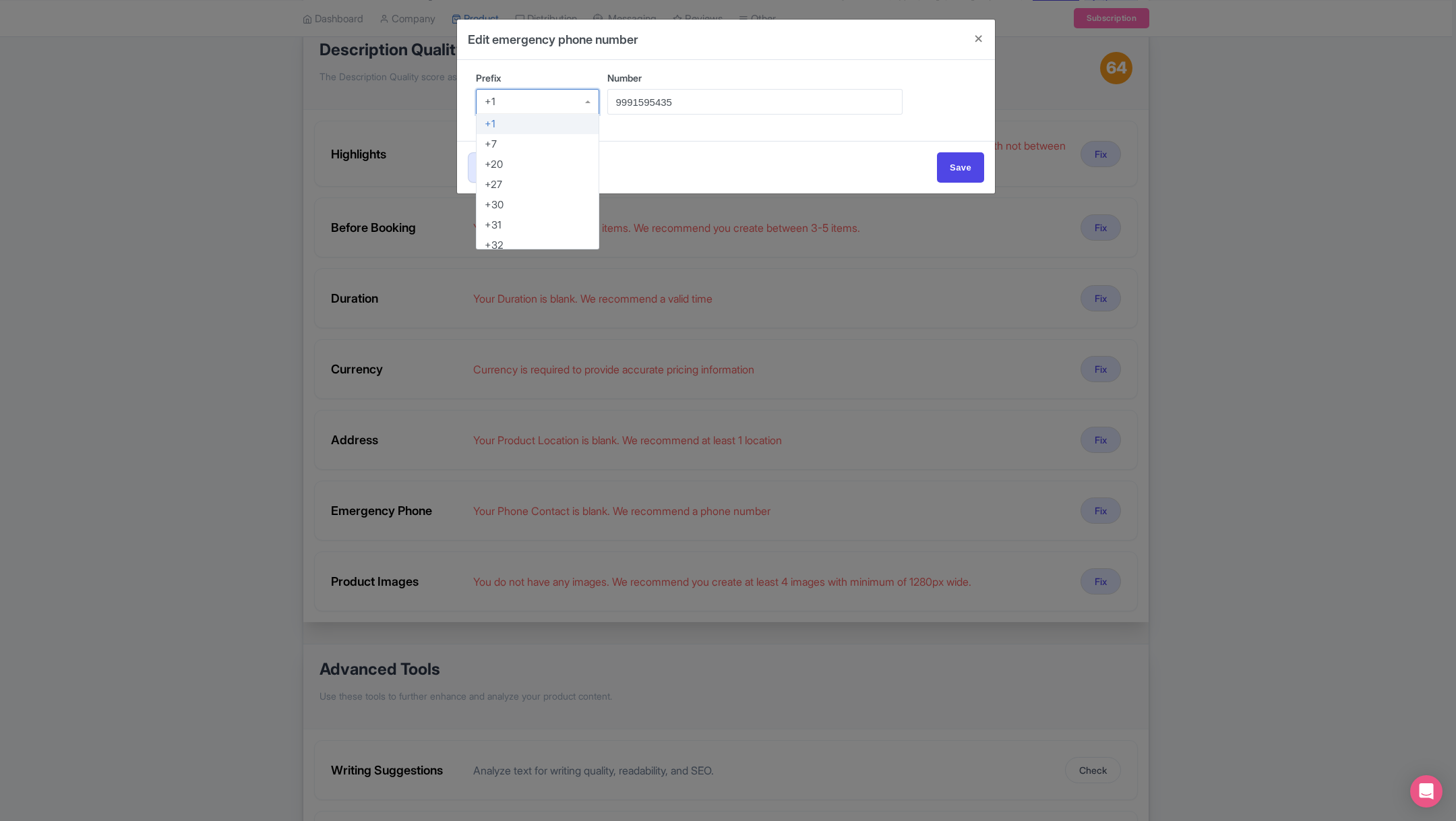
click at [574, 90] on div "+1" at bounding box center [537, 101] width 124 height 26
type input "52"
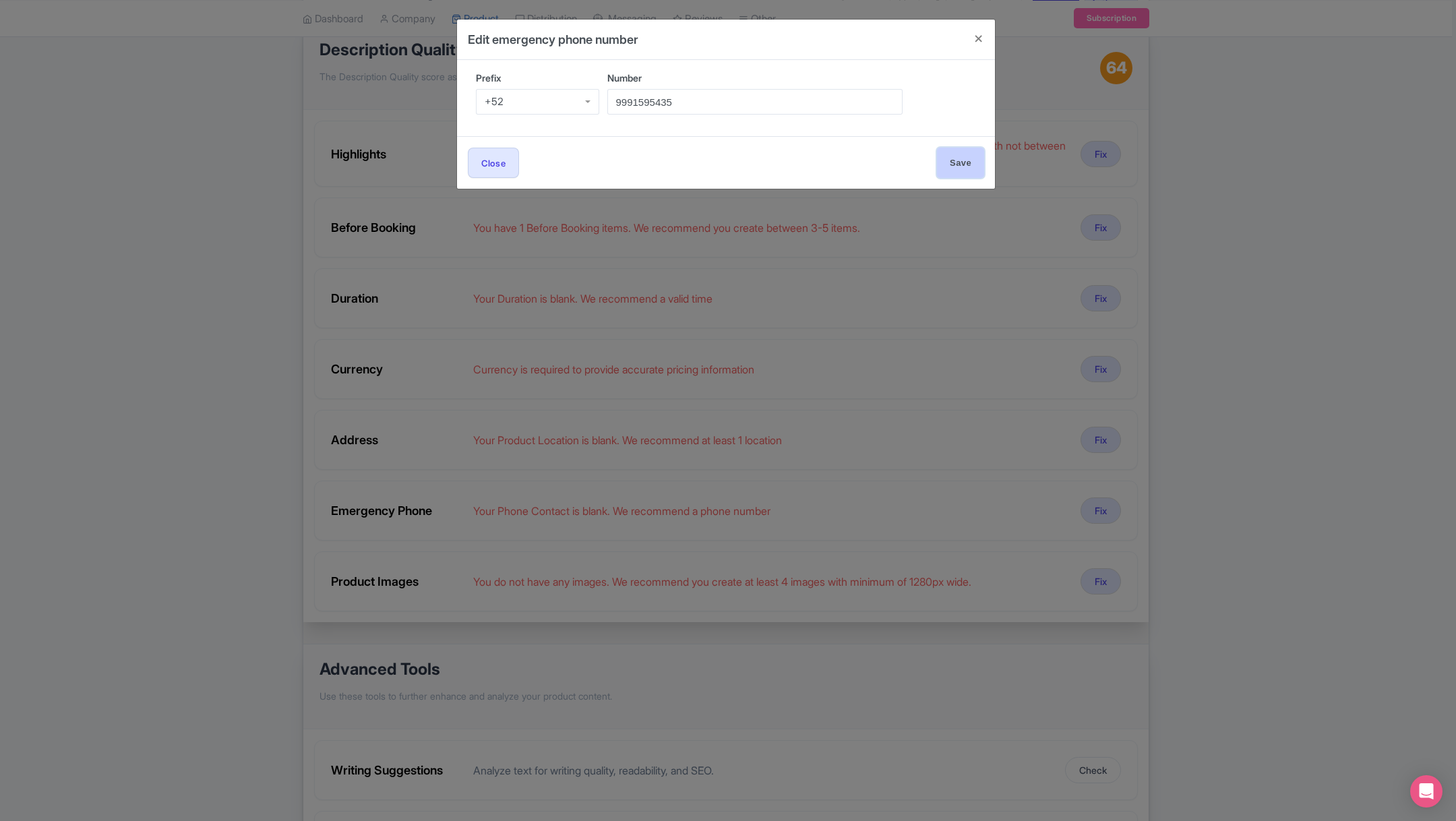
click at [959, 163] on input "Save" at bounding box center [961, 162] width 47 height 30
type input "Save"
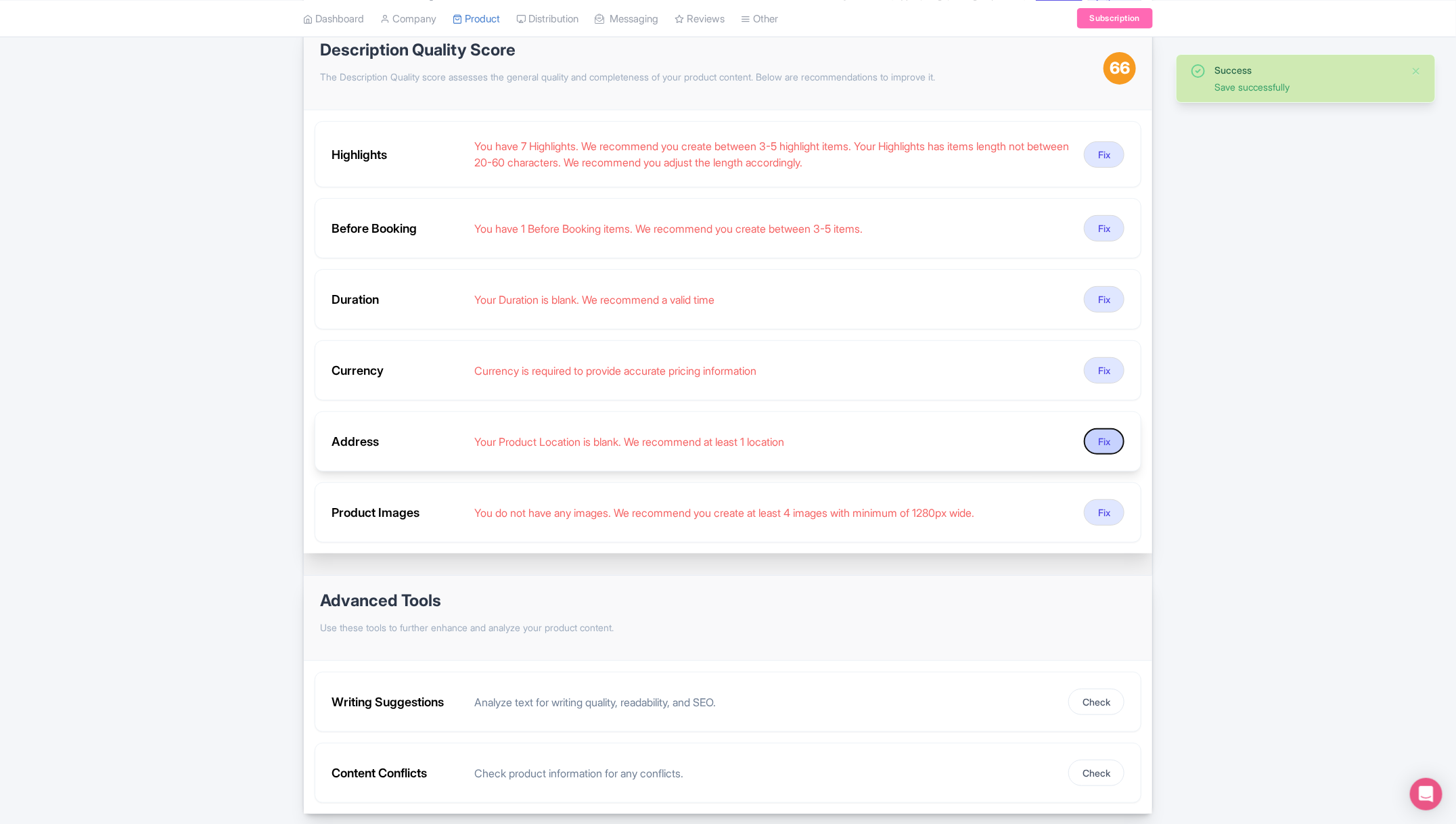
click at [1108, 440] on button "Fix" at bounding box center [1104, 442] width 41 height 27
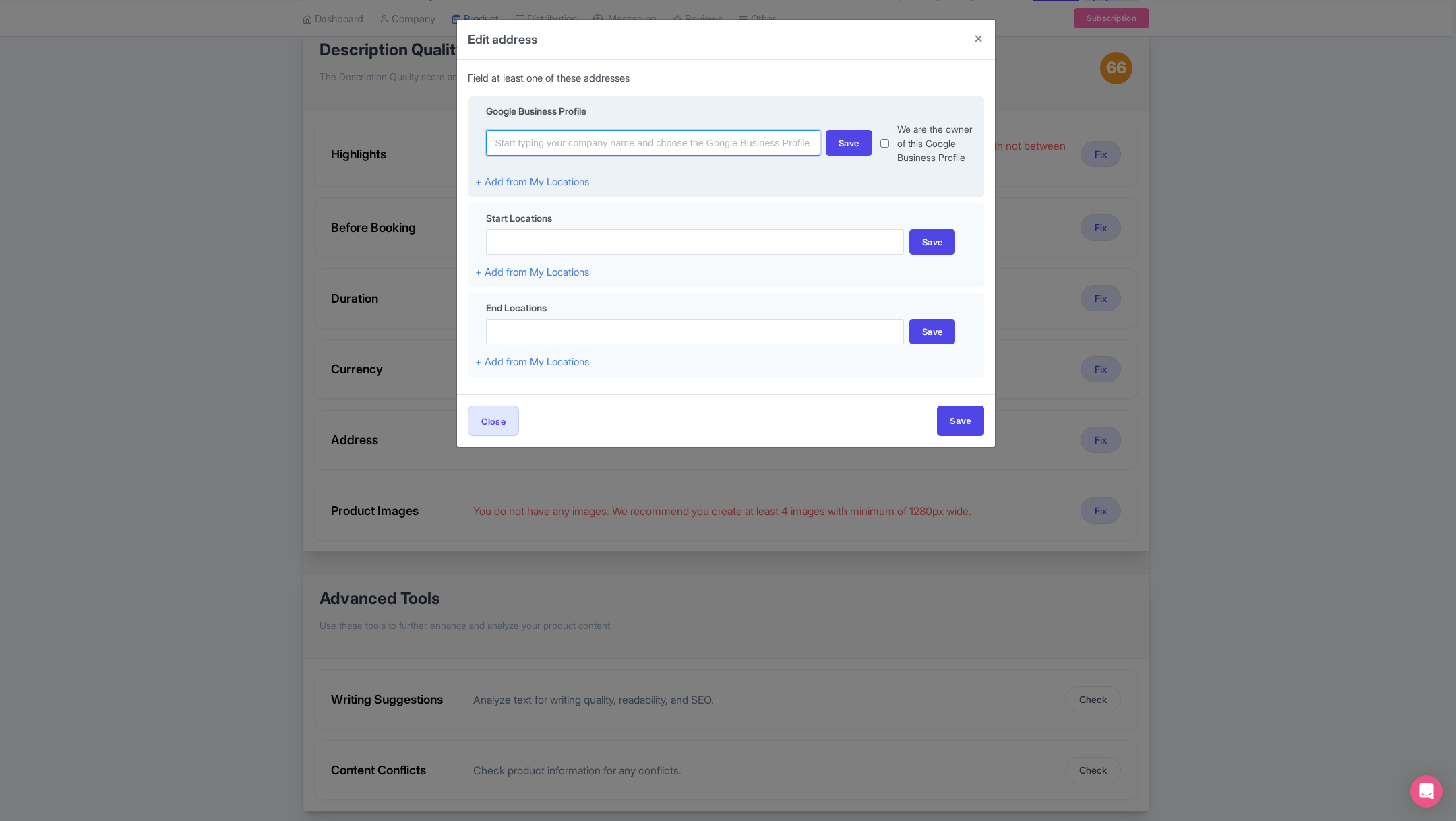
click at [686, 147] on input at bounding box center [654, 143] width 335 height 26
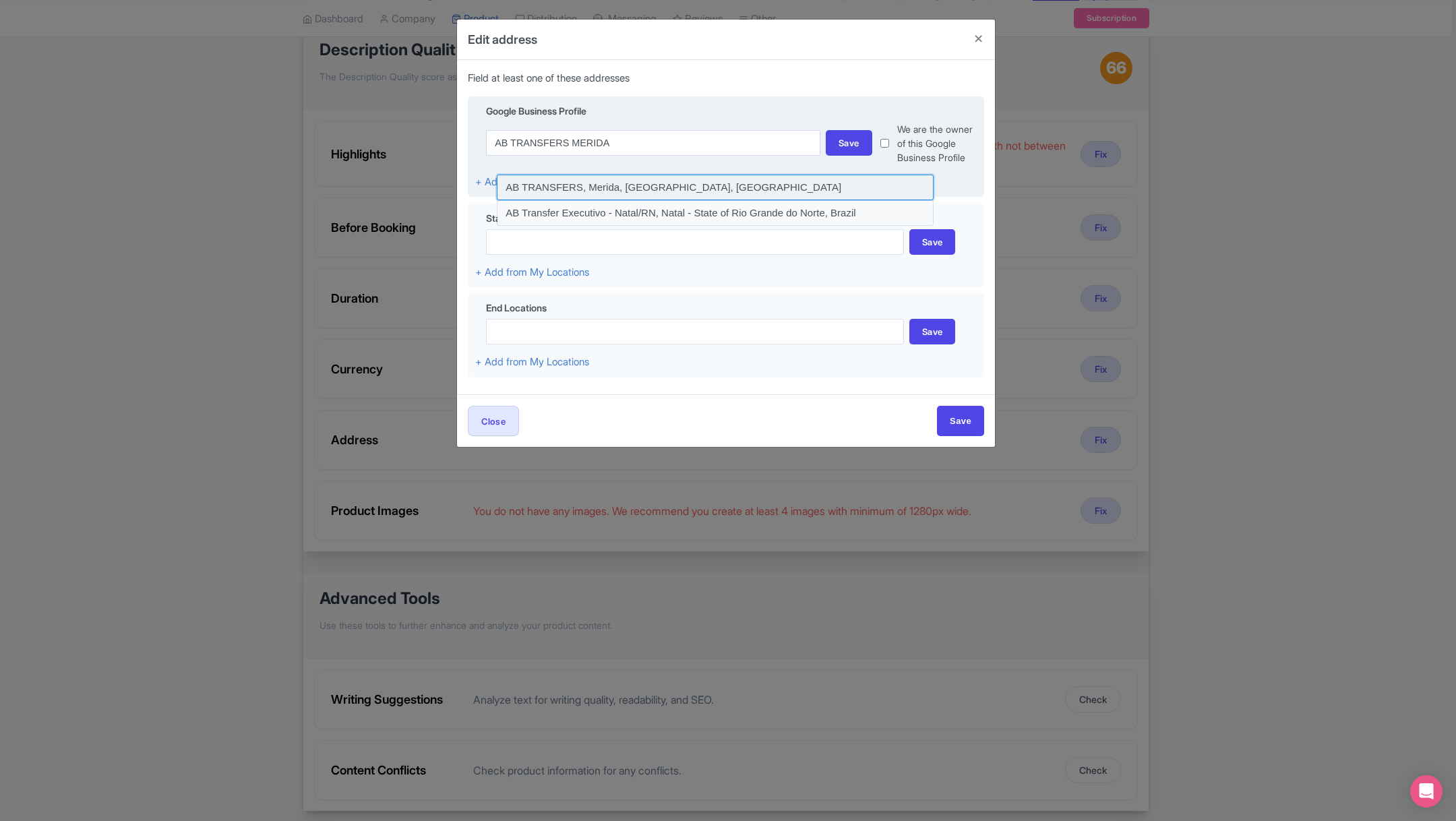
click at [554, 185] on input at bounding box center [715, 187] width 437 height 26
type input "AB TRANSFERS, Merida, [GEOGRAPHIC_DATA], [GEOGRAPHIC_DATA]"
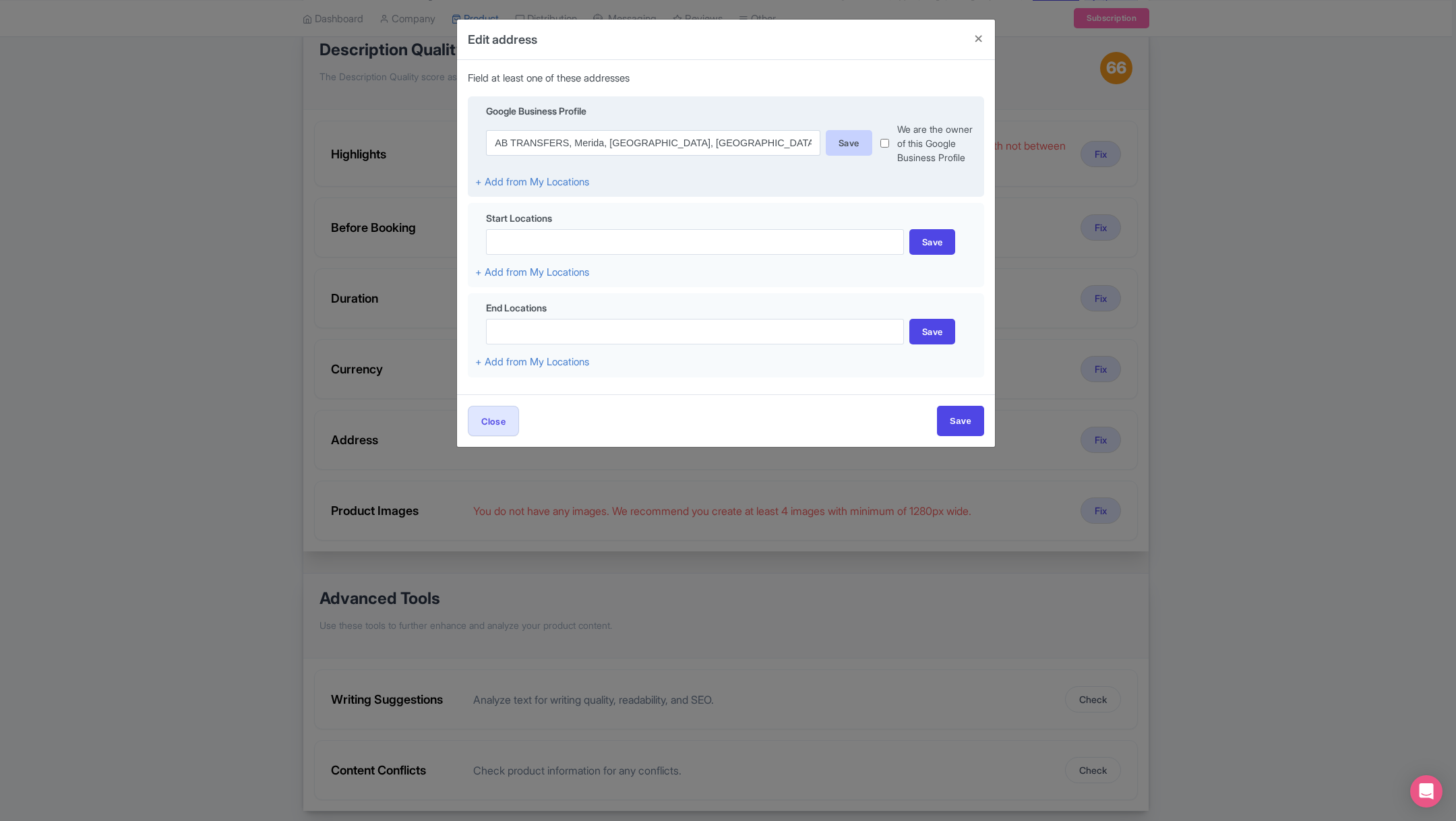
click at [857, 143] on div "Save" at bounding box center [849, 143] width 47 height 26
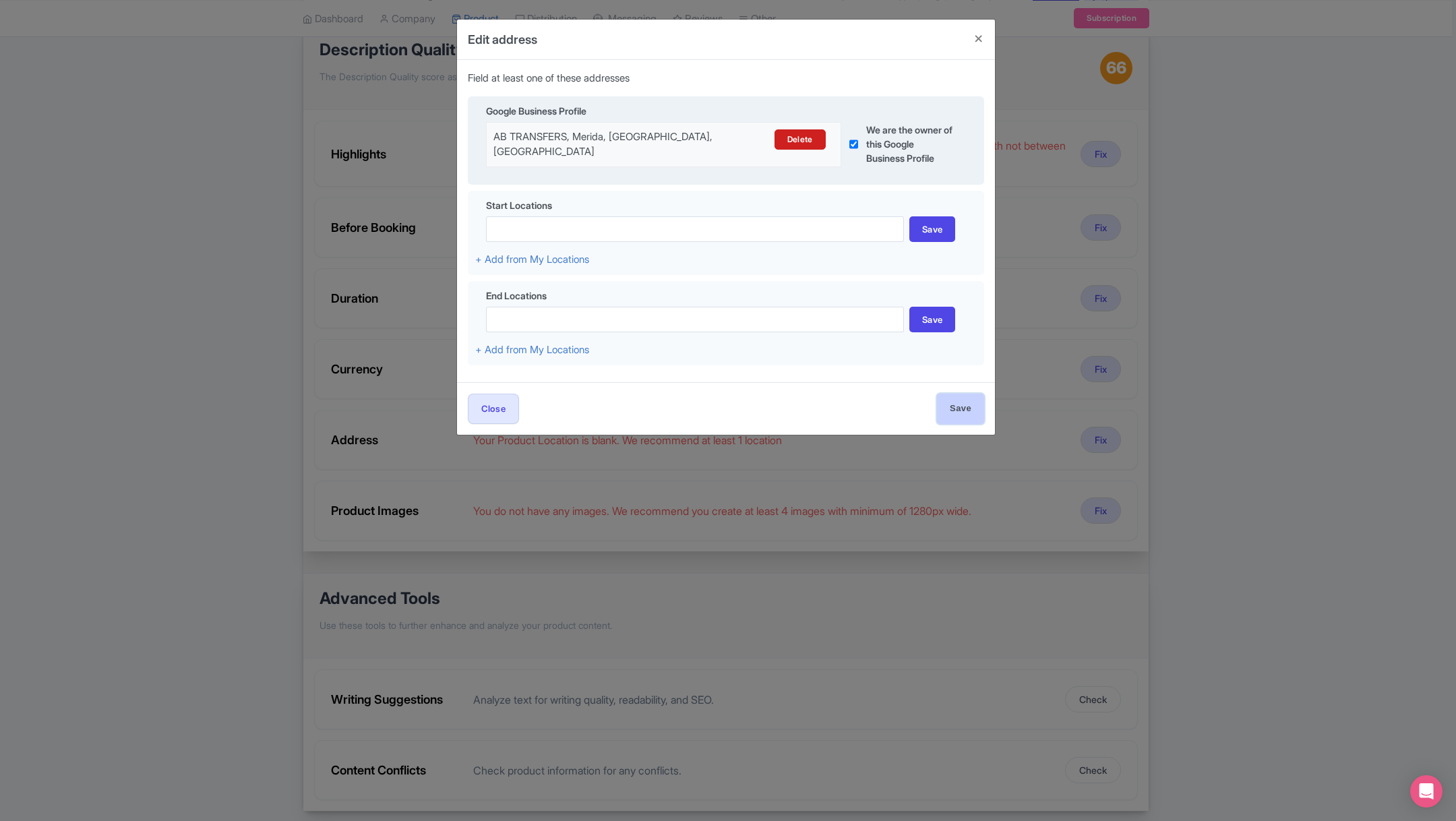
click at [949, 400] on input "Save" at bounding box center [961, 409] width 47 height 30
type input "Save"
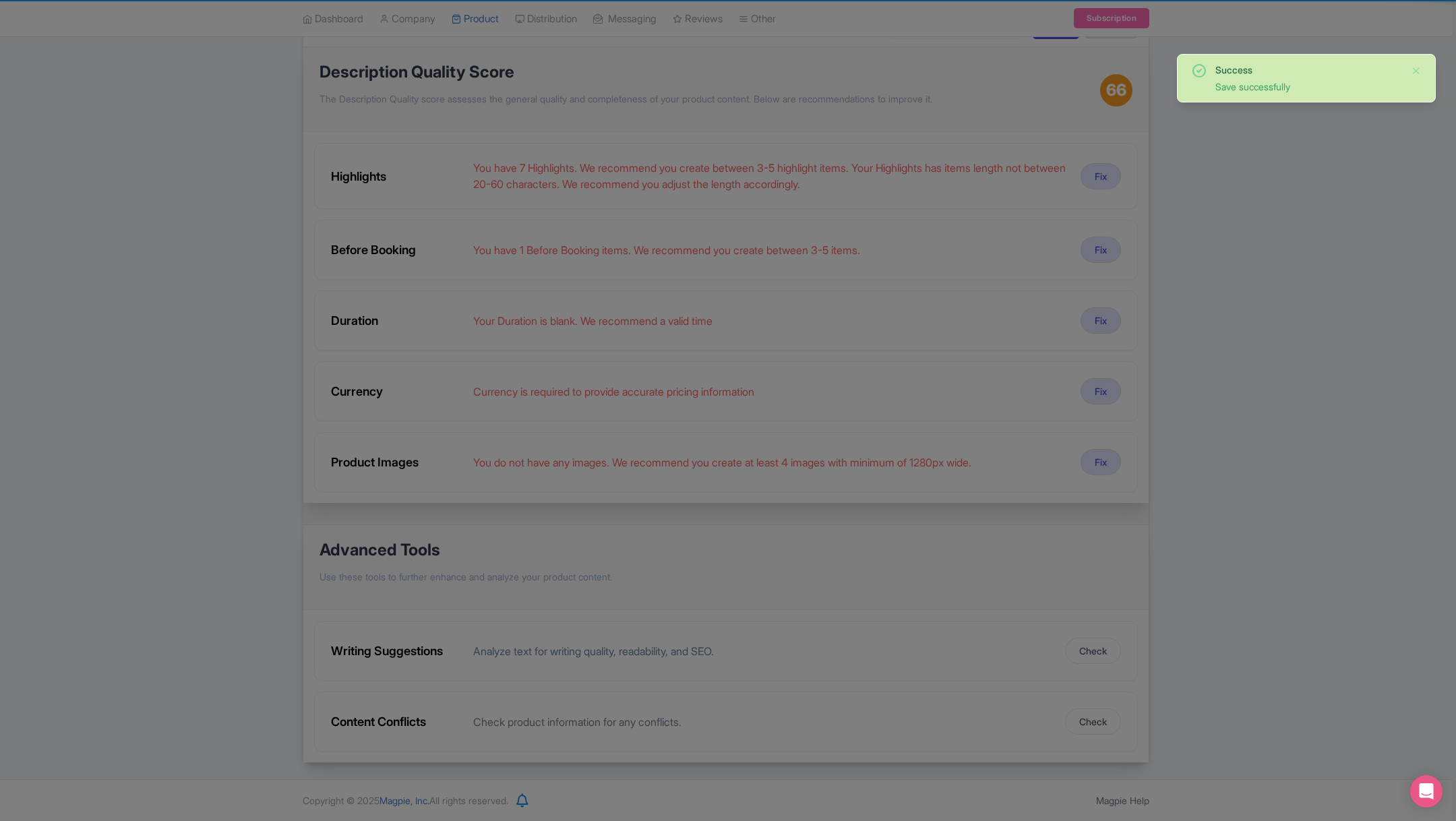
scroll to position [174, 0]
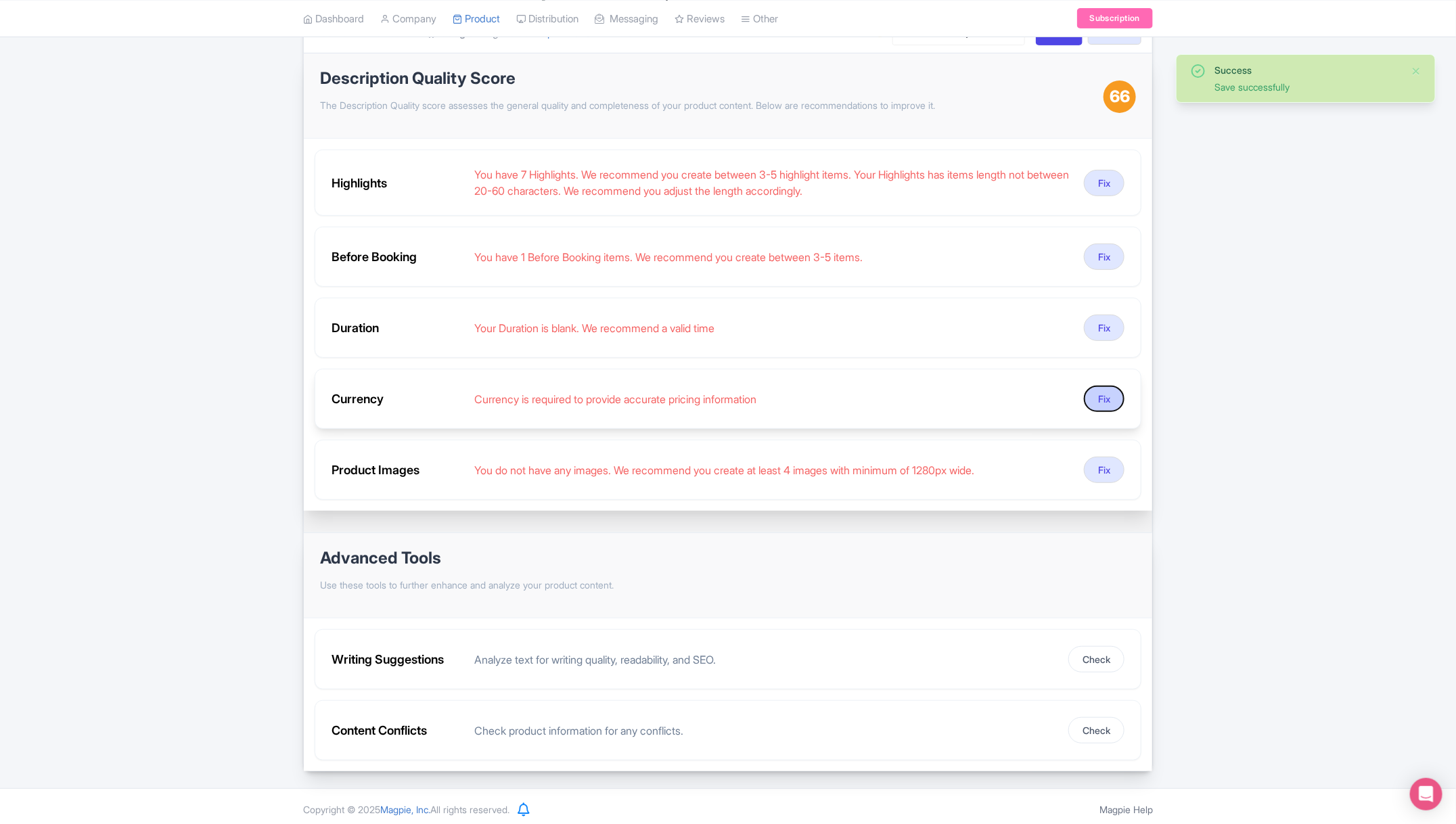
click at [1102, 393] on button "Fix" at bounding box center [1104, 399] width 41 height 27
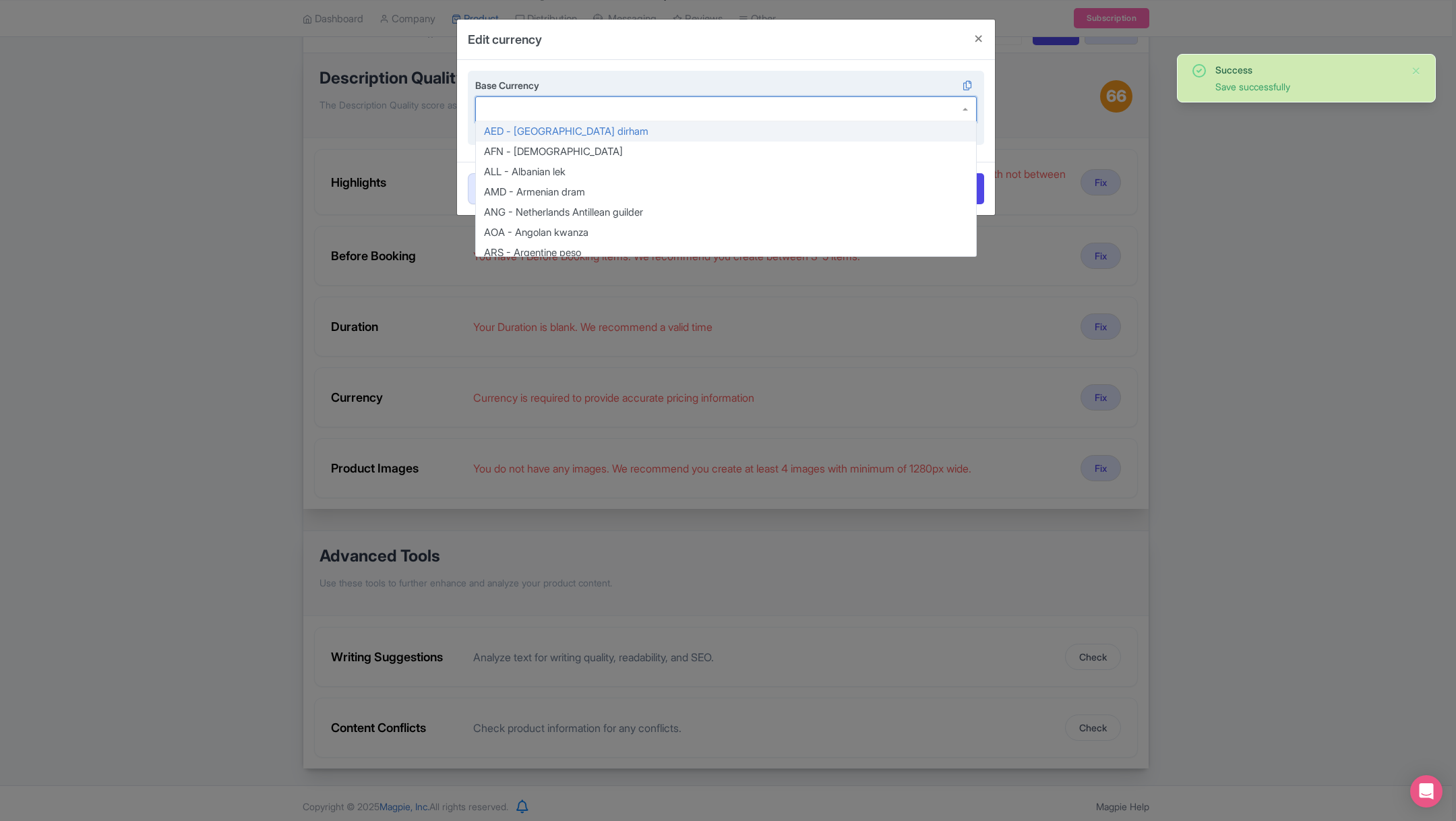
click at [646, 110] on div at bounding box center [726, 109] width 502 height 26
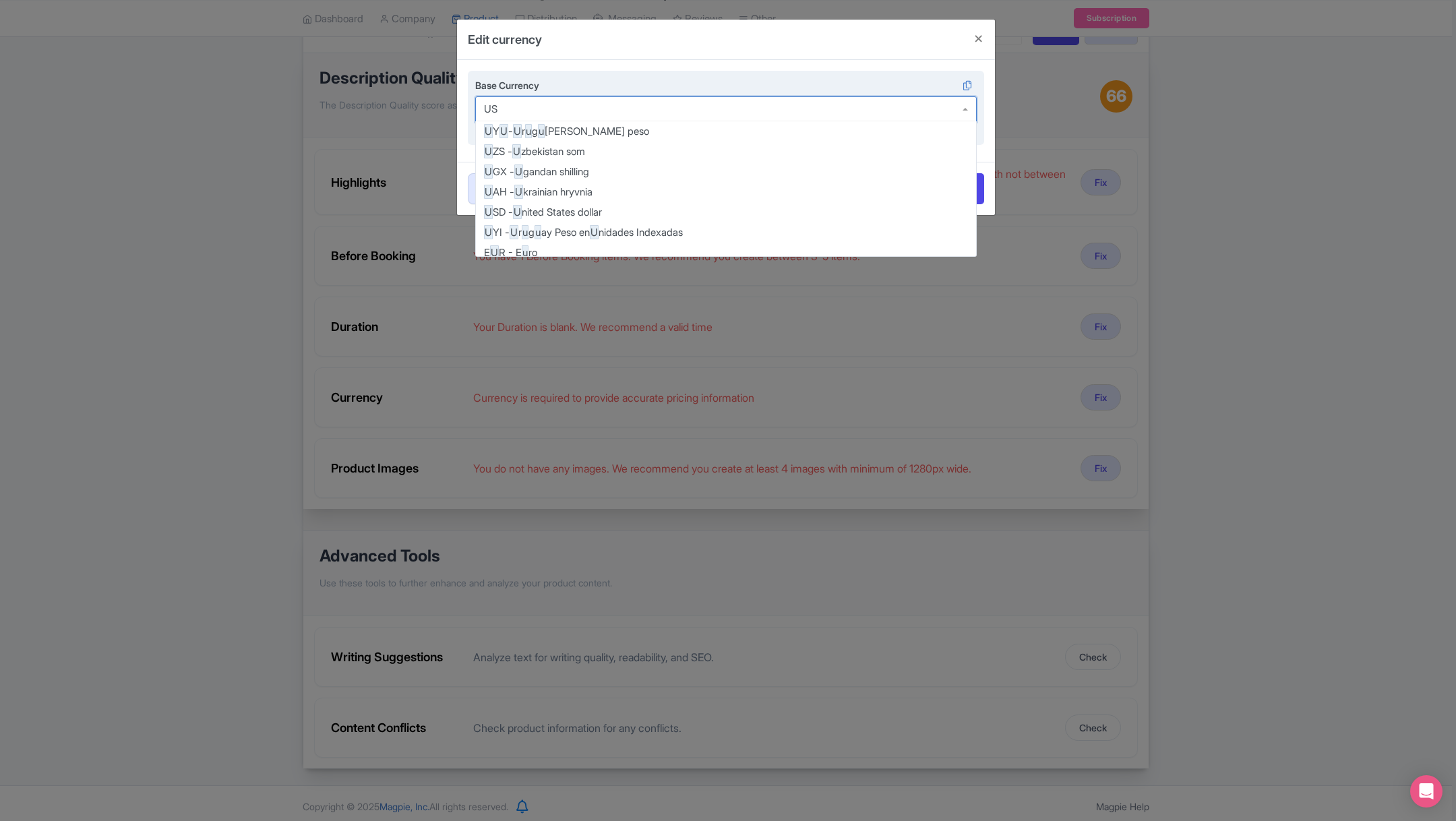
type input "USD"
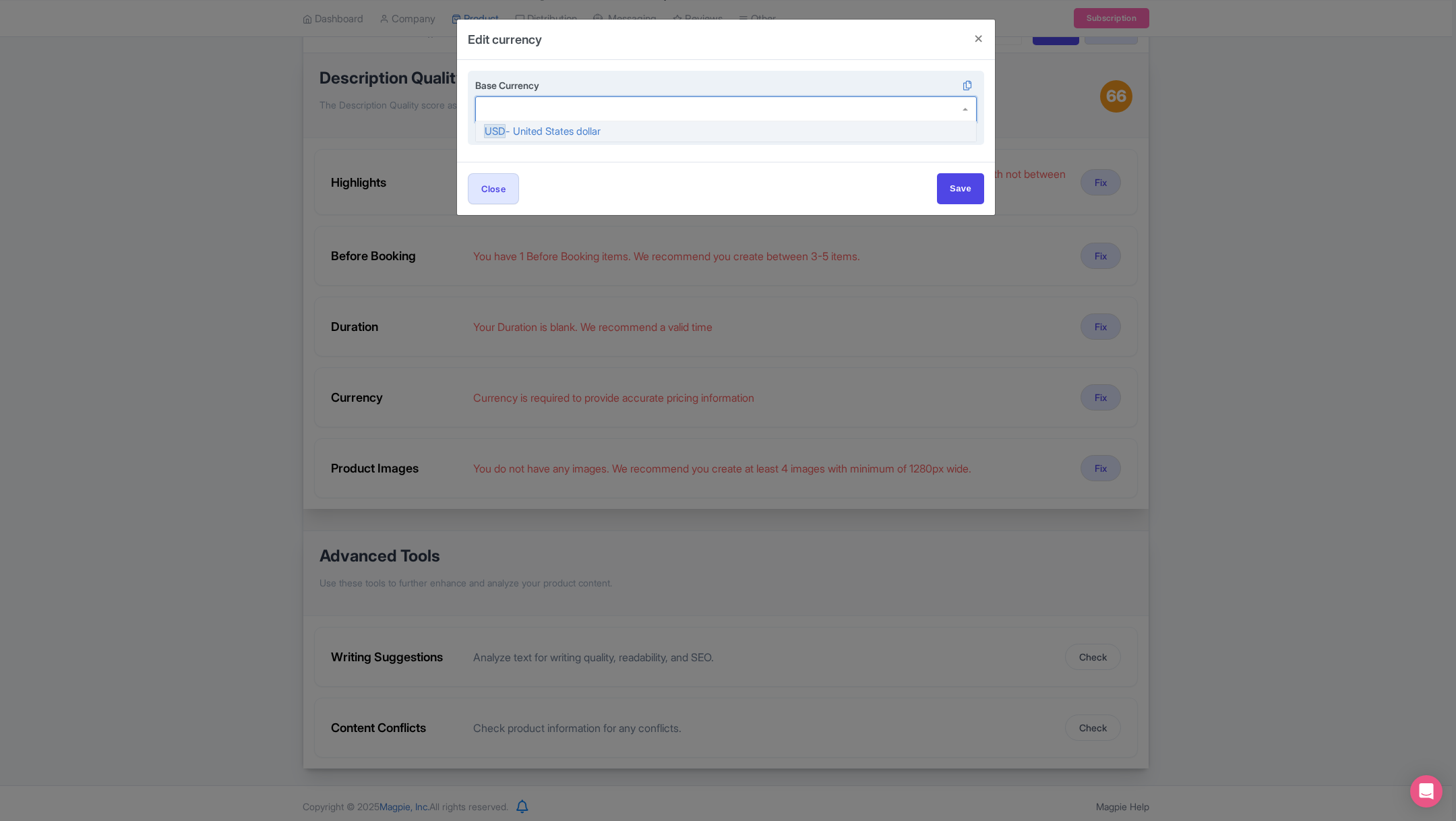
scroll to position [0, 0]
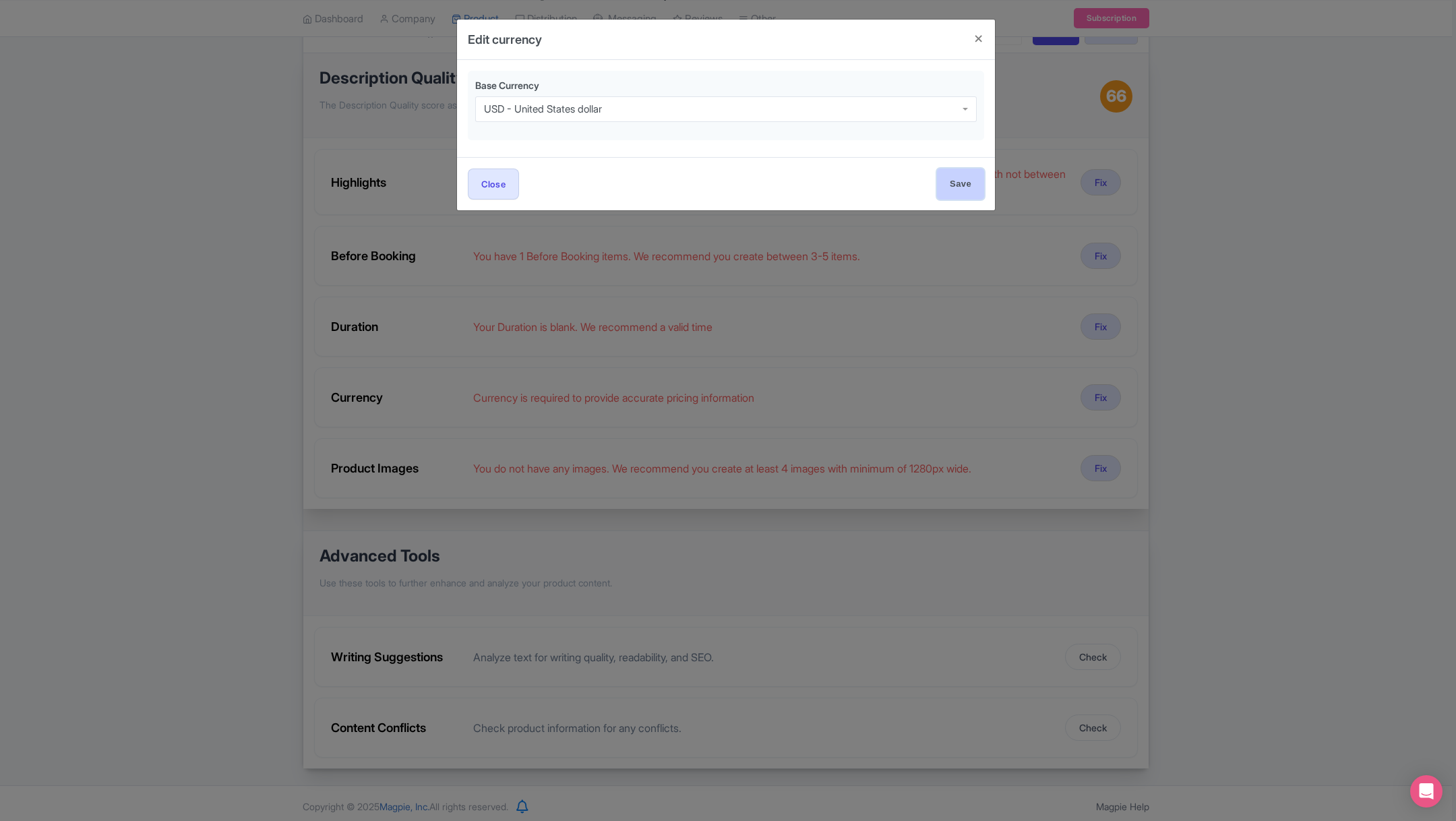
click at [947, 187] on input "Save" at bounding box center [961, 184] width 47 height 30
type input "Save"
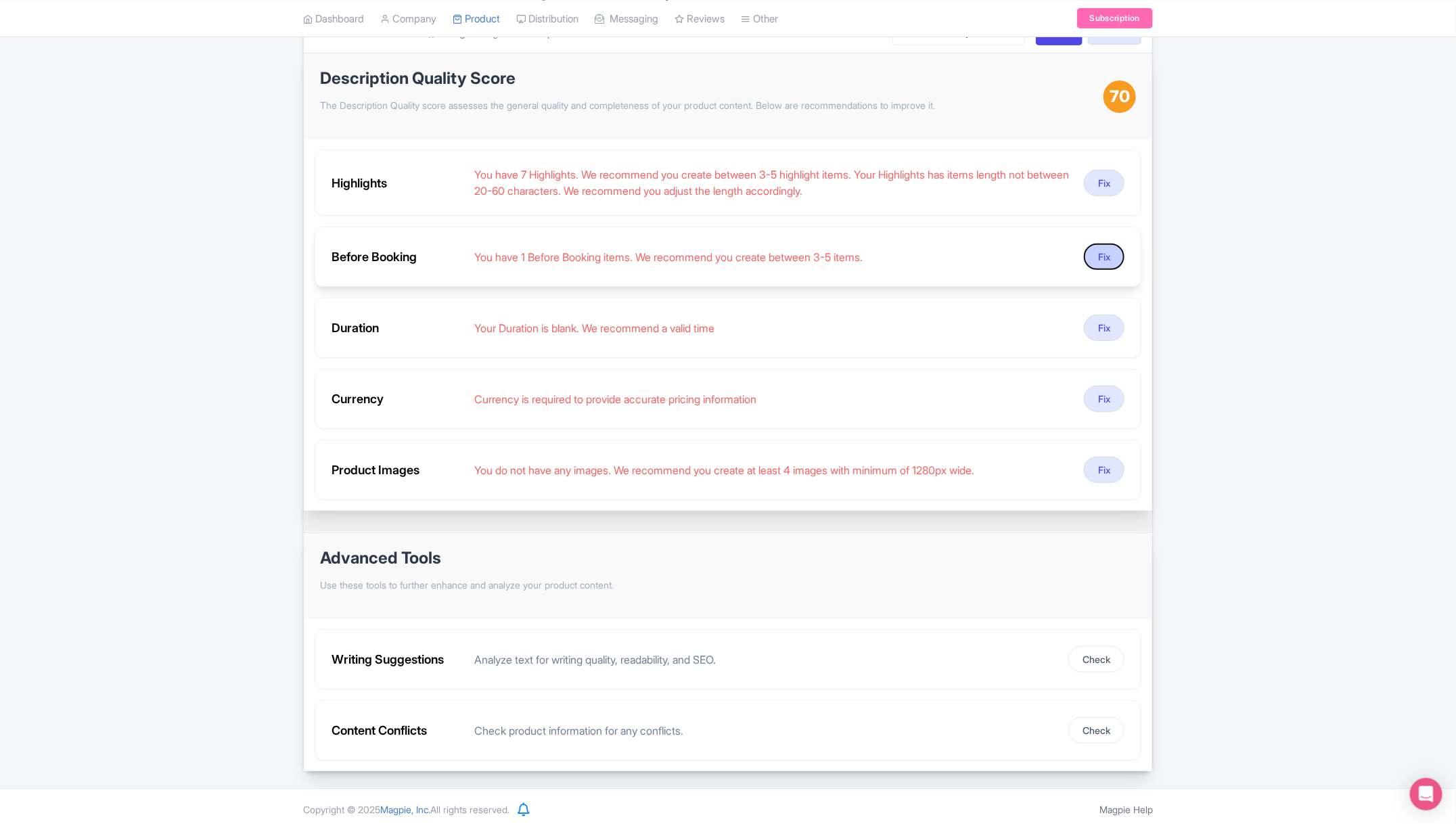
click at [1098, 254] on button "Fix" at bounding box center [1104, 257] width 41 height 27
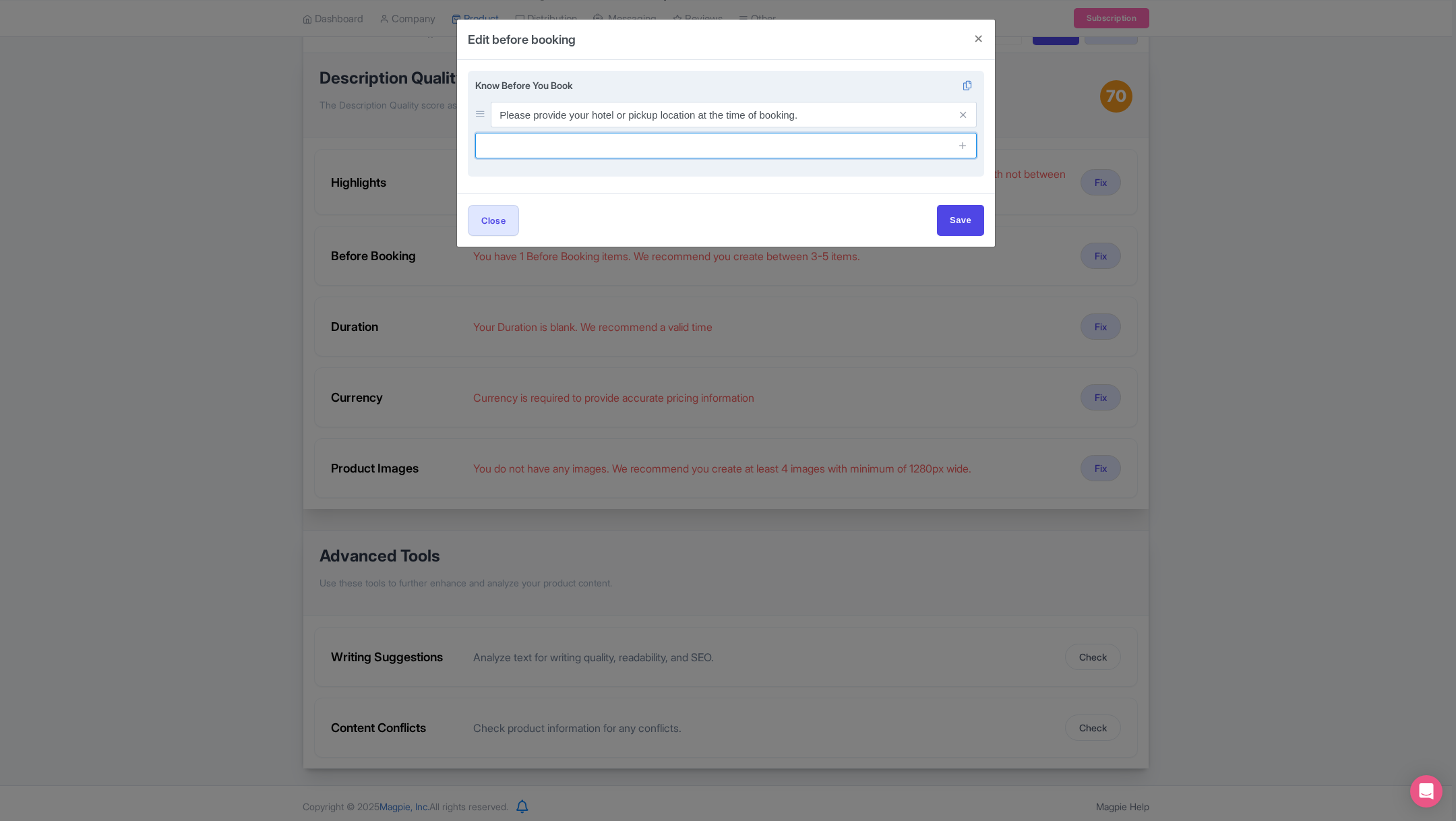
click at [540, 144] on input "text" at bounding box center [726, 145] width 502 height 26
paste input "Children must be accompanied by an adult."
type input "Children must be accompanied by an adult."
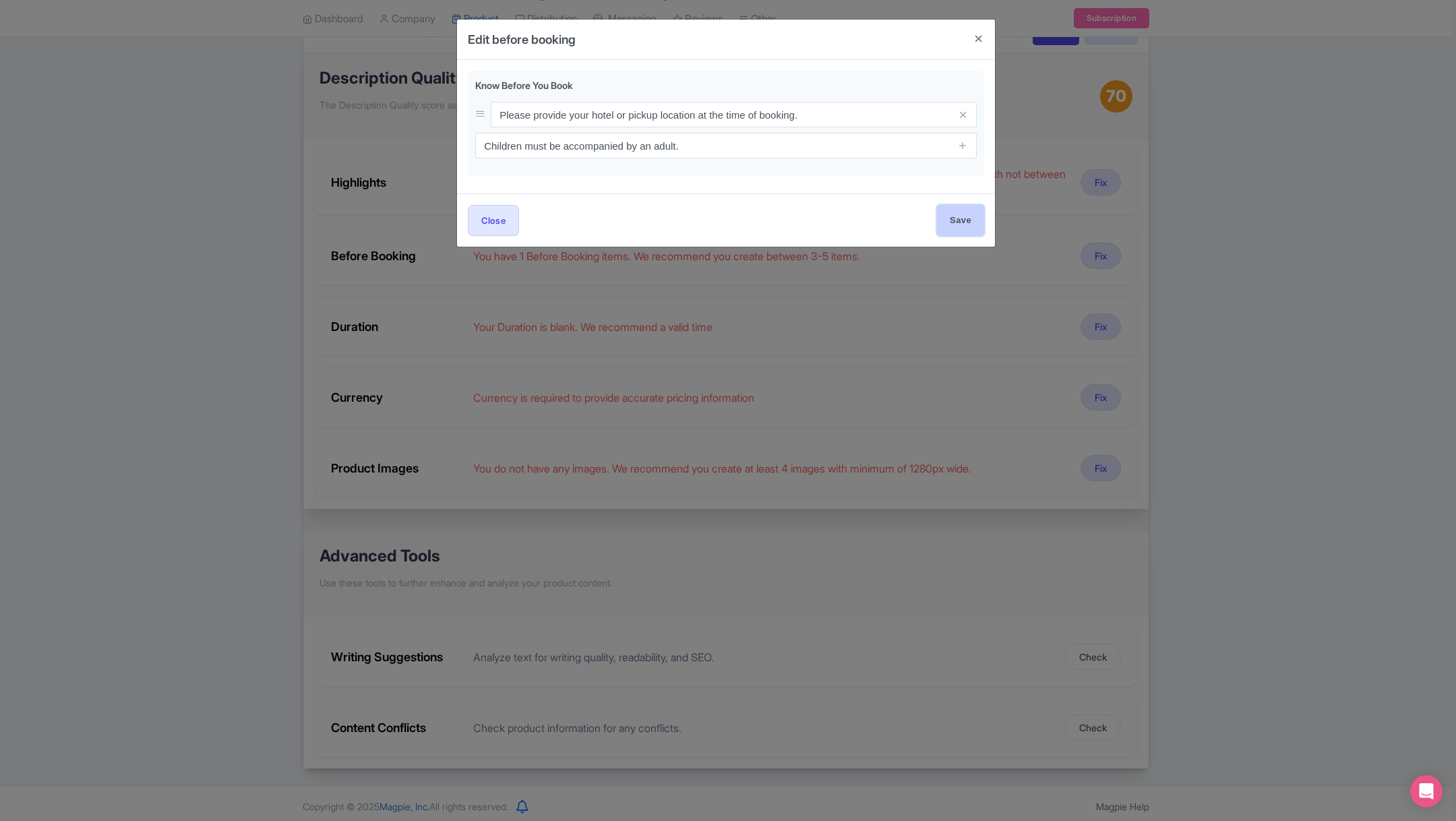
click at [959, 217] on input "Save" at bounding box center [961, 220] width 47 height 30
type input "Saving..."
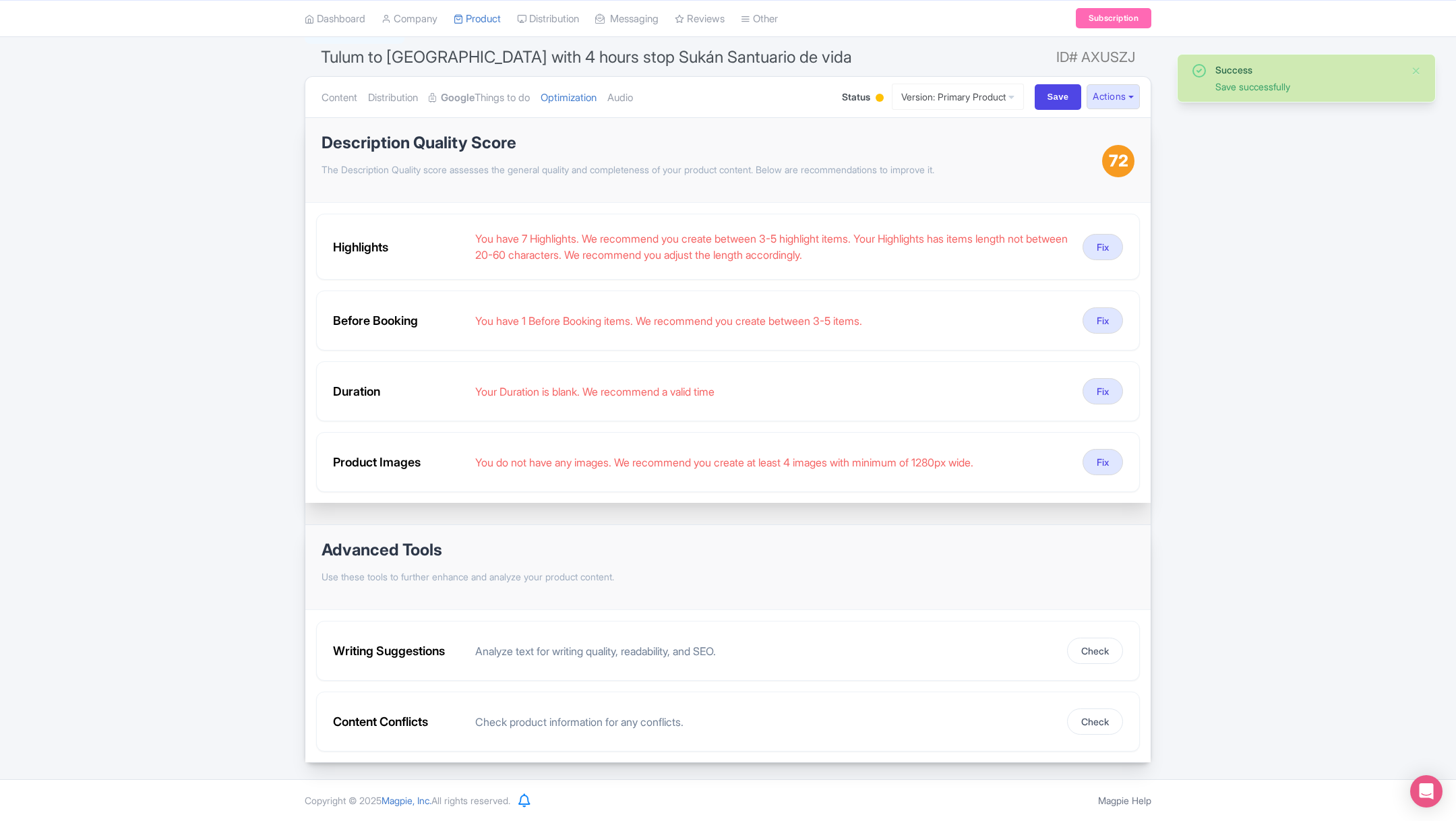
scroll to position [104, 0]
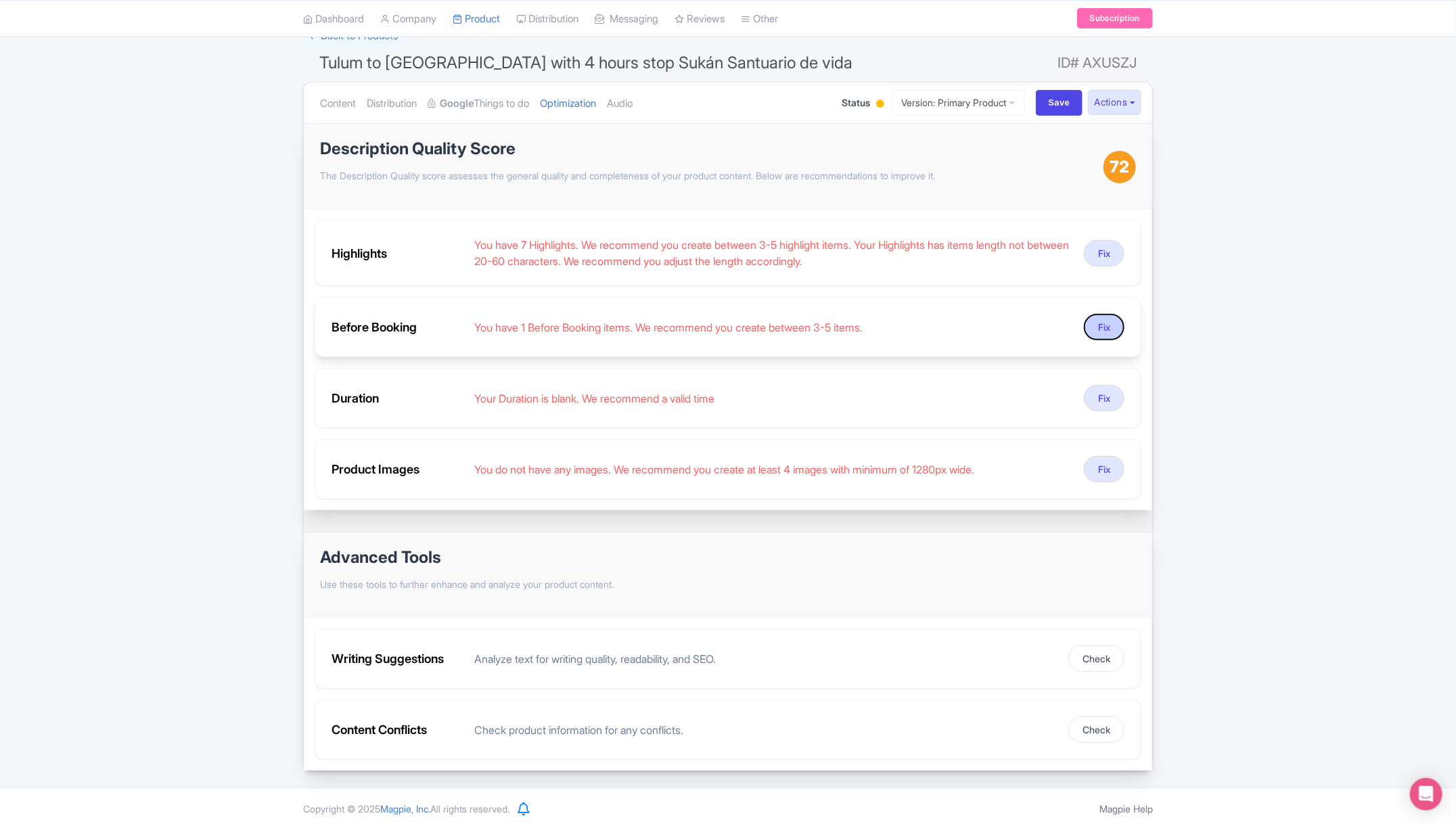
click at [1105, 325] on button "Fix" at bounding box center [1104, 328] width 41 height 27
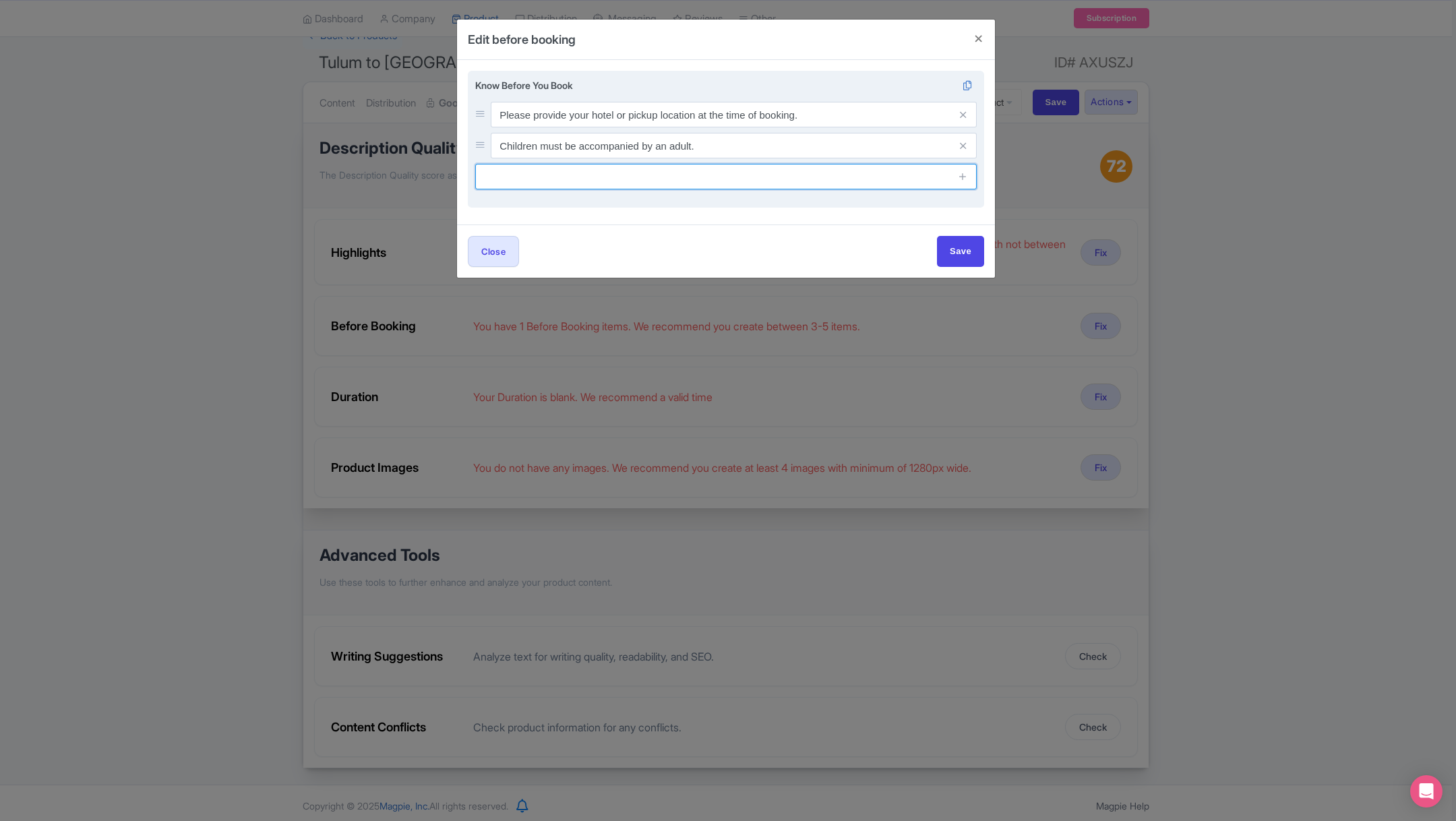
click at [657, 187] on input "text" at bounding box center [726, 176] width 502 height 26
paste input "Bring comfortable shoes, a hat, sunscreen, and a refillable water bottle."
type input "Bring comfortable shoes, a hat, sunscreen, and a refillable water bottle."
click at [966, 174] on icon at bounding box center [963, 176] width 10 height 10
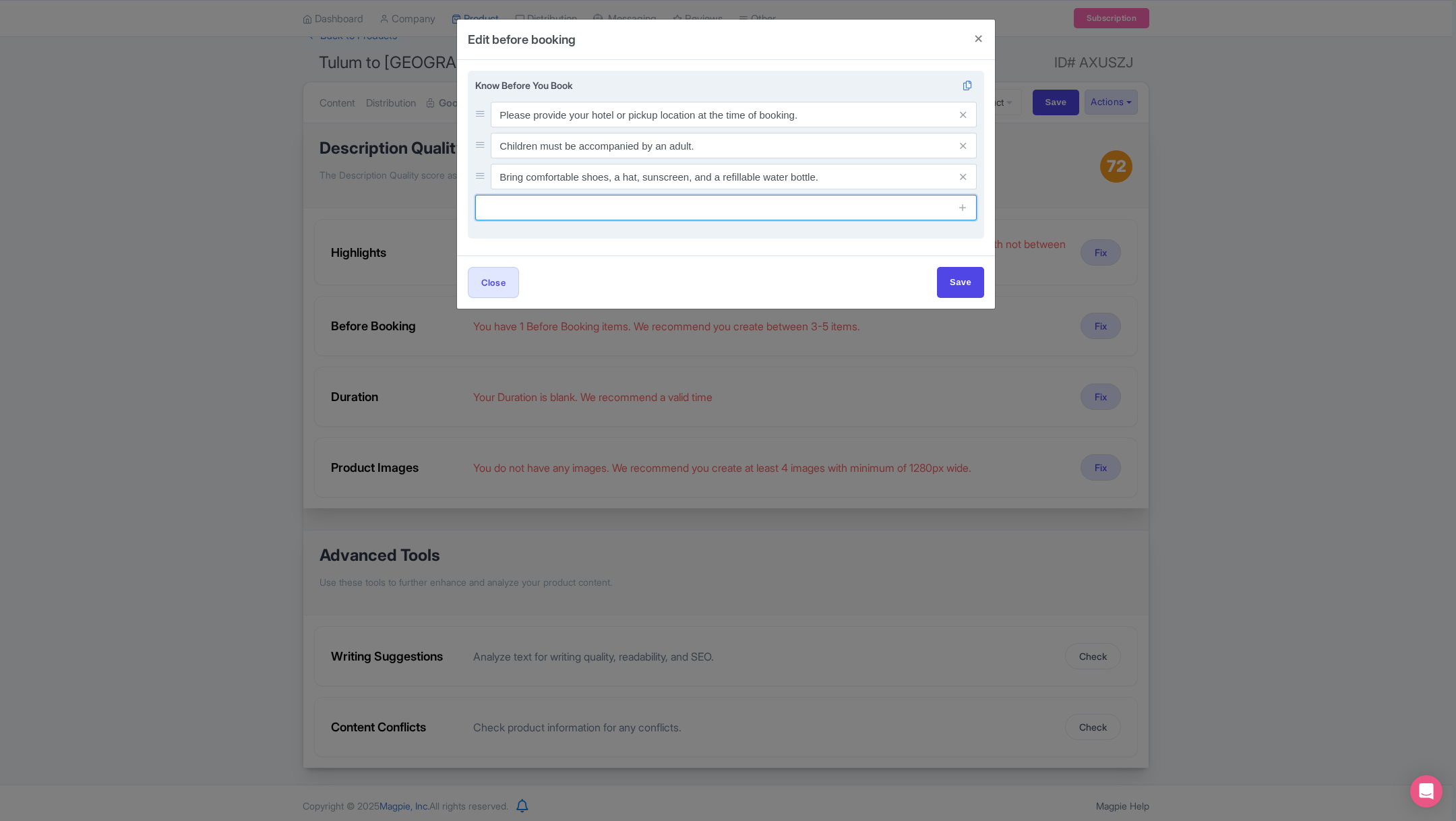
click at [549, 203] on input "text" at bounding box center [726, 207] width 502 height 26
paste input "This experience requires good weather; it may be rescheduled or refunded in cas…"
type input "This experience requires good weather; it may be rescheduled or refunded in cas…"
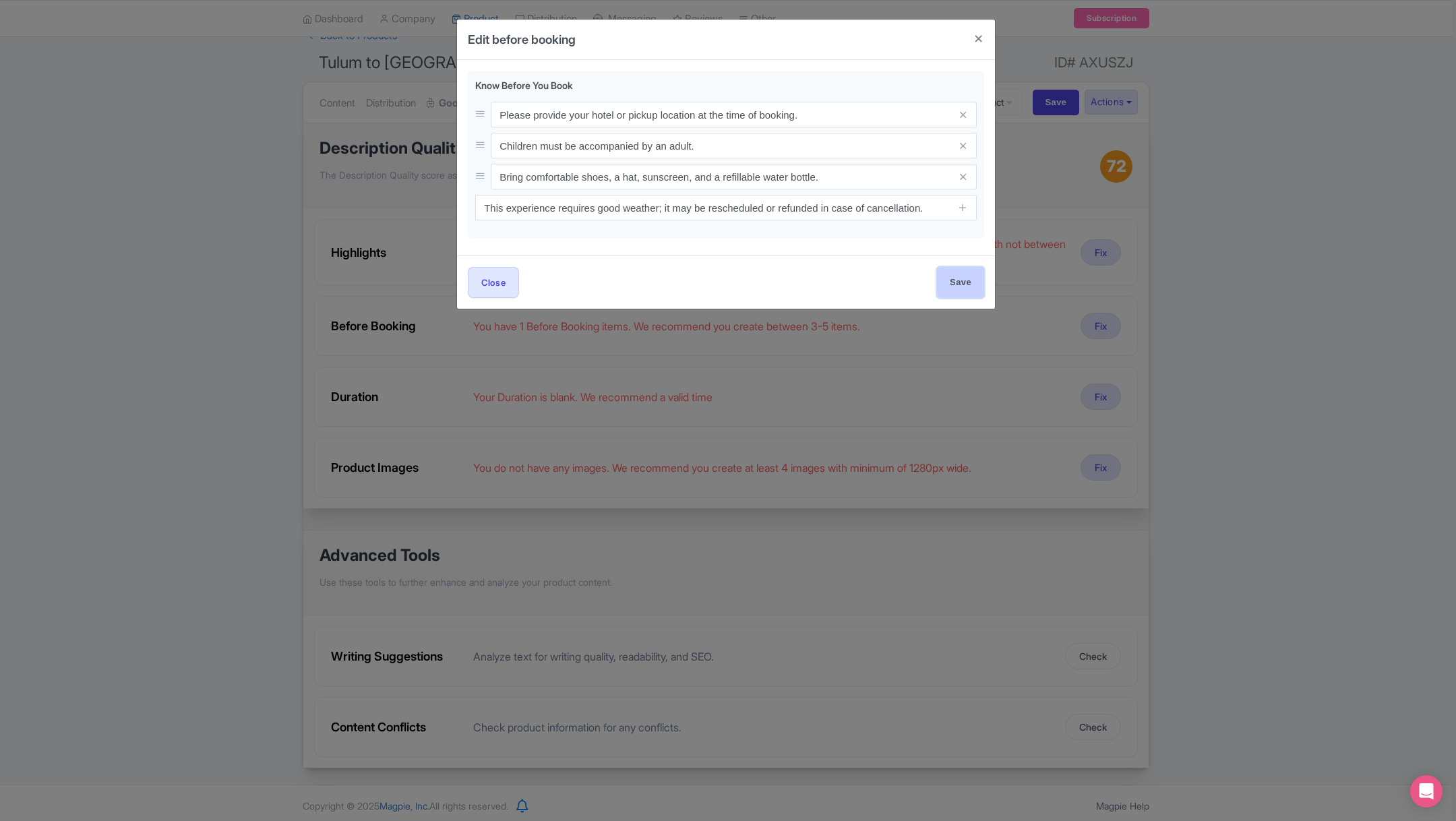
click at [960, 286] on input "Save" at bounding box center [961, 282] width 47 height 30
type input "Save"
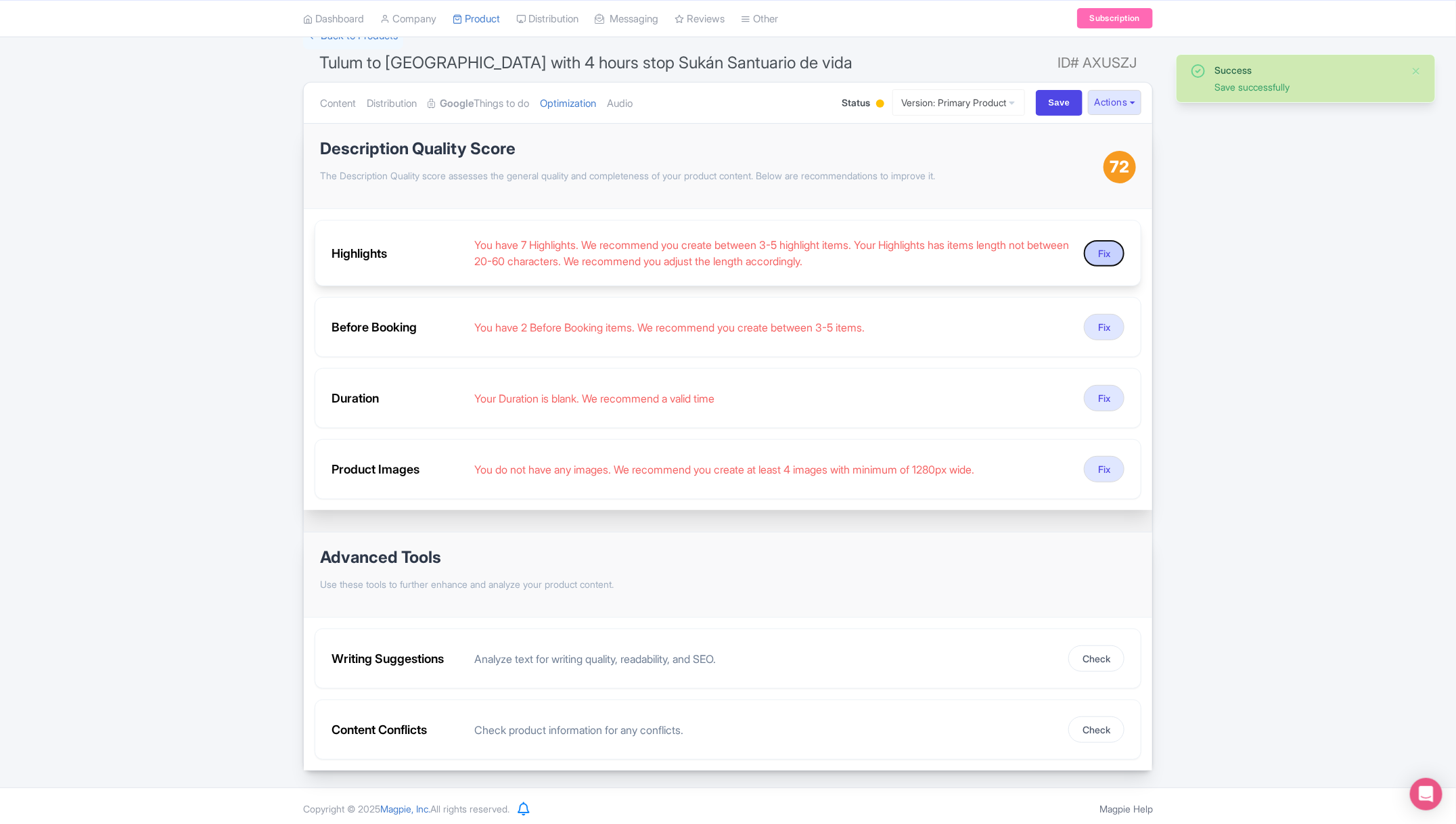
click at [1106, 259] on button "Fix" at bounding box center [1104, 253] width 41 height 27
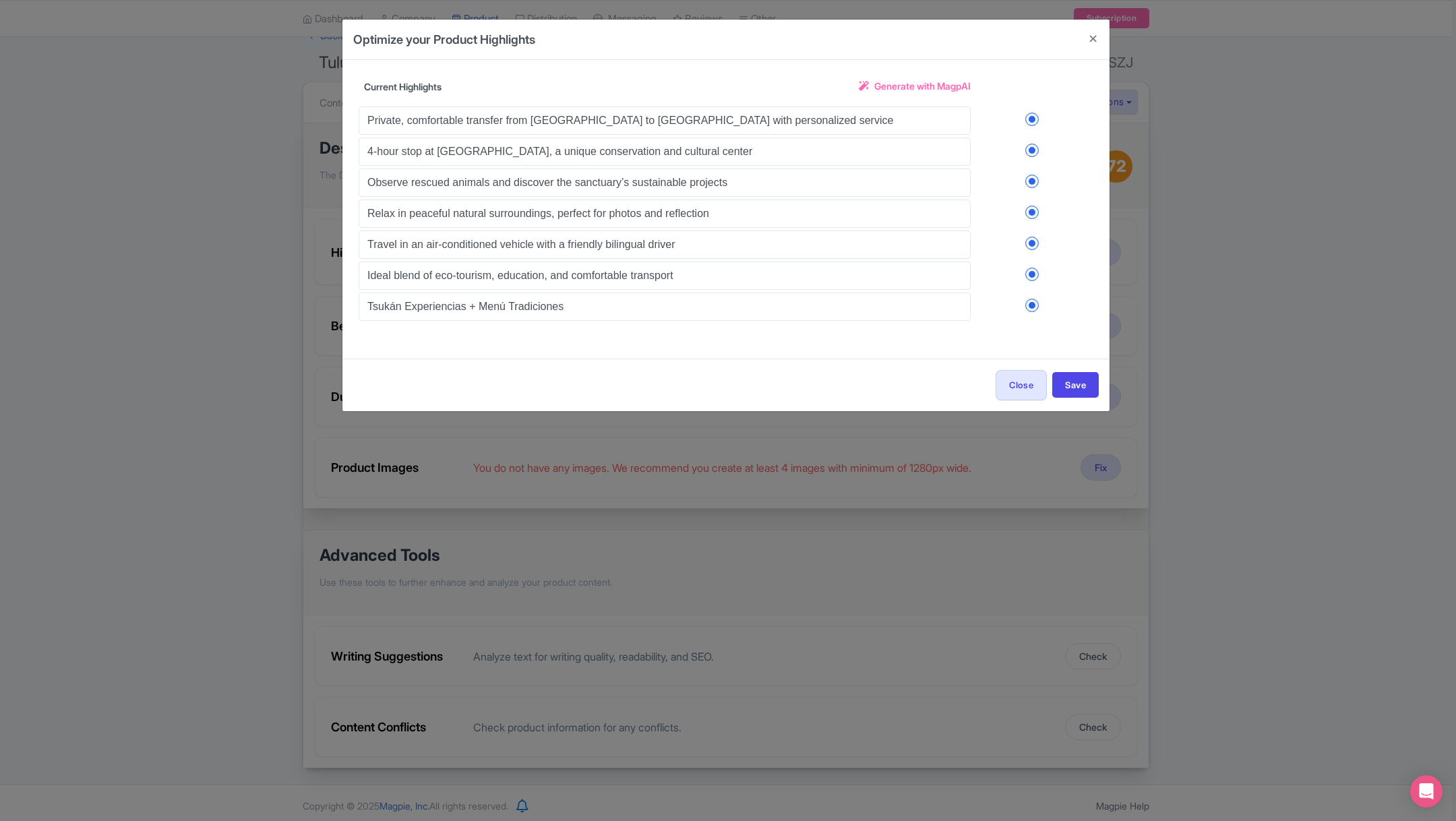
click at [899, 79] on link "Generate with MagpAI" at bounding box center [914, 92] width 112 height 25
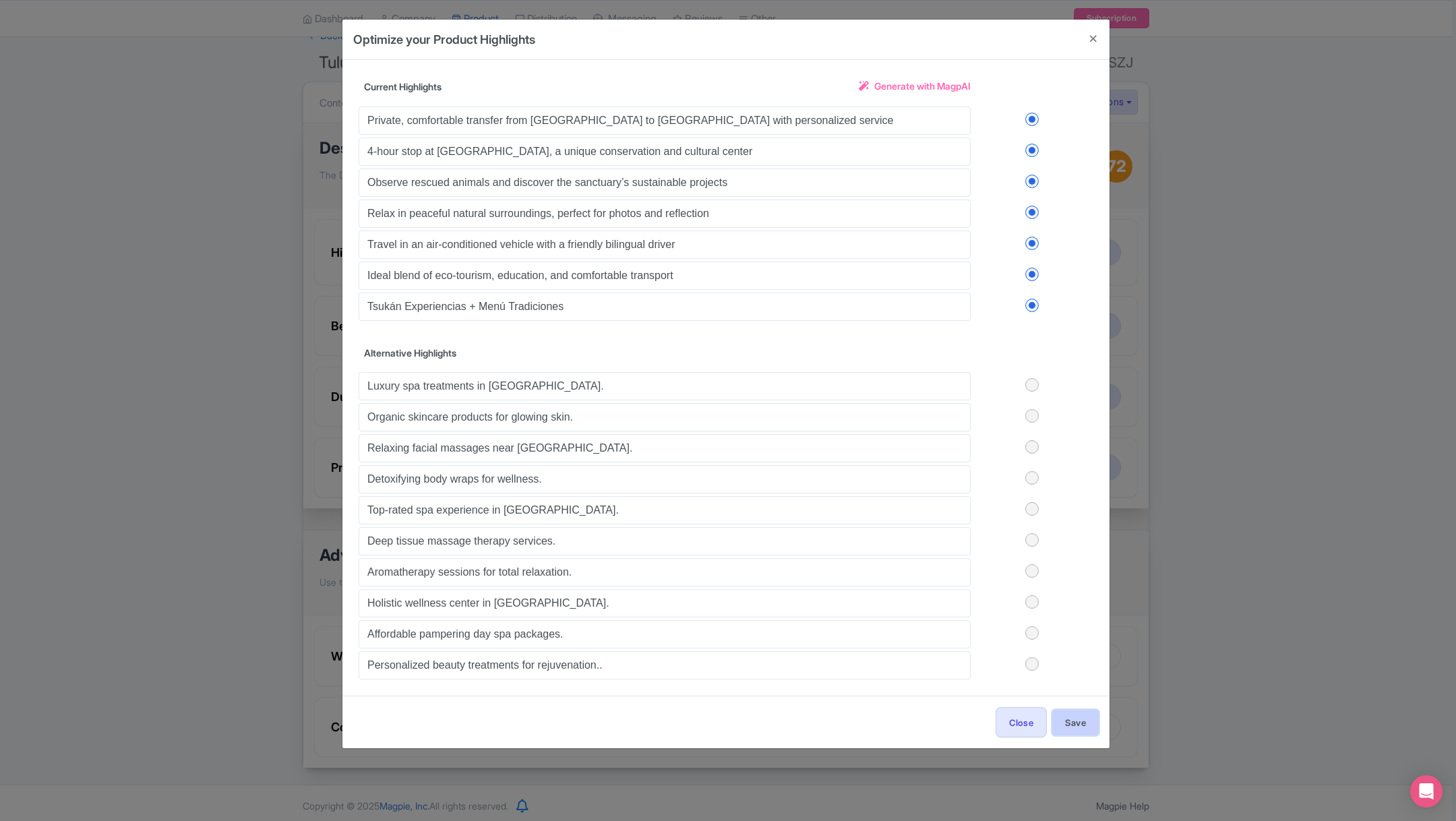
click at [1073, 711] on button "Save" at bounding box center [1076, 723] width 47 height 26
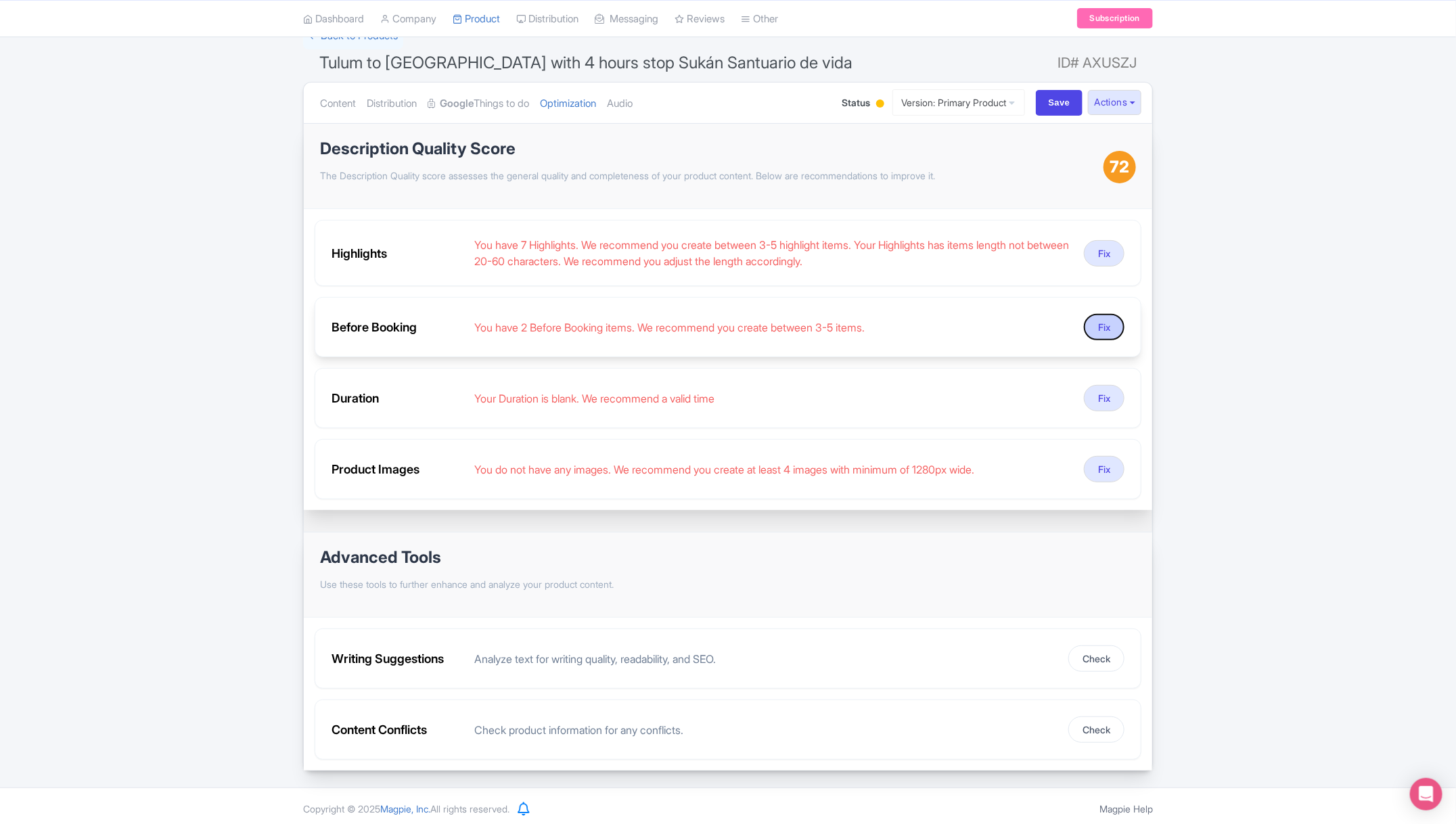
click at [1113, 325] on button "Fix" at bounding box center [1104, 328] width 41 height 27
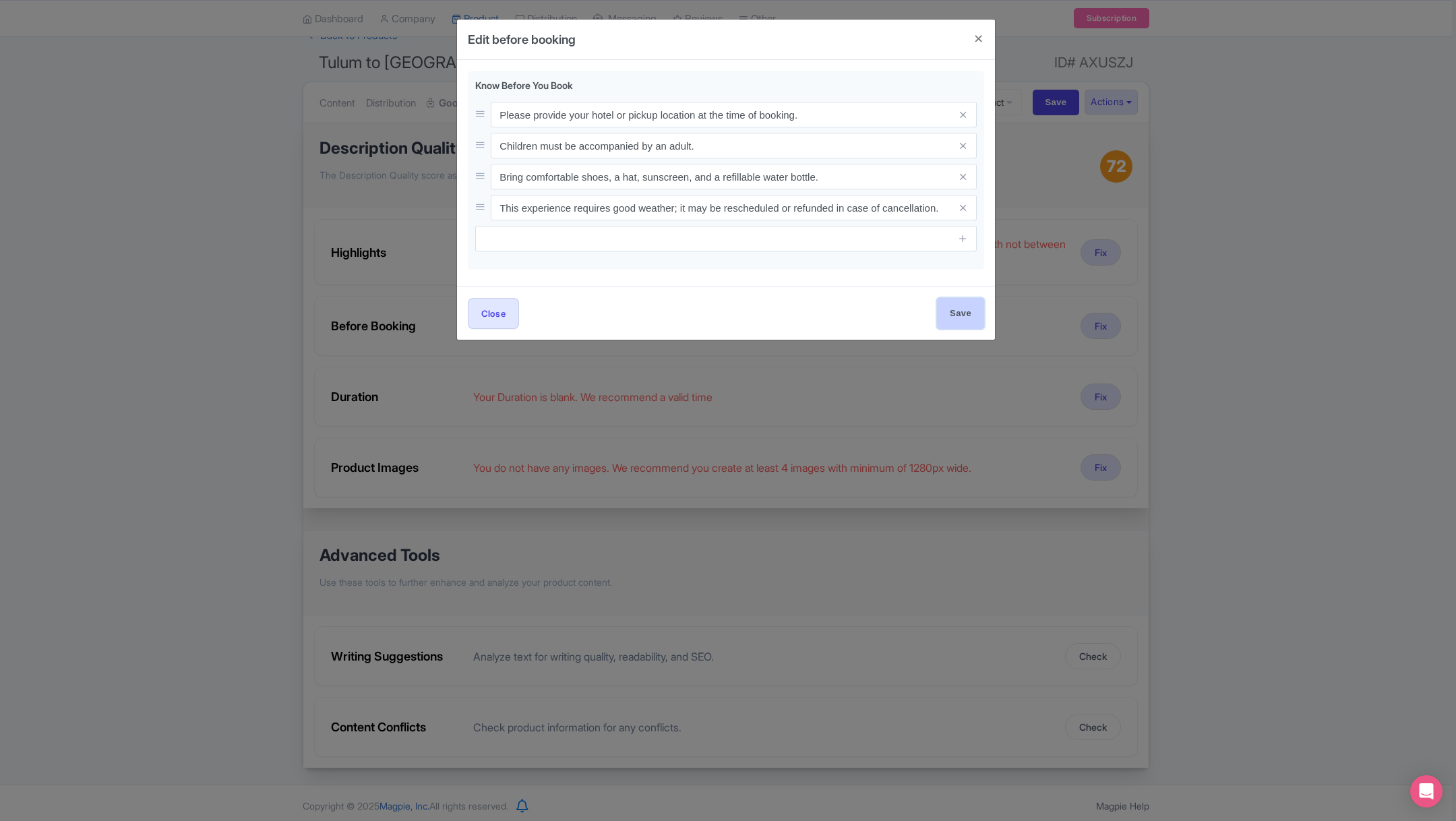
click at [959, 309] on input "Save" at bounding box center [961, 313] width 47 height 30
type input "Save"
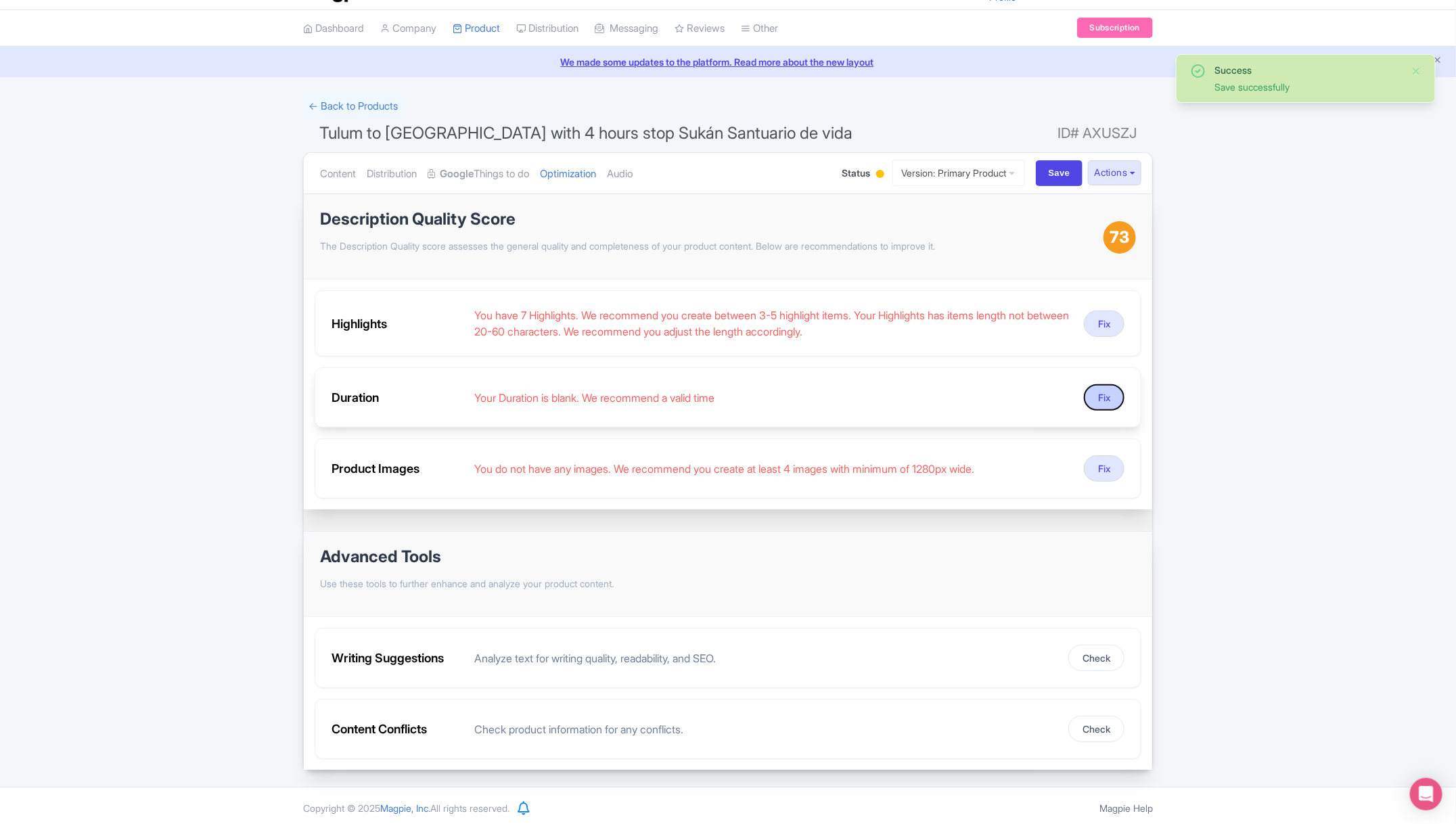
click at [1096, 398] on button "Fix" at bounding box center [1104, 398] width 41 height 27
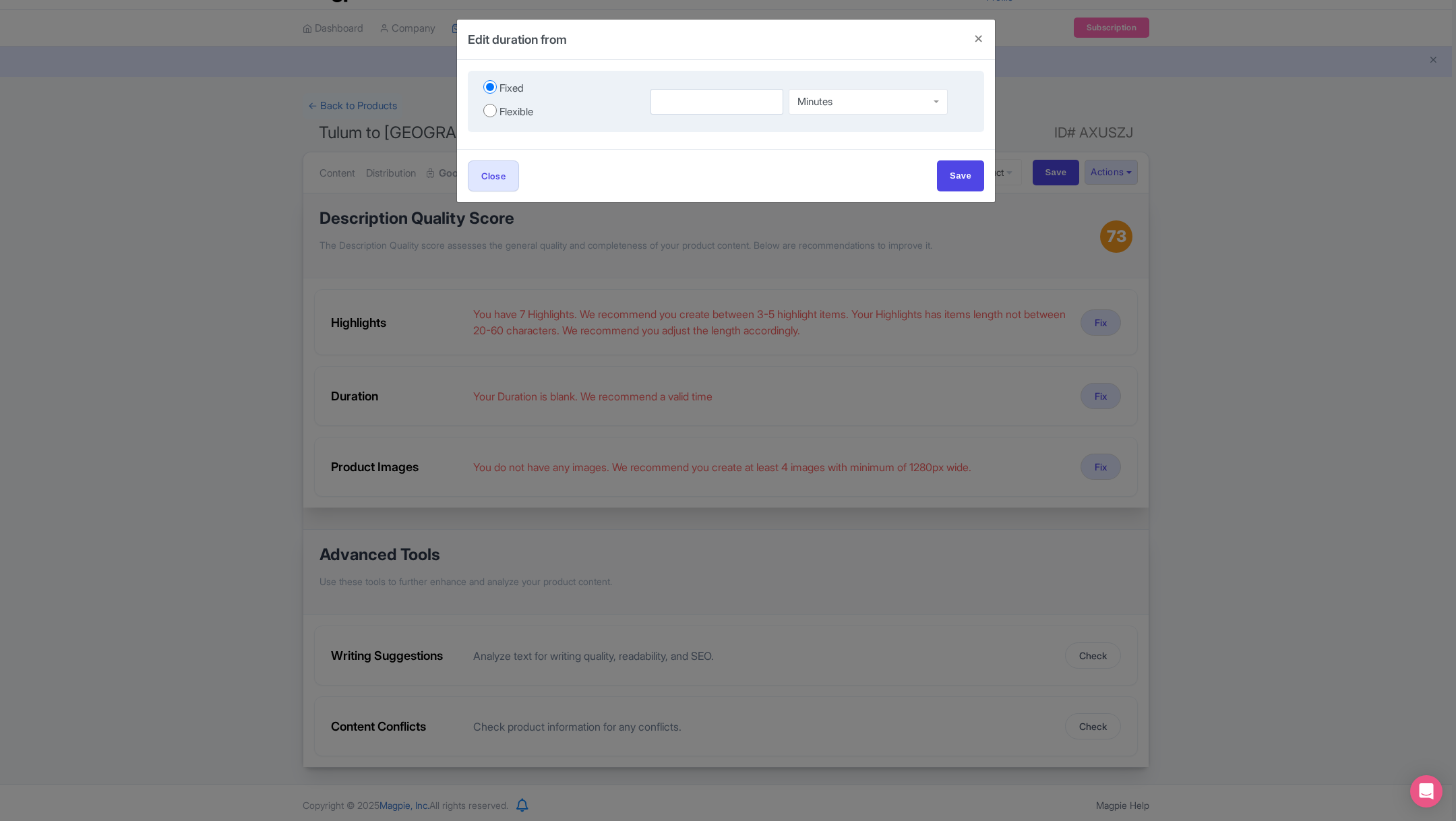
click at [857, 98] on div "Minutes" at bounding box center [868, 101] width 159 height 26
click at [731, 108] on input "number" at bounding box center [717, 101] width 132 height 26
type input "7"
click at [968, 170] on input "Save" at bounding box center [961, 175] width 47 height 30
type input "Save"
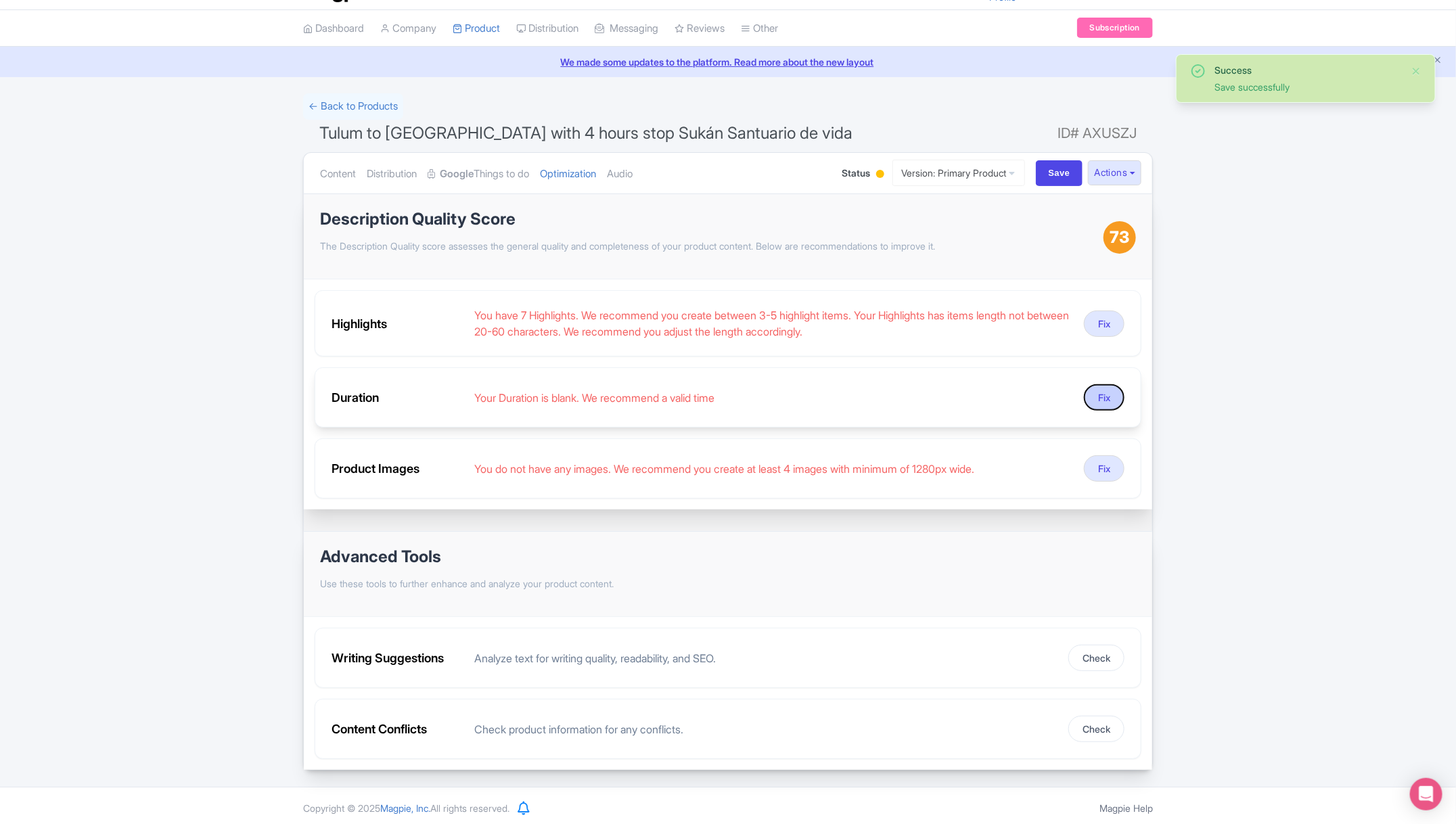
click at [1108, 392] on button "Fix" at bounding box center [1104, 398] width 41 height 27
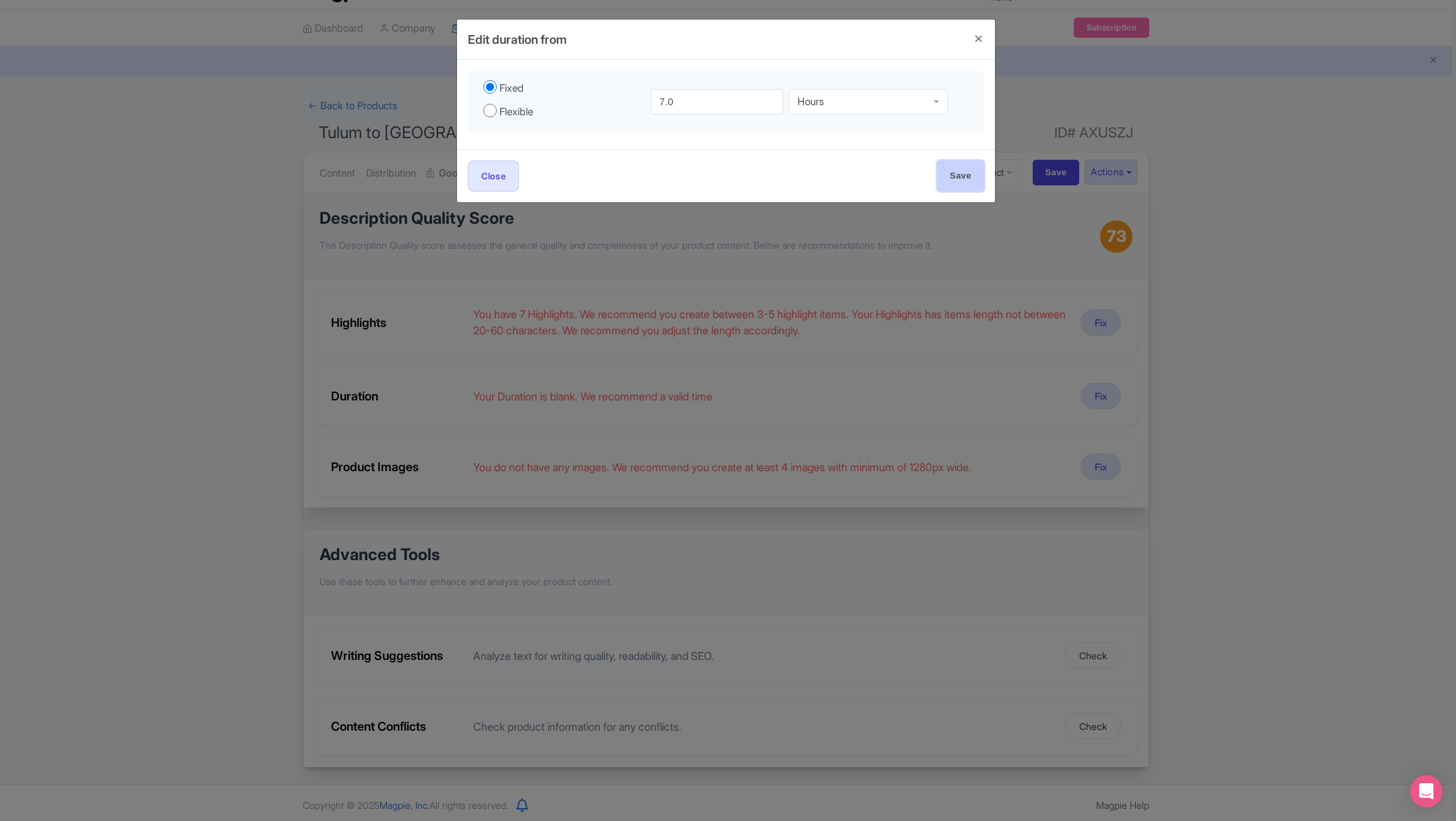
click at [964, 183] on input "Save" at bounding box center [961, 175] width 47 height 30
type input "Save"
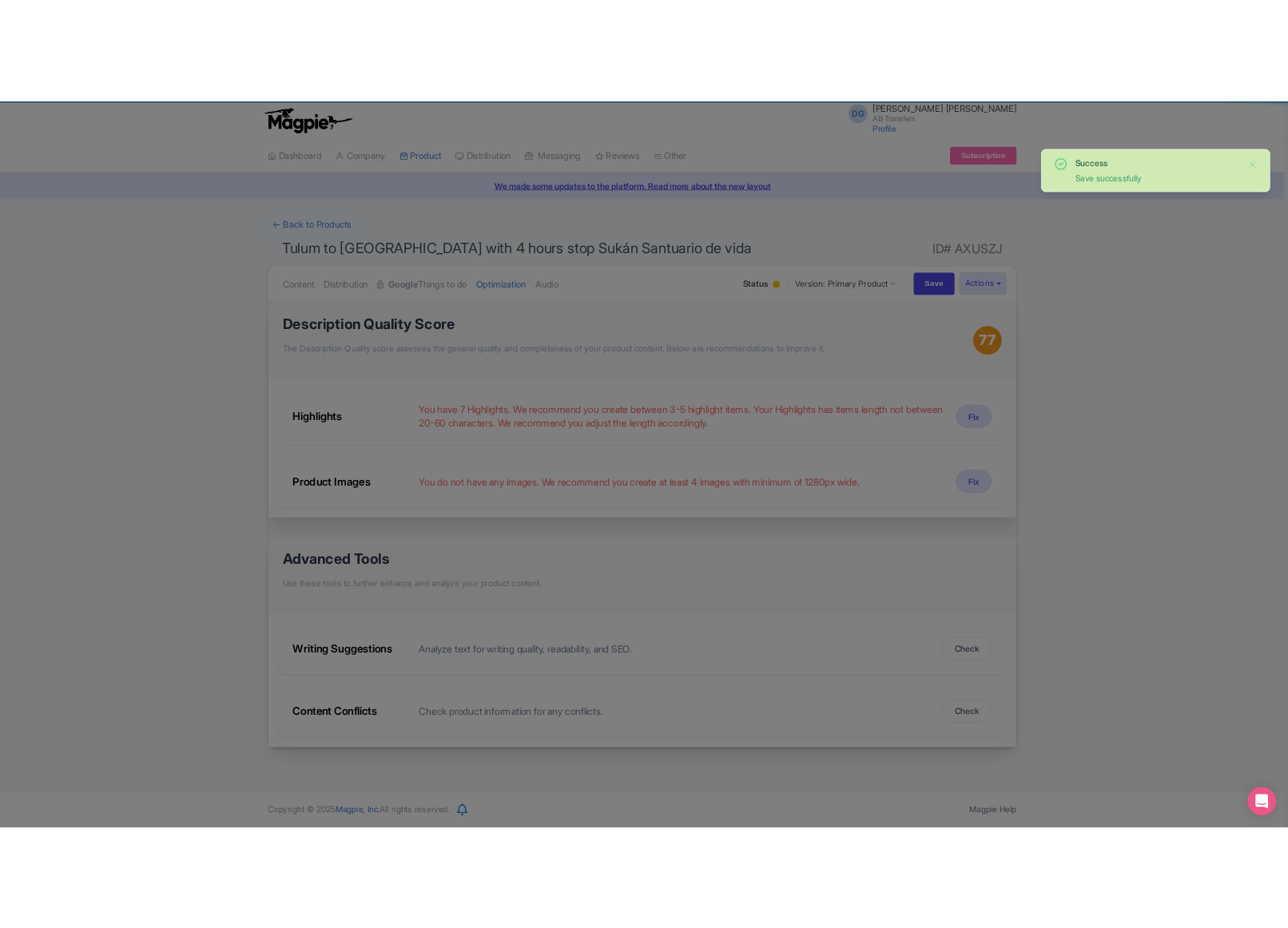
scroll to position [0, 0]
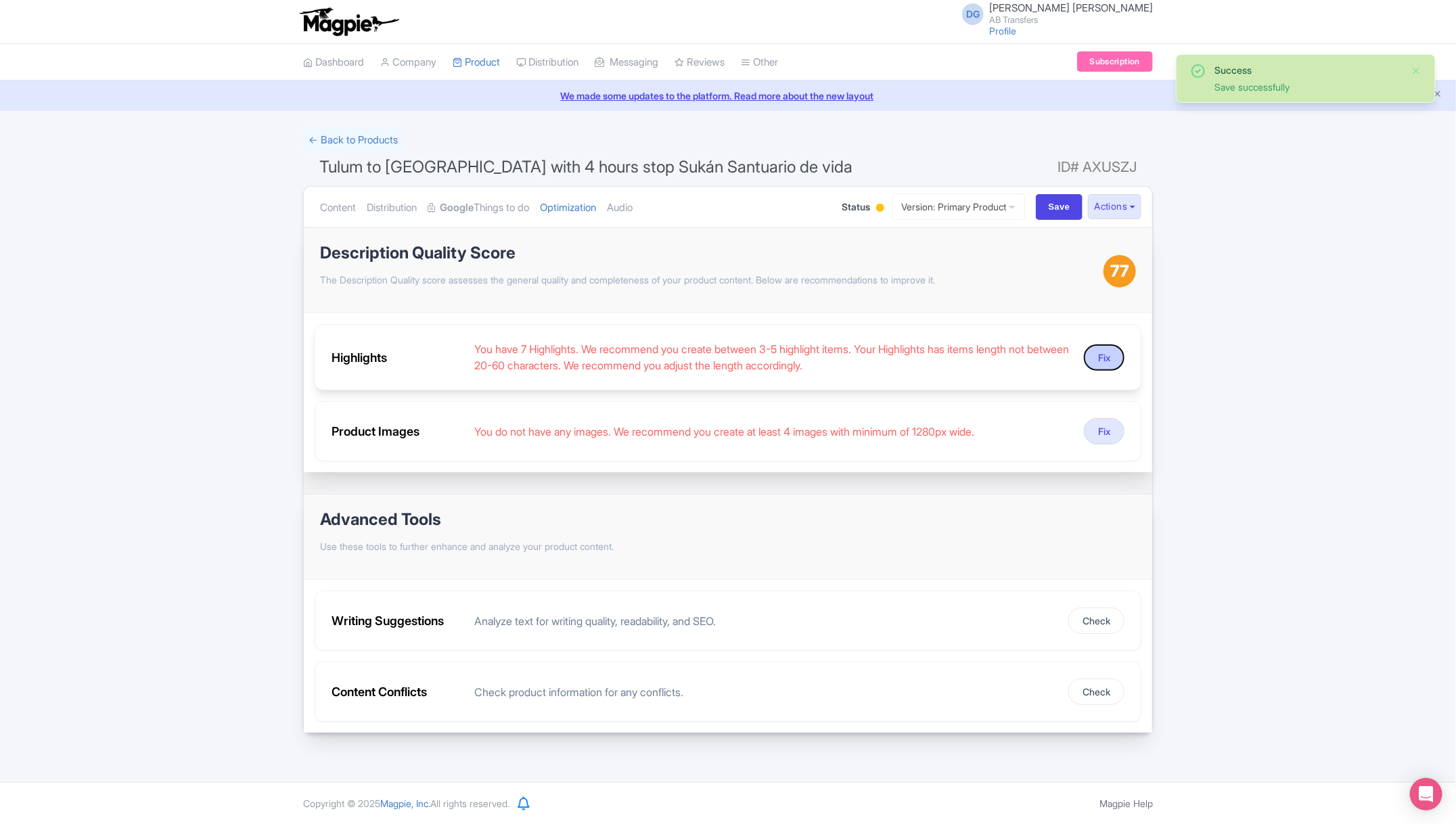
click at [1111, 351] on button "Fix" at bounding box center [1104, 358] width 41 height 27
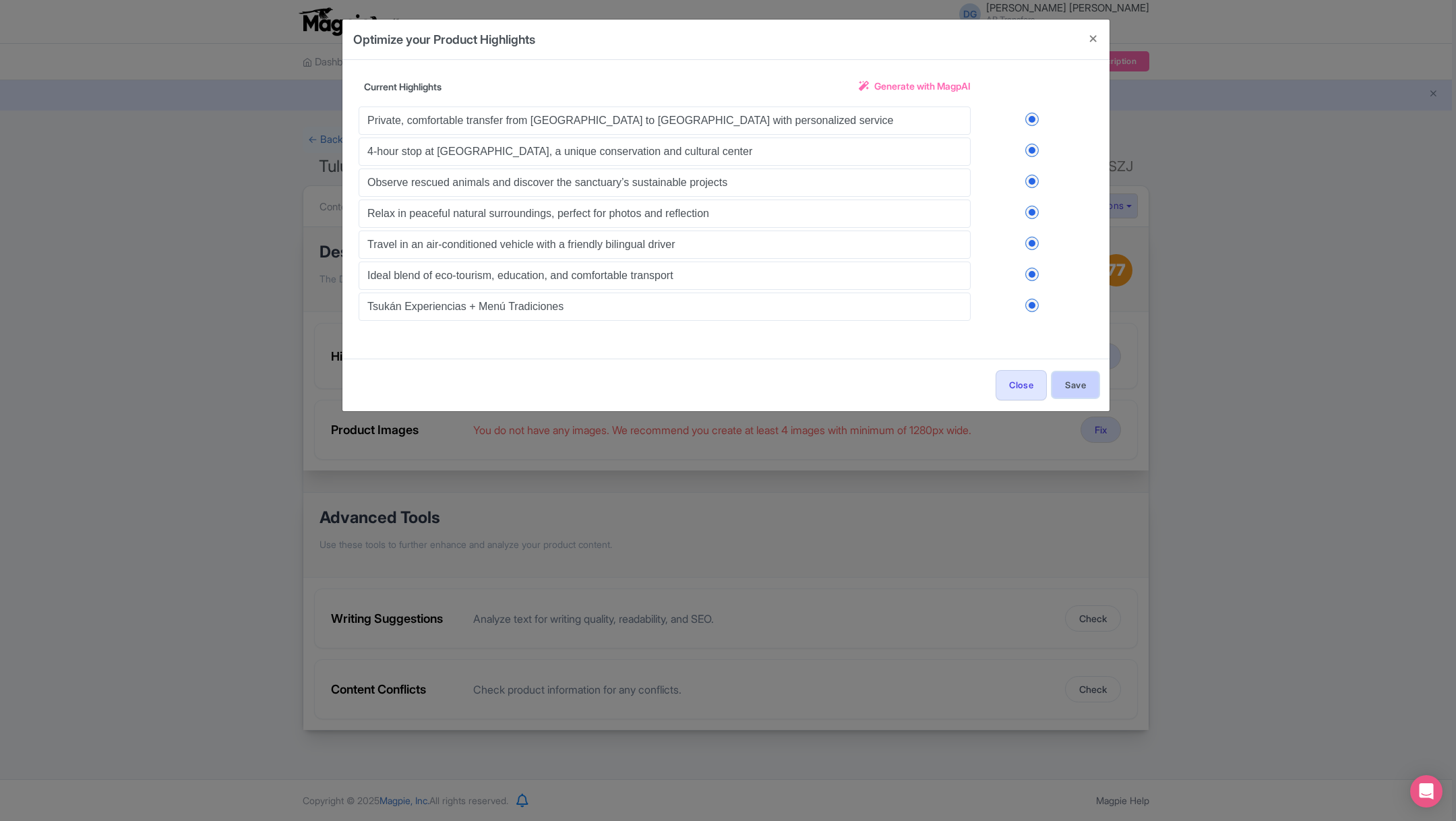
click at [1064, 382] on button "Save" at bounding box center [1076, 385] width 47 height 26
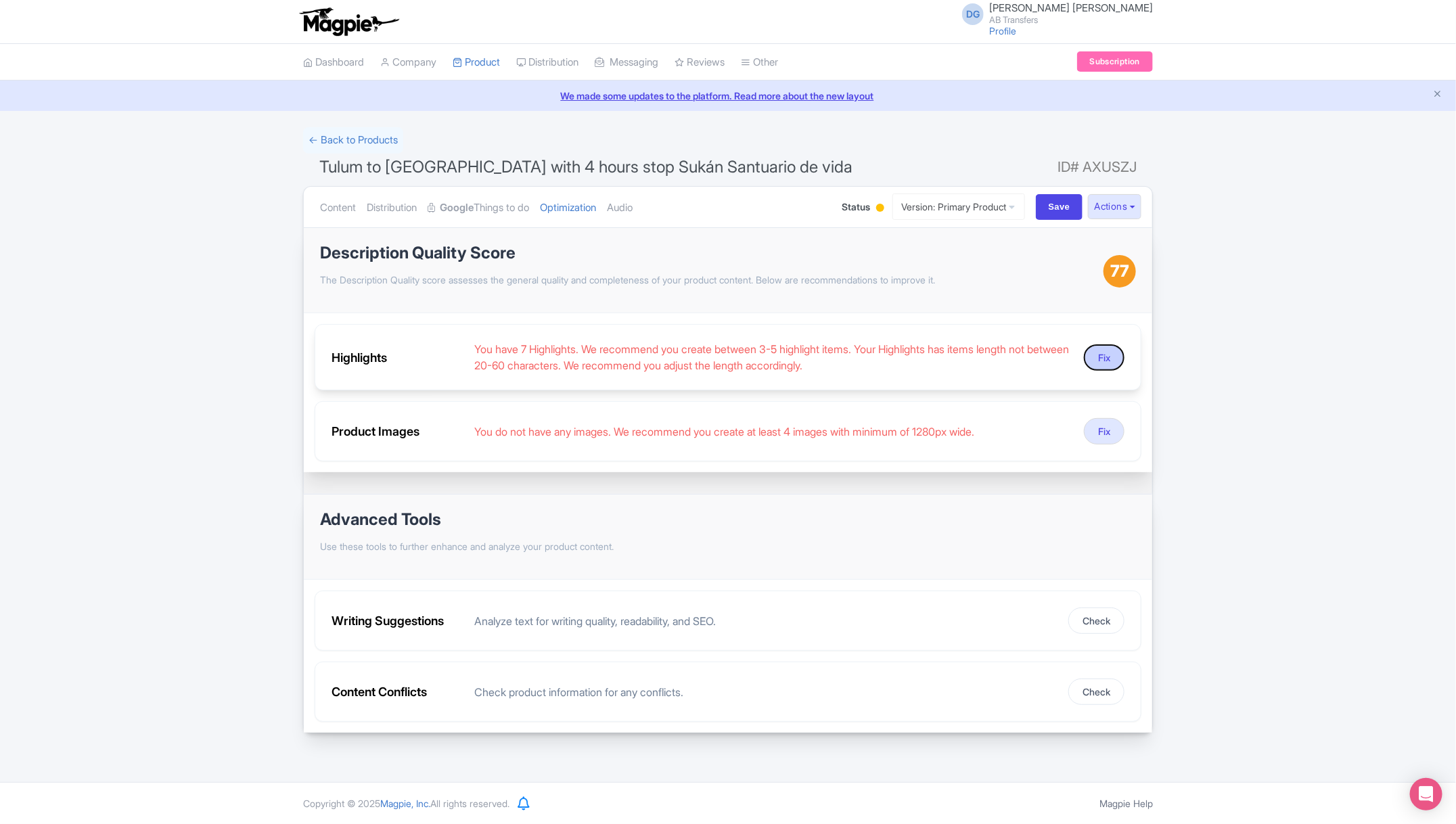
click at [1104, 359] on button "Fix" at bounding box center [1104, 358] width 41 height 27
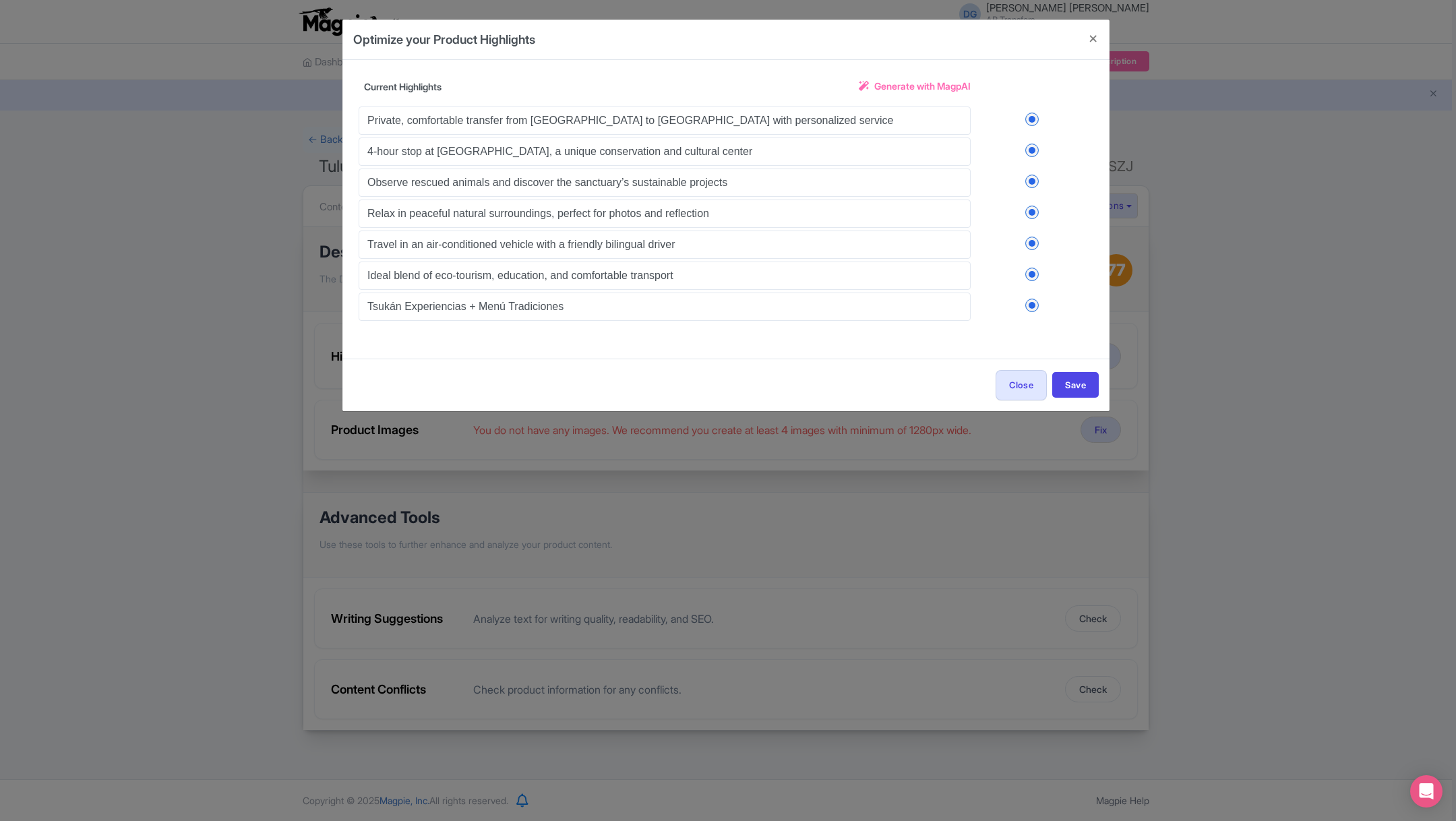
click at [1034, 306] on label at bounding box center [1033, 306] width 123 height 13
click at [0, 0] on input "checkbox" at bounding box center [0, 0] width 0 height 0
click at [1034, 276] on label at bounding box center [1033, 275] width 123 height 13
click at [0, 0] on input "checkbox" at bounding box center [0, 0] width 0 height 0
click at [1033, 241] on label at bounding box center [1033, 244] width 123 height 13
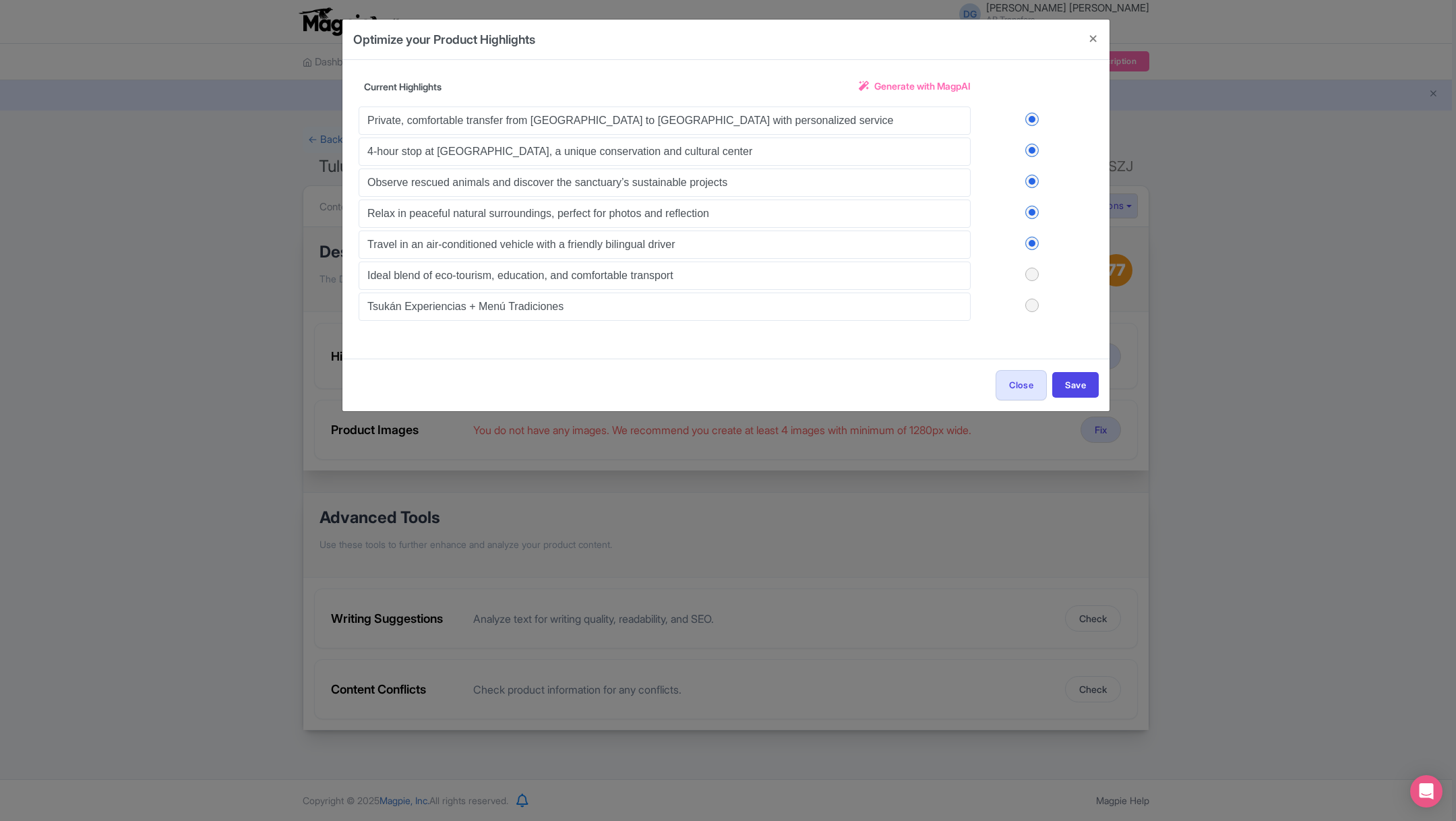
click at [0, 0] on input "checkbox" at bounding box center [0, 0] width 0 height 0
click at [1080, 375] on button "Save" at bounding box center [1076, 385] width 47 height 26
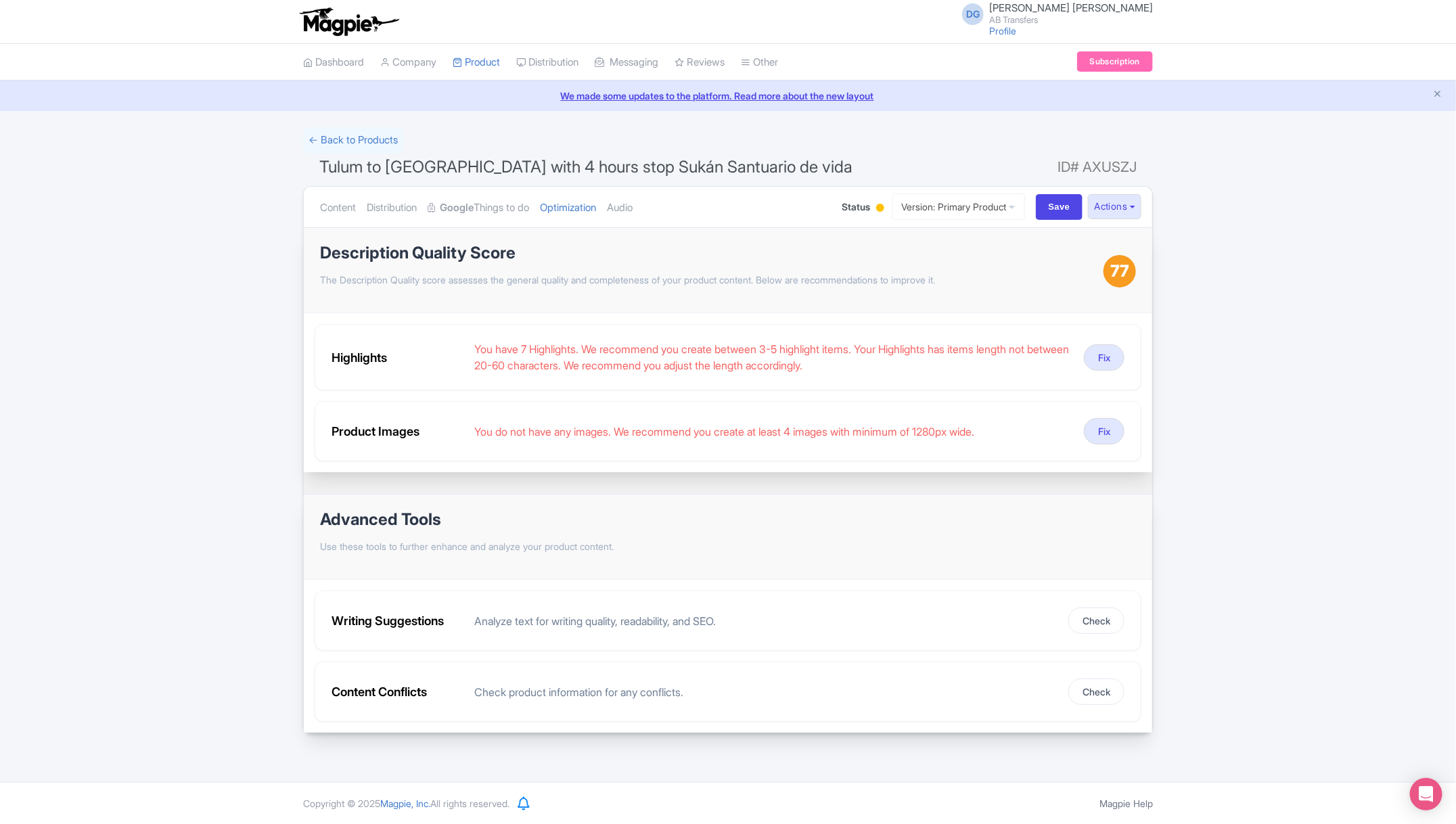
click at [1198, 374] on div "Success Save successfully ← Back to Products Tulum to Mérida with 4 hours stop …" at bounding box center [728, 430] width 1456 height 606
click at [1113, 427] on button "Fix" at bounding box center [1104, 432] width 41 height 27
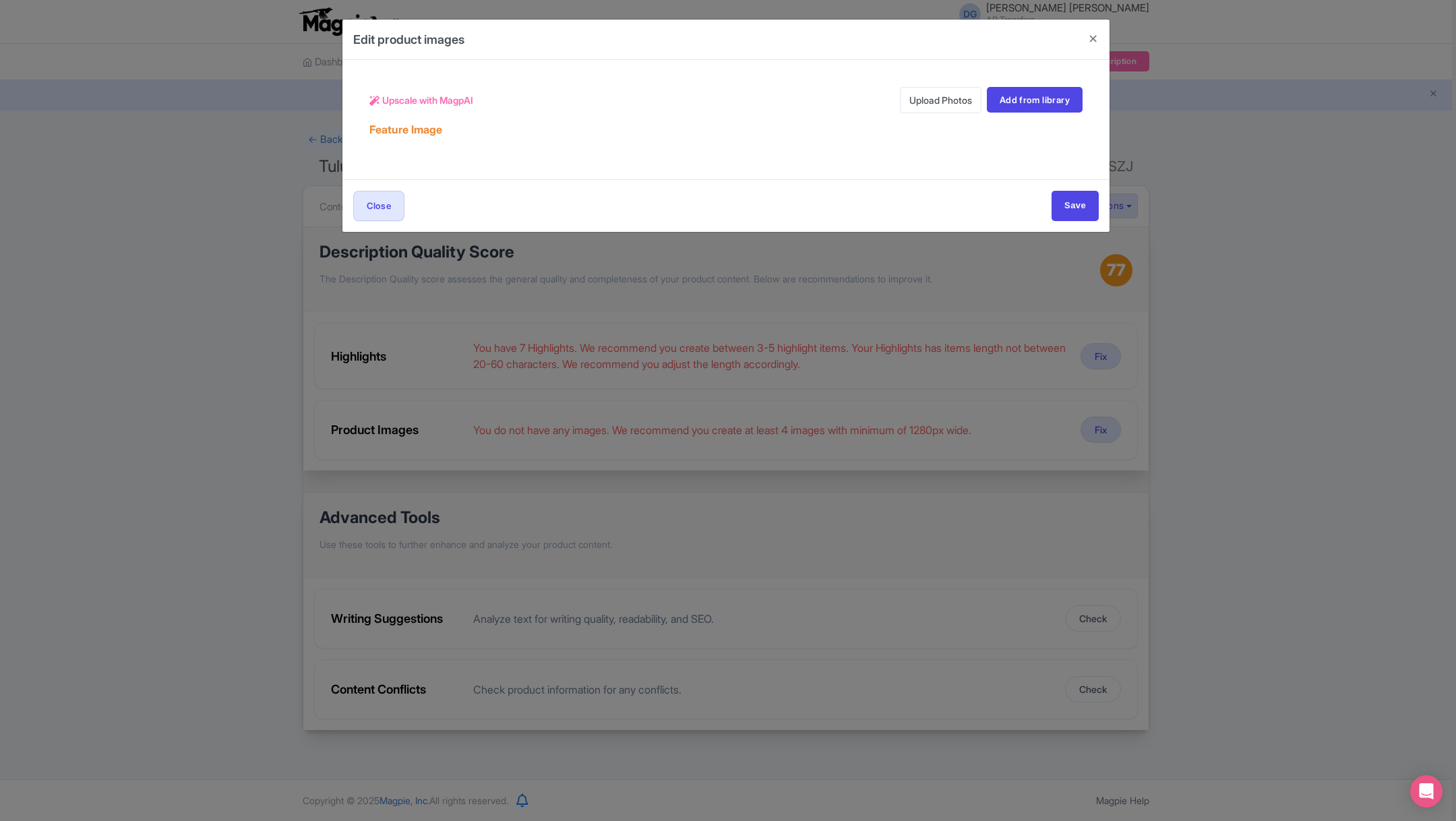
click at [939, 96] on link "Upload Photos" at bounding box center [941, 100] width 81 height 27
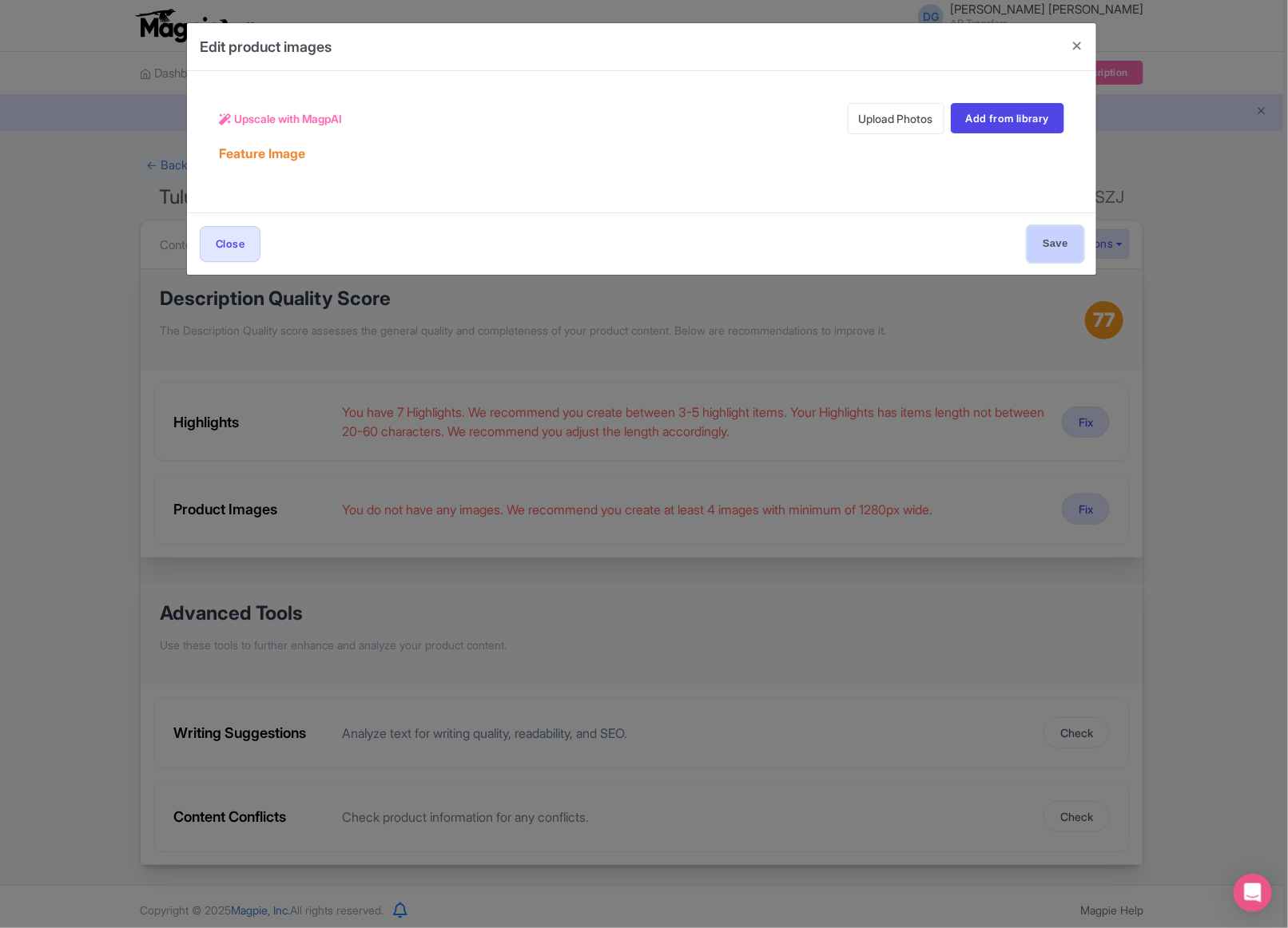
click at [1040, 243] on input "Save" at bounding box center [1055, 244] width 56 height 36
type input "Saving..."
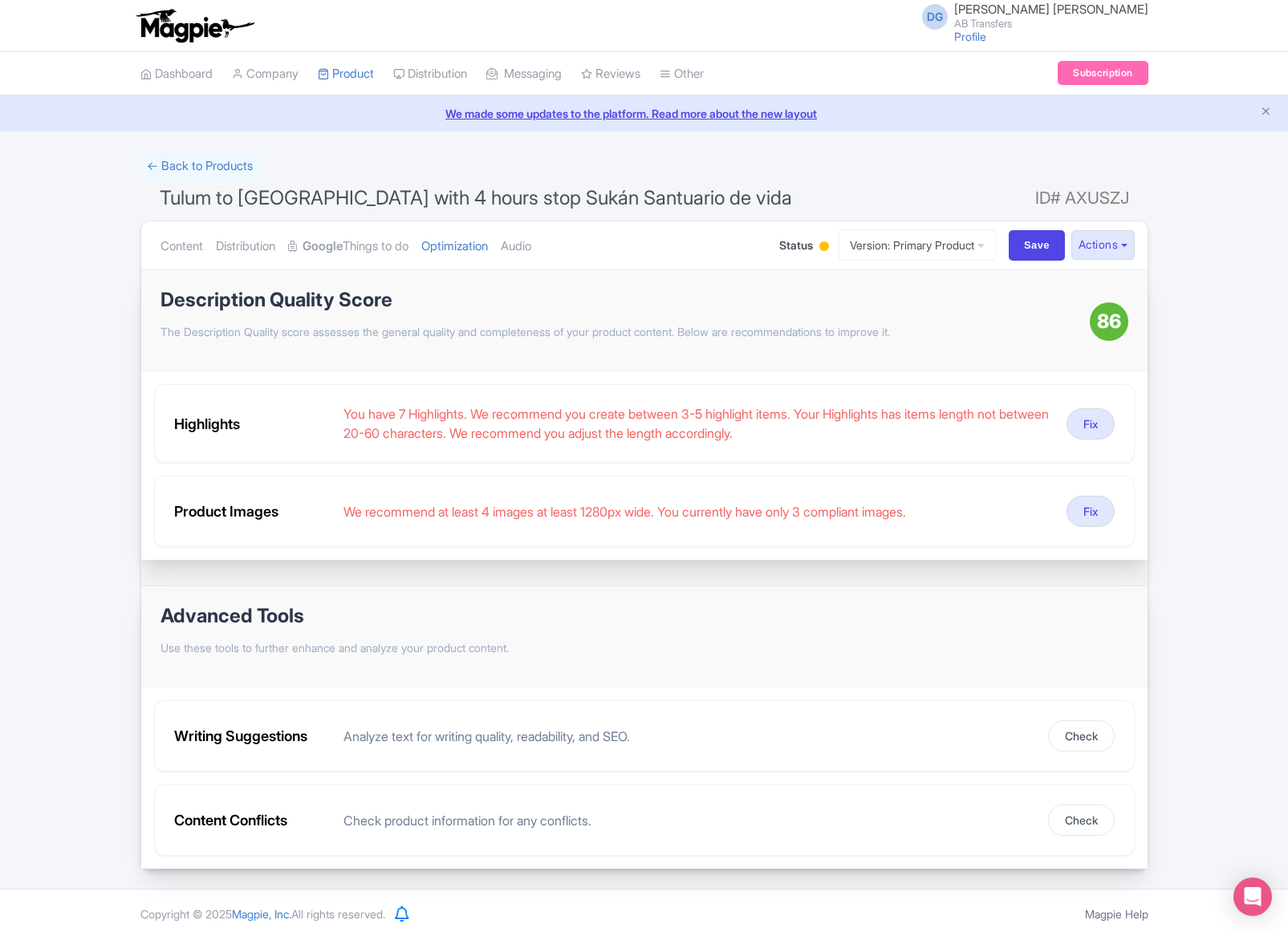
click at [816, 248] on div at bounding box center [824, 248] width 16 height 25
click at [767, 278] on div "Active" at bounding box center [783, 276] width 94 height 32
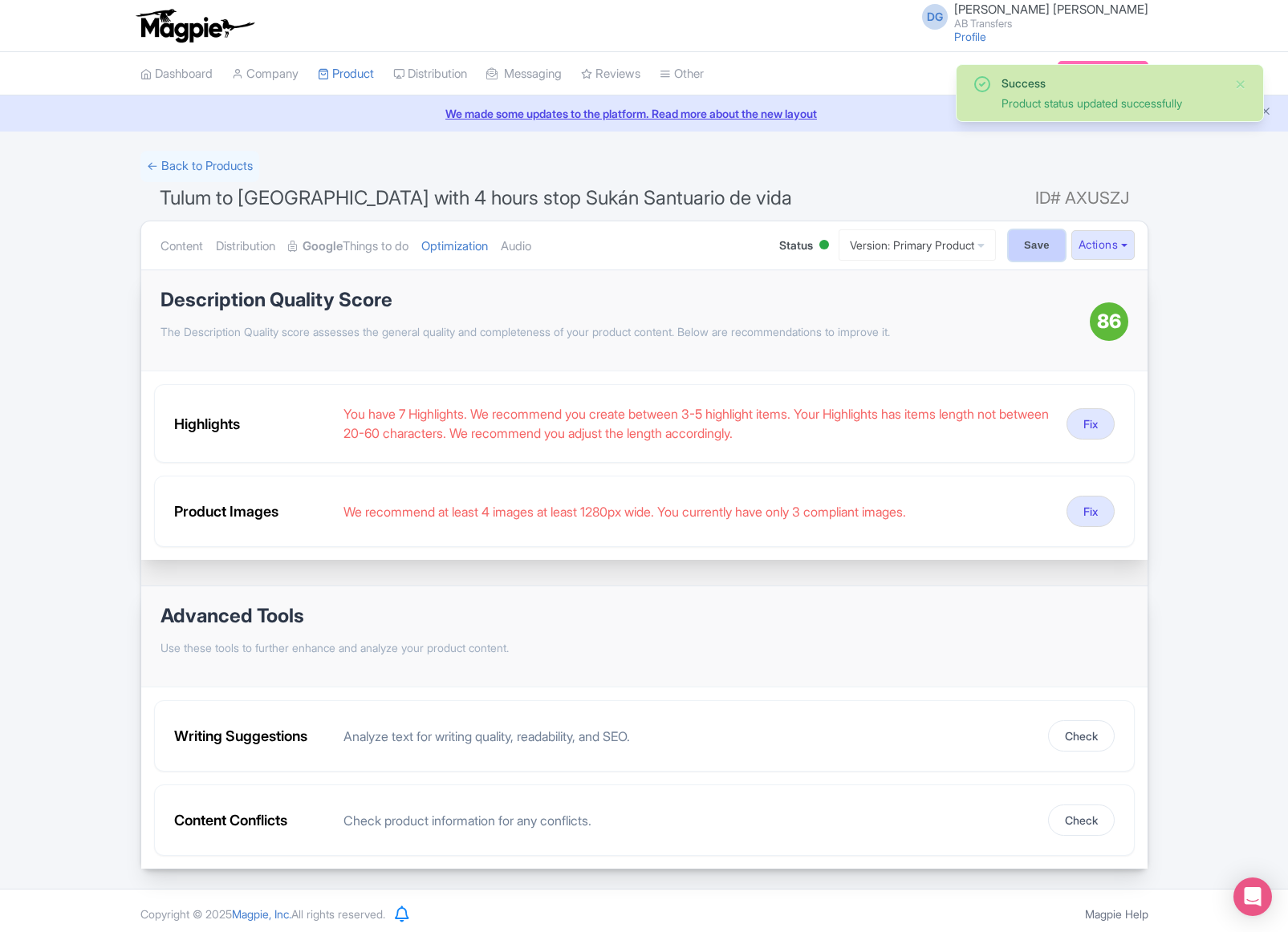
click at [1018, 253] on input "Save" at bounding box center [1037, 245] width 56 height 31
type input "Saving..."
